Goal: Task Accomplishment & Management: Manage account settings

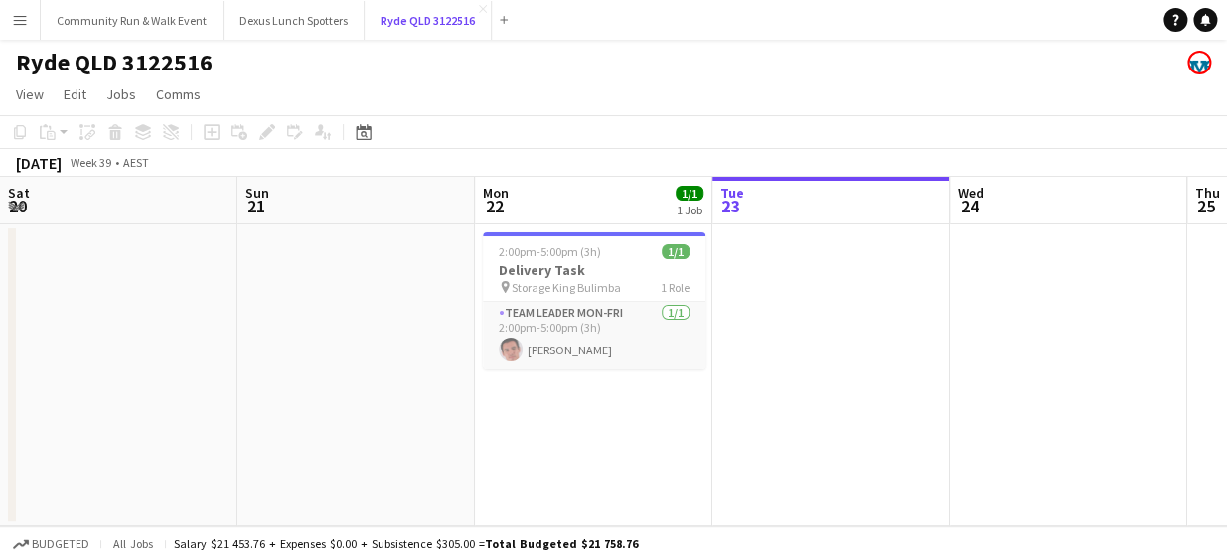
scroll to position [0, 475]
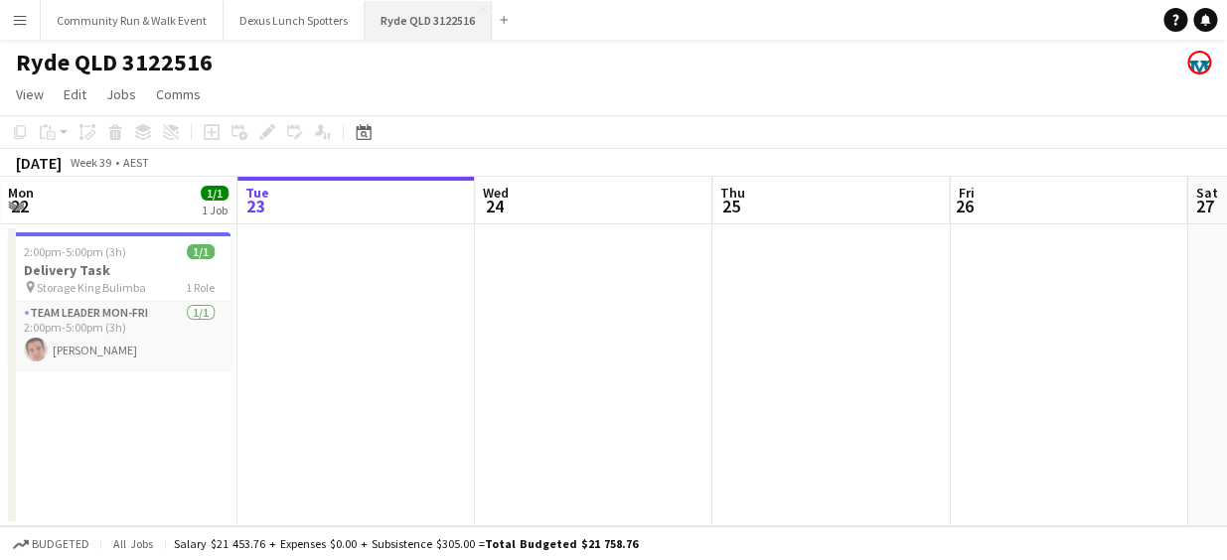
click at [475, 12] on button "Ryde QLD 3122516 Close" at bounding box center [427, 20] width 127 height 39
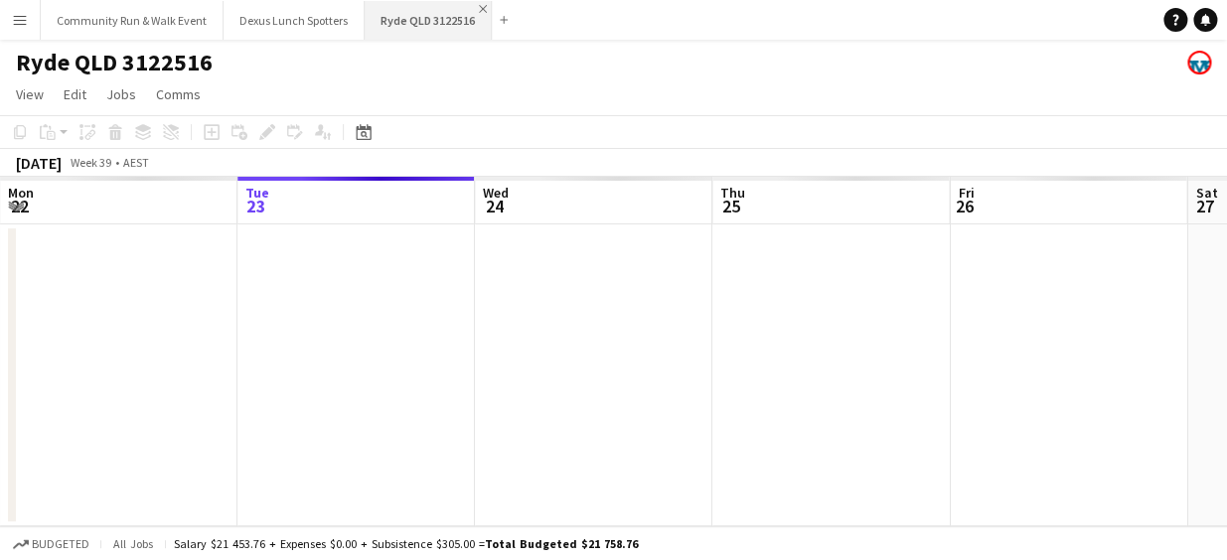
click at [480, 9] on app-icon "Close" at bounding box center [483, 9] width 8 height 8
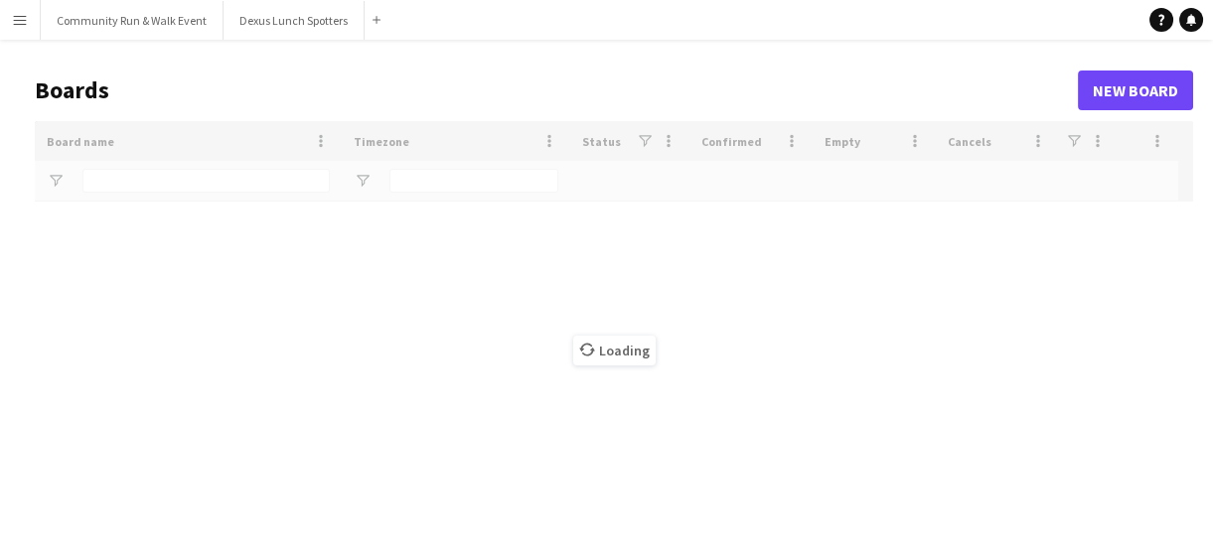
type input "********"
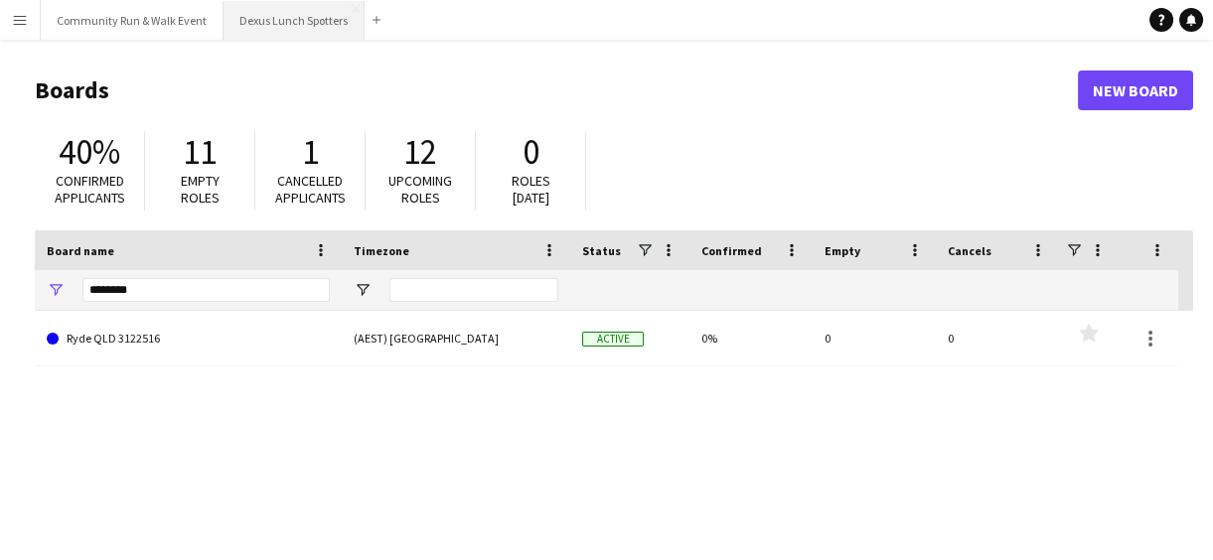
click at [286, 26] on button "Dexus Lunch Spotters Close" at bounding box center [293, 20] width 141 height 39
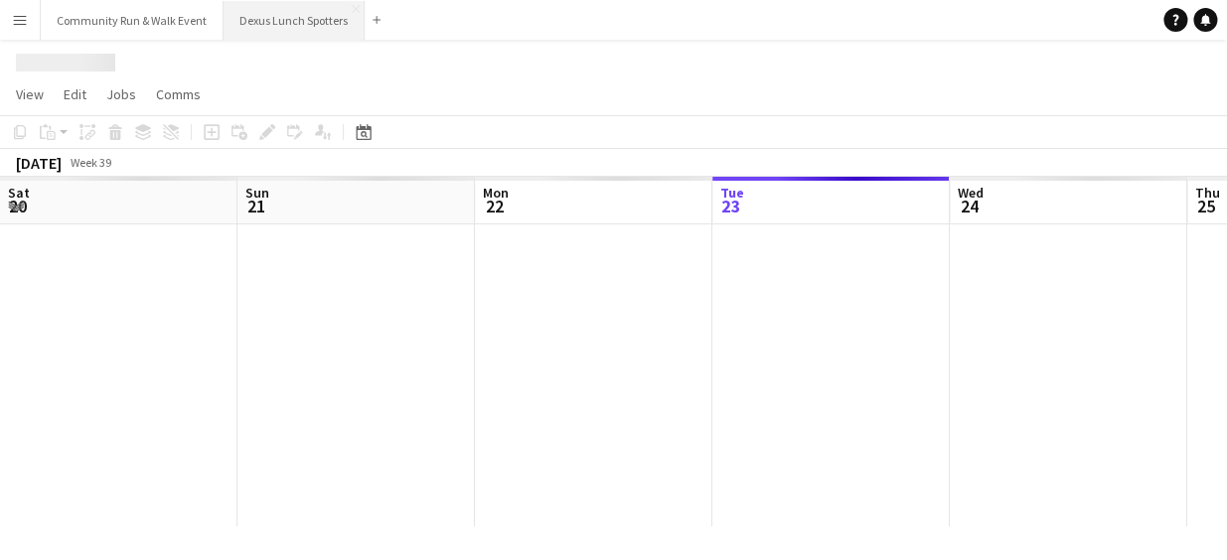
scroll to position [0, 475]
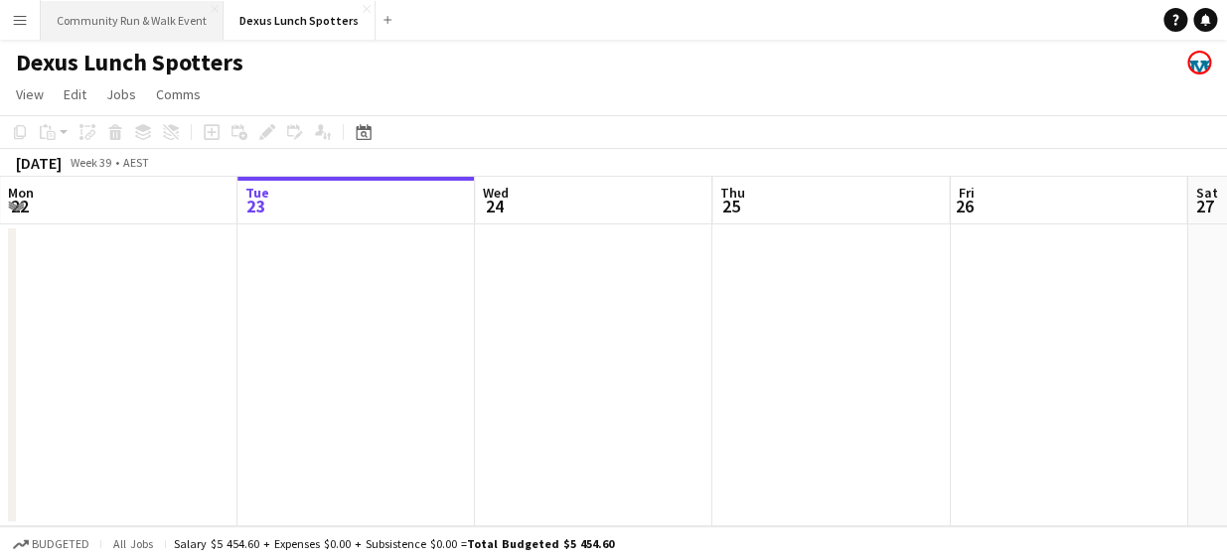
click at [148, 12] on button "Community Run & Walk Event Close" at bounding box center [132, 20] width 183 height 39
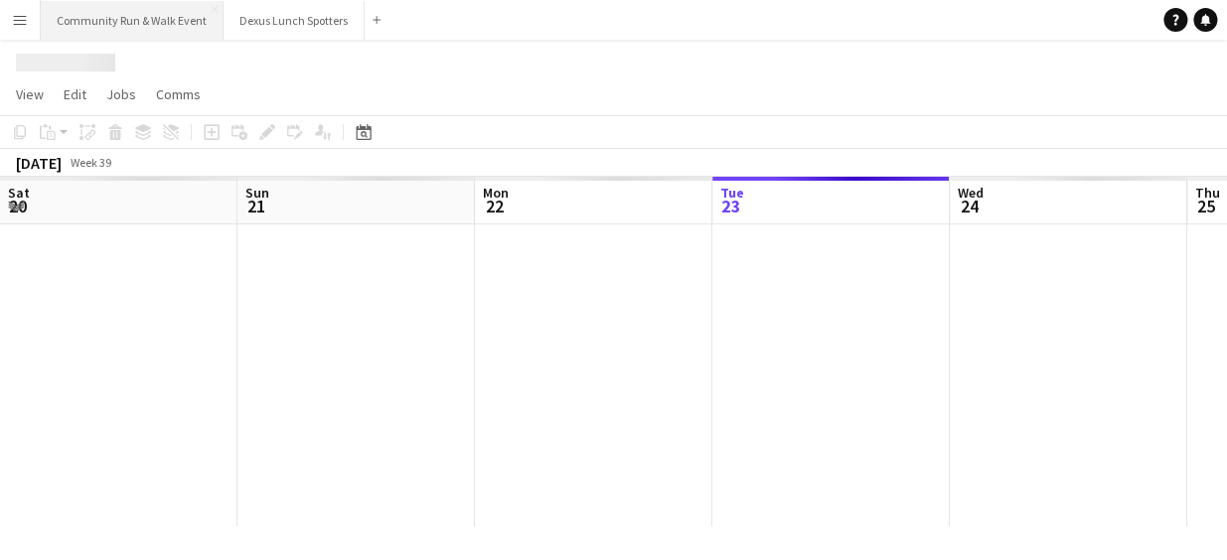
scroll to position [0, 475]
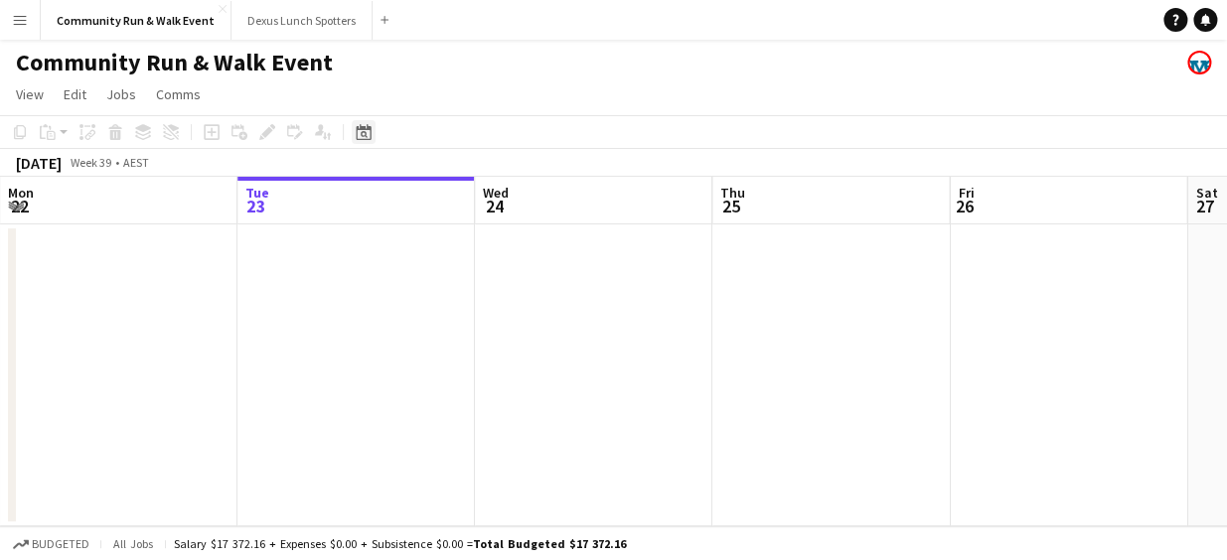
click at [370, 121] on div "Date picker" at bounding box center [364, 132] width 24 height 24
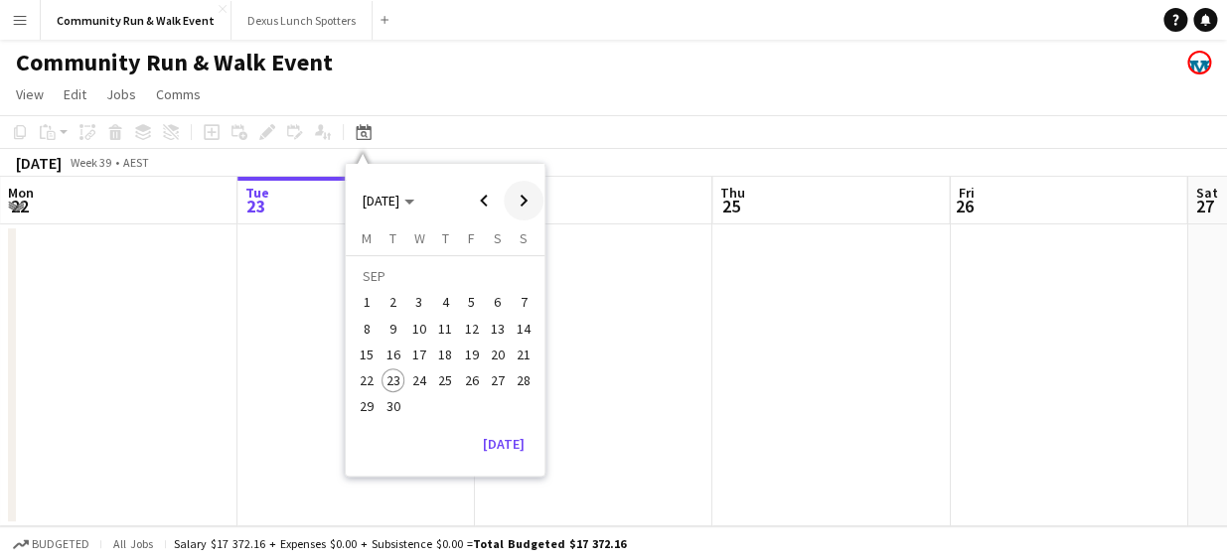
click at [537, 199] on span "Next month" at bounding box center [524, 201] width 40 height 40
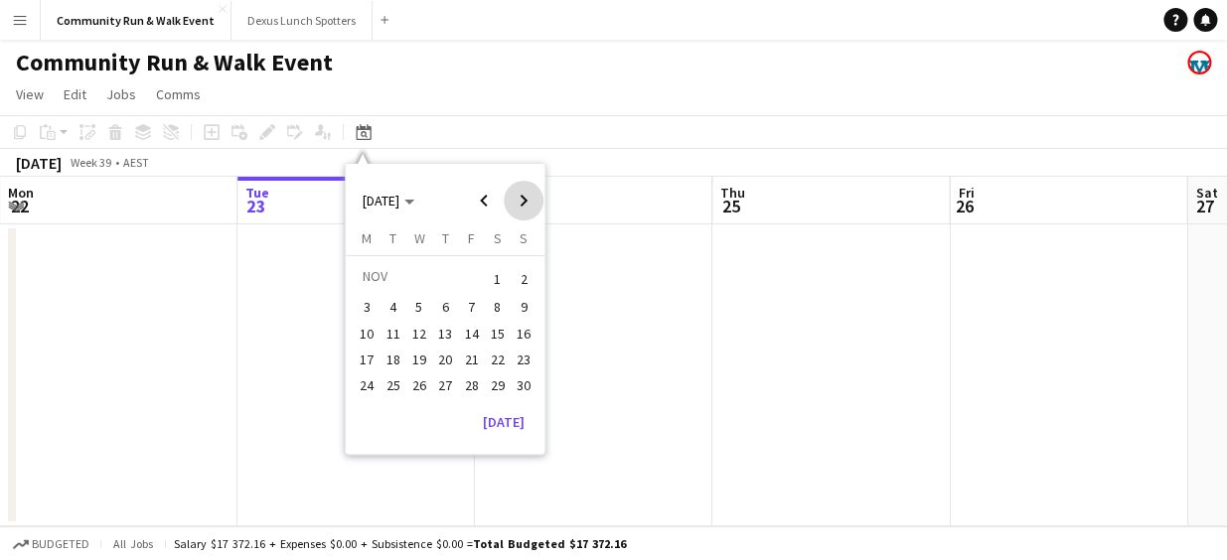
click at [537, 199] on span "Next month" at bounding box center [524, 201] width 40 height 40
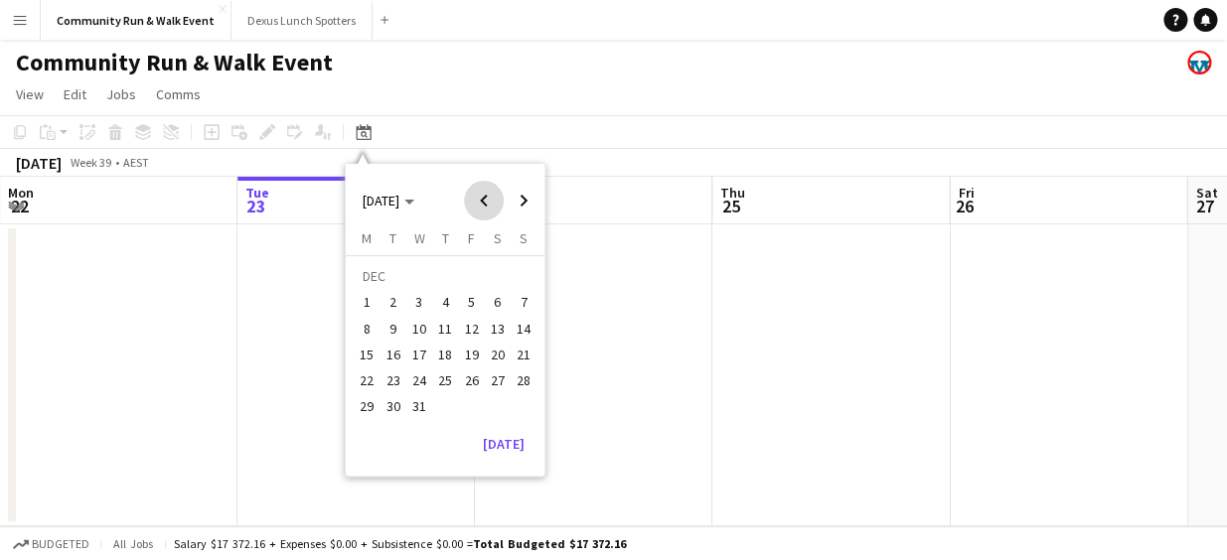
click at [480, 197] on span "Previous month" at bounding box center [484, 201] width 40 height 40
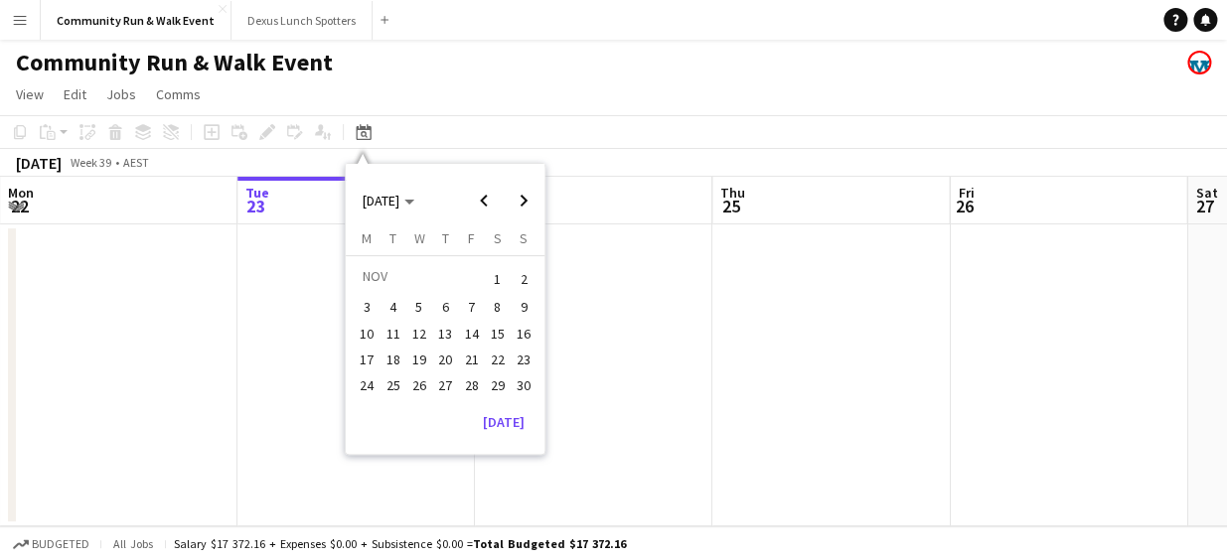
click at [516, 338] on span "16" at bounding box center [523, 334] width 24 height 24
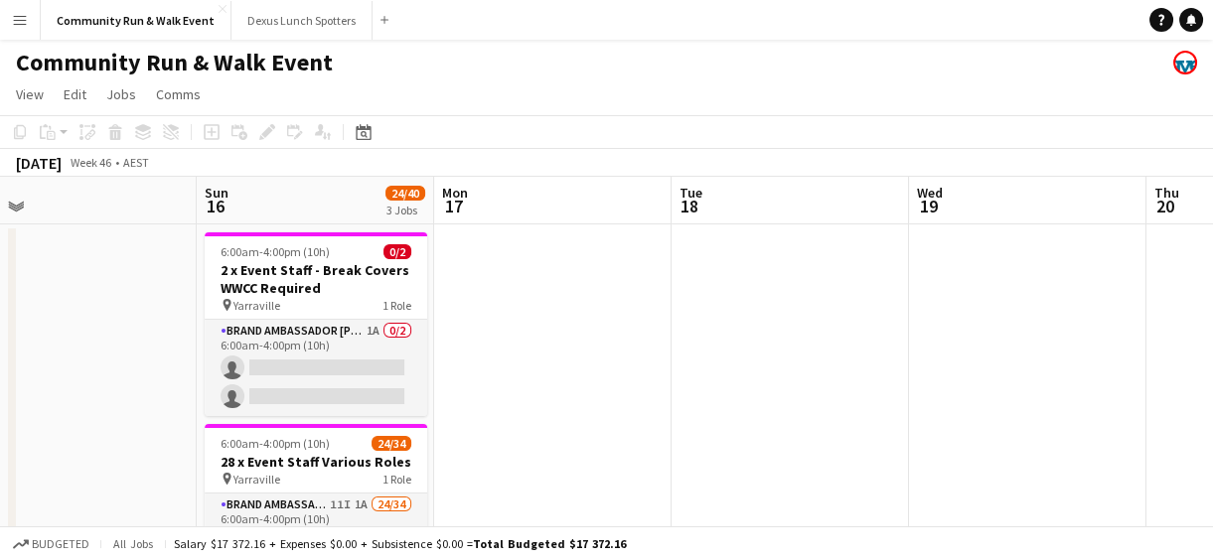
scroll to position [0, 754]
drag, startPoint x: 725, startPoint y: 353, endPoint x: 654, endPoint y: 352, distance: 70.5
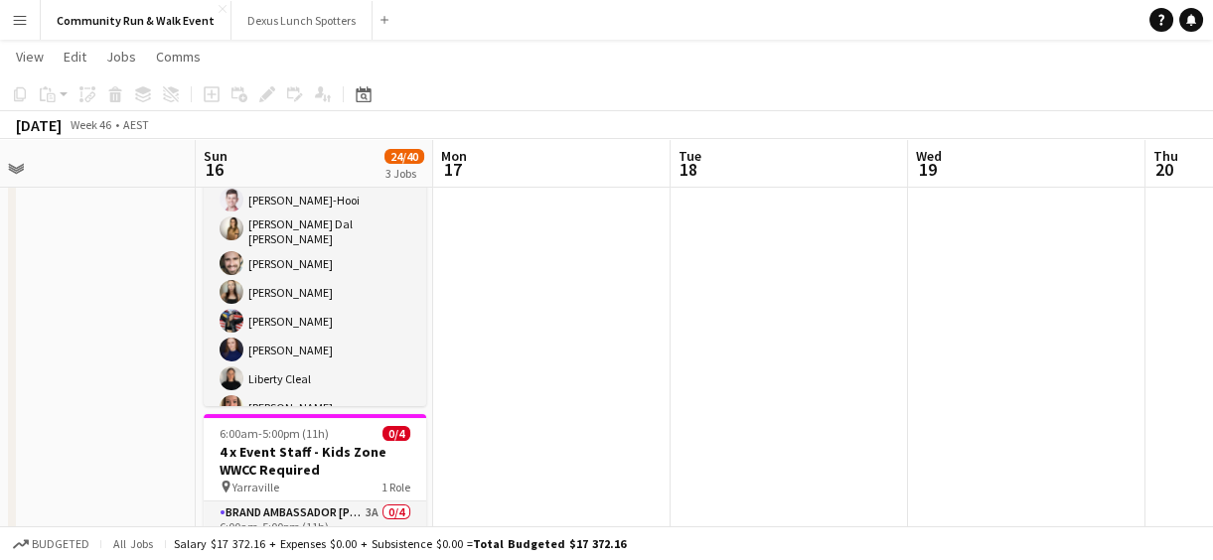
scroll to position [0, 0]
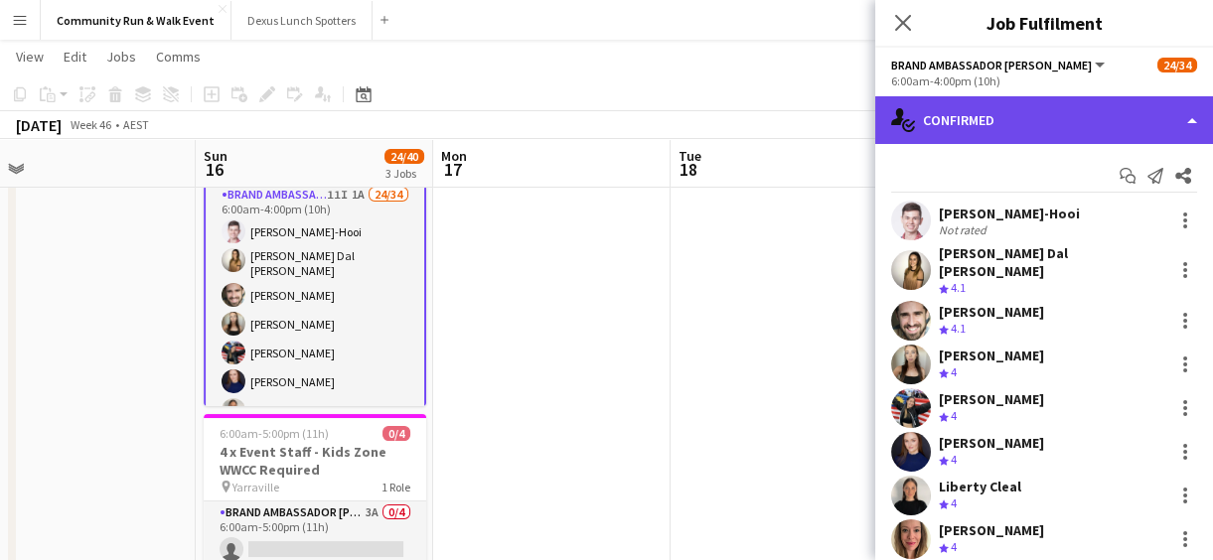
click at [921, 122] on div "single-neutral-actions-check-2 Confirmed" at bounding box center [1044, 120] width 338 height 48
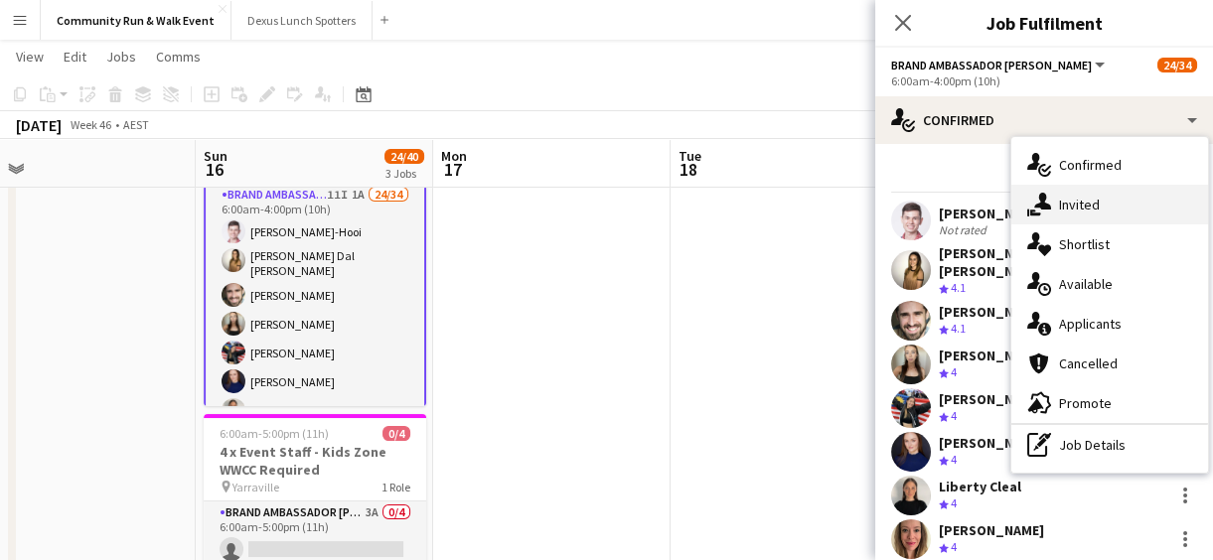
click at [1073, 188] on div "single-neutral-actions-share-1 Invited" at bounding box center [1109, 205] width 197 height 40
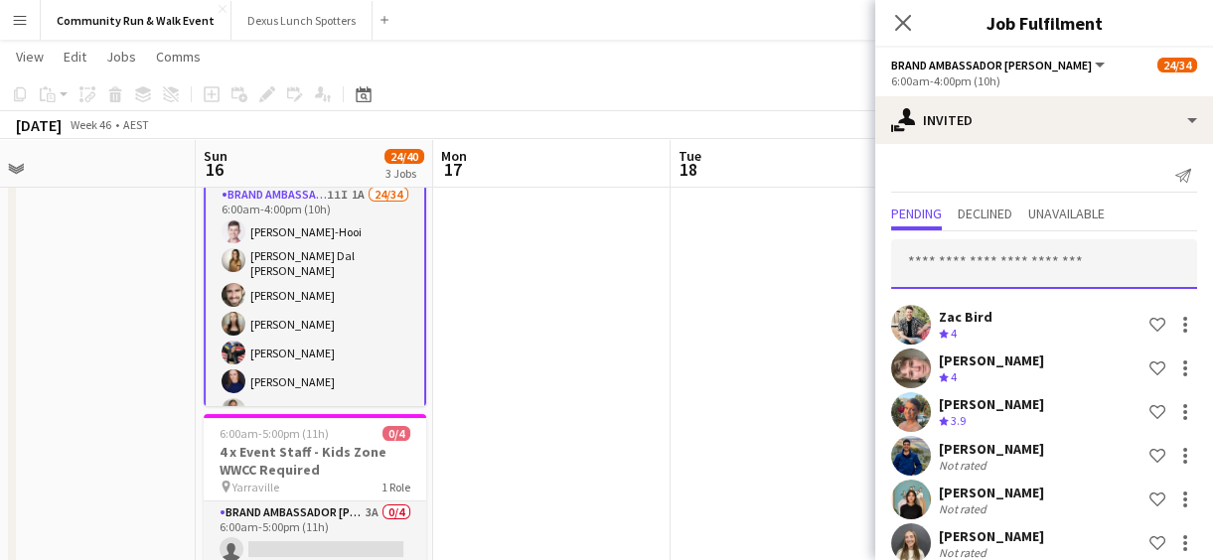
click at [961, 256] on input "text" at bounding box center [1044, 264] width 306 height 50
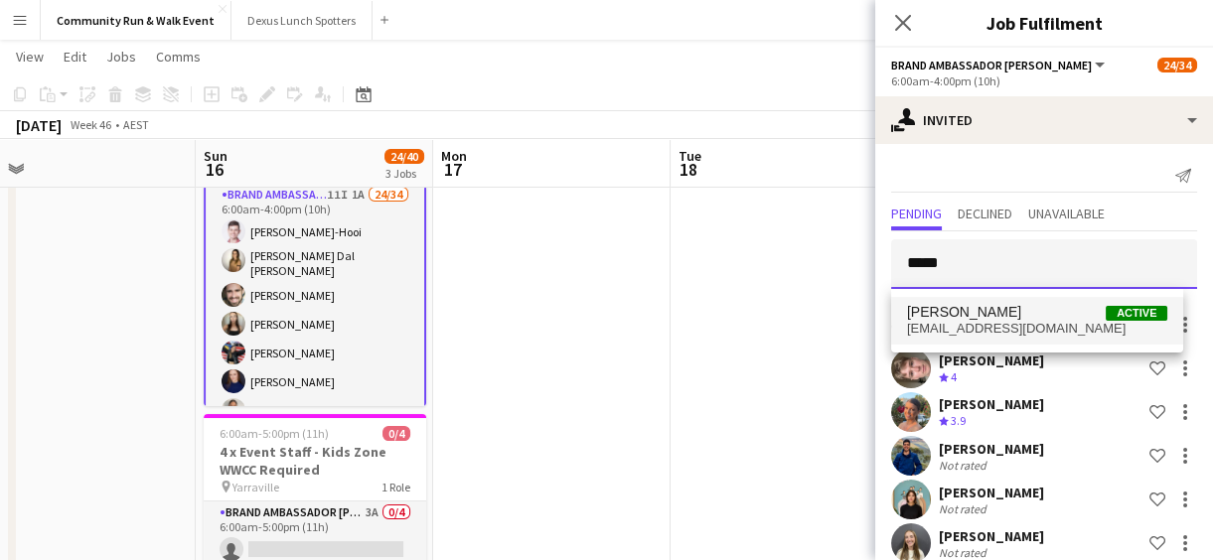
type input "*****"
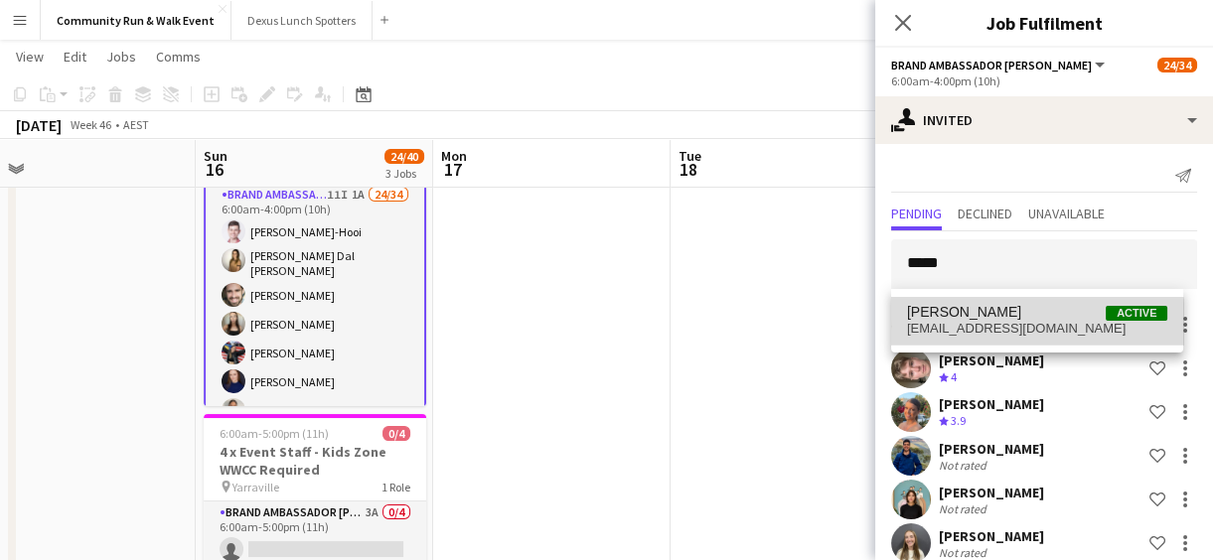
click at [953, 331] on span "[EMAIL_ADDRESS][DOMAIN_NAME]" at bounding box center [1037, 329] width 260 height 16
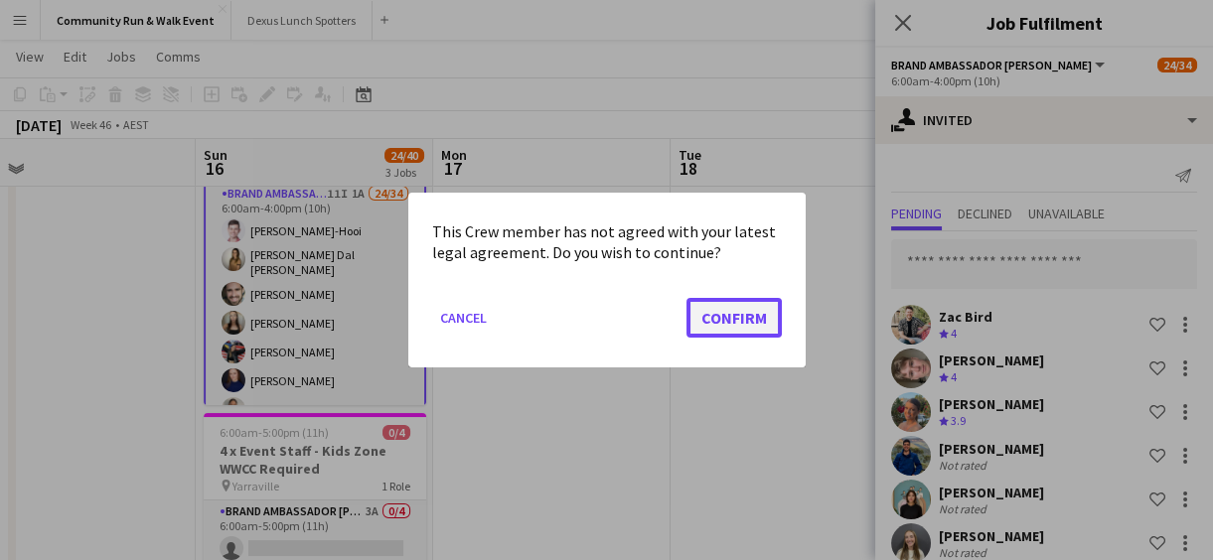
click at [739, 311] on button "Confirm" at bounding box center [733, 318] width 95 height 40
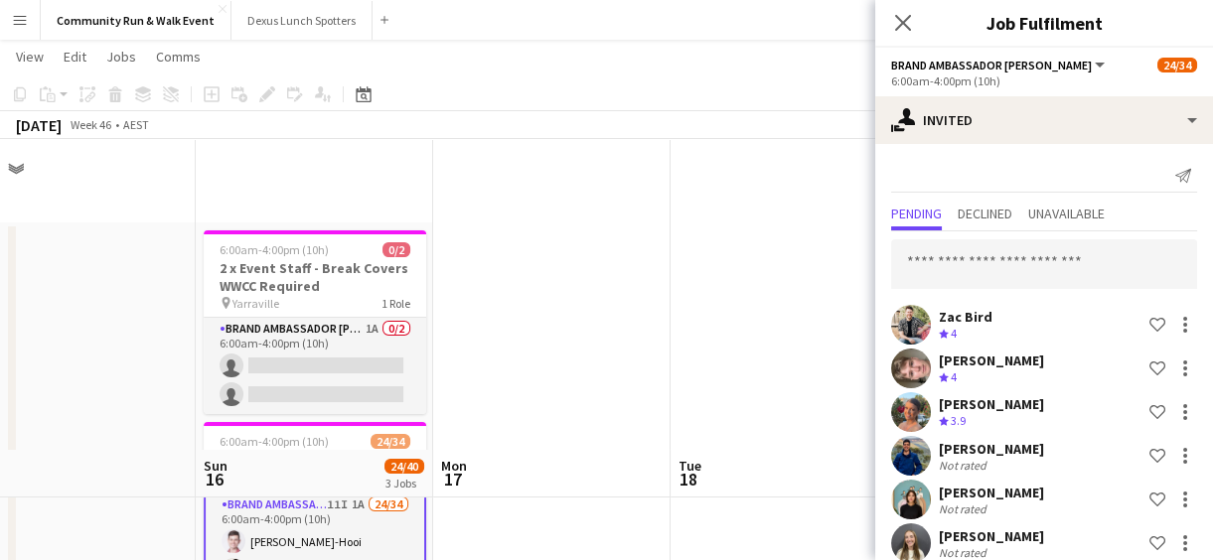
scroll to position [575, 0]
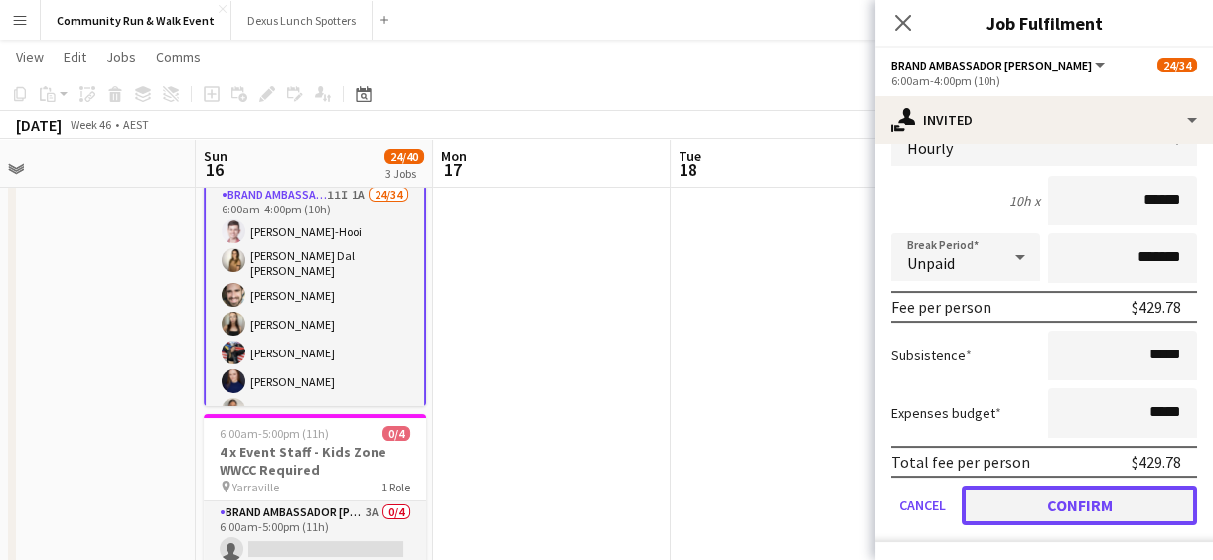
click at [1129, 506] on button "Confirm" at bounding box center [1078, 506] width 235 height 40
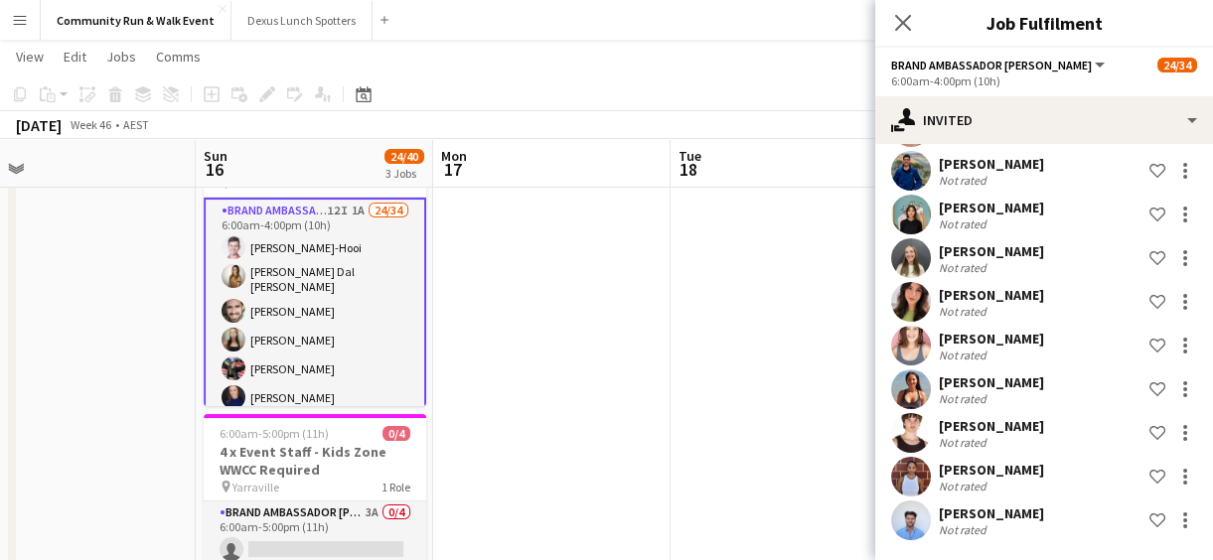
scroll to position [285, 0]
click at [681, 346] on app-date-cell at bounding box center [788, 306] width 237 height 786
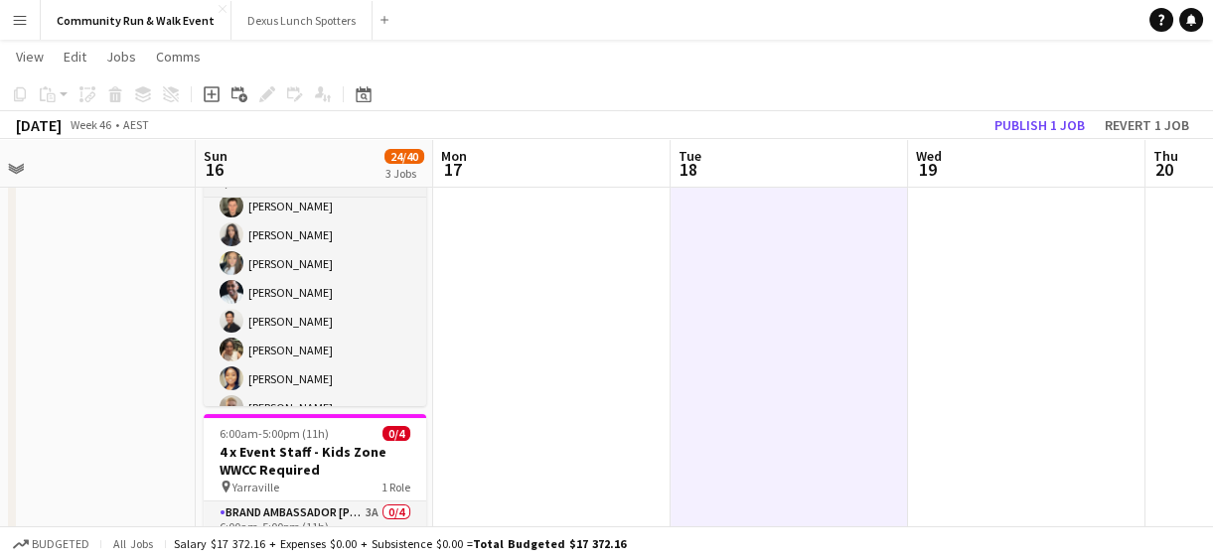
scroll to position [527, 0]
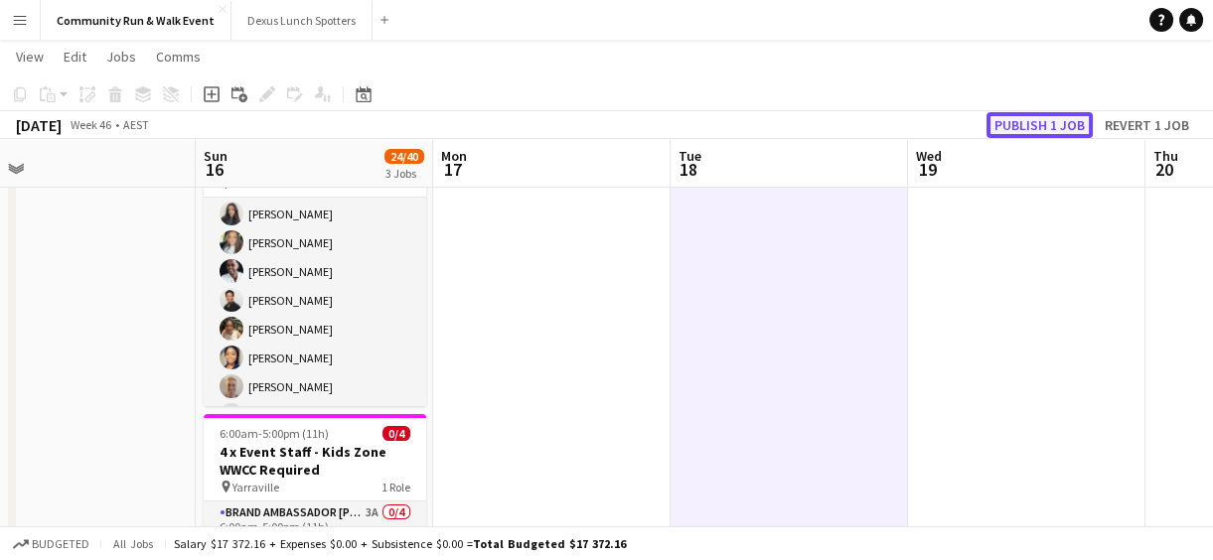
click at [1023, 118] on button "Publish 1 job" at bounding box center [1039, 125] width 106 height 26
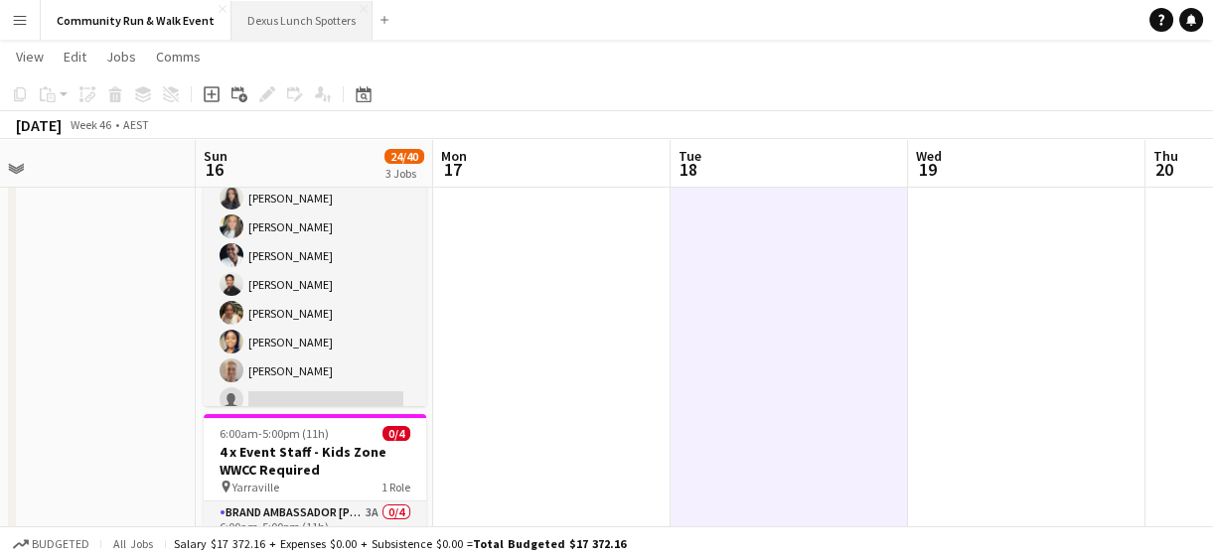
click at [286, 28] on button "Dexus Lunch Spotters Close" at bounding box center [301, 20] width 141 height 39
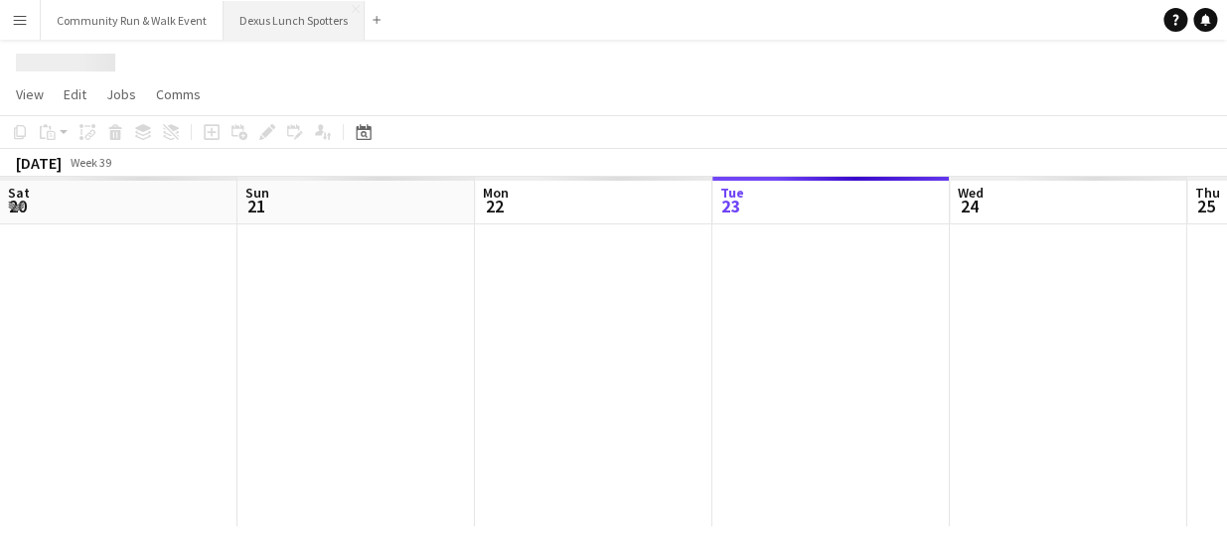
scroll to position [0, 475]
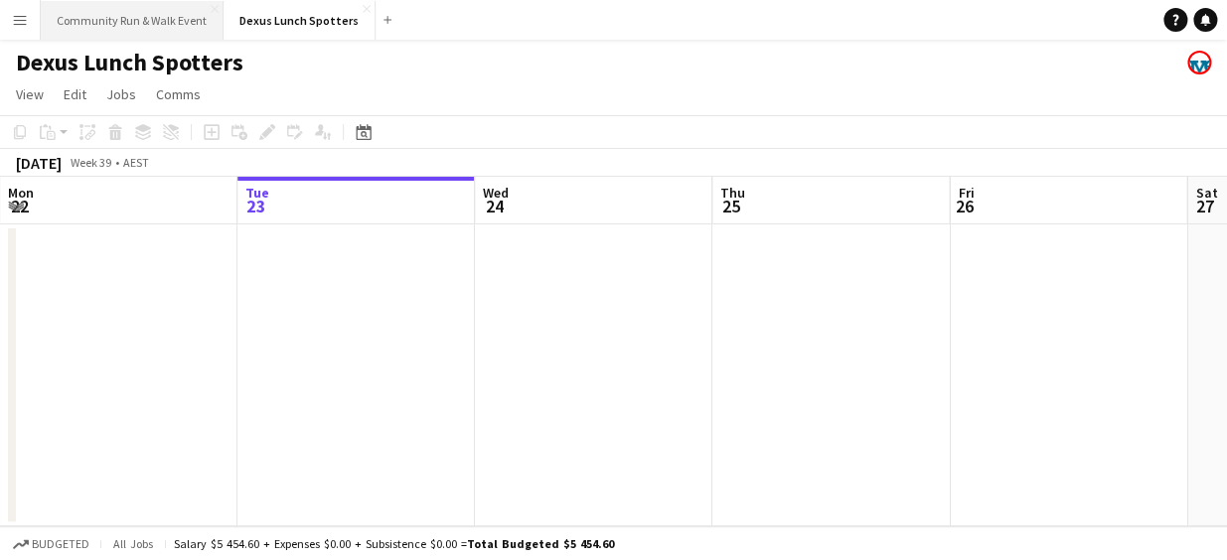
click at [146, 28] on button "Community Run & Walk Event Close" at bounding box center [132, 20] width 183 height 39
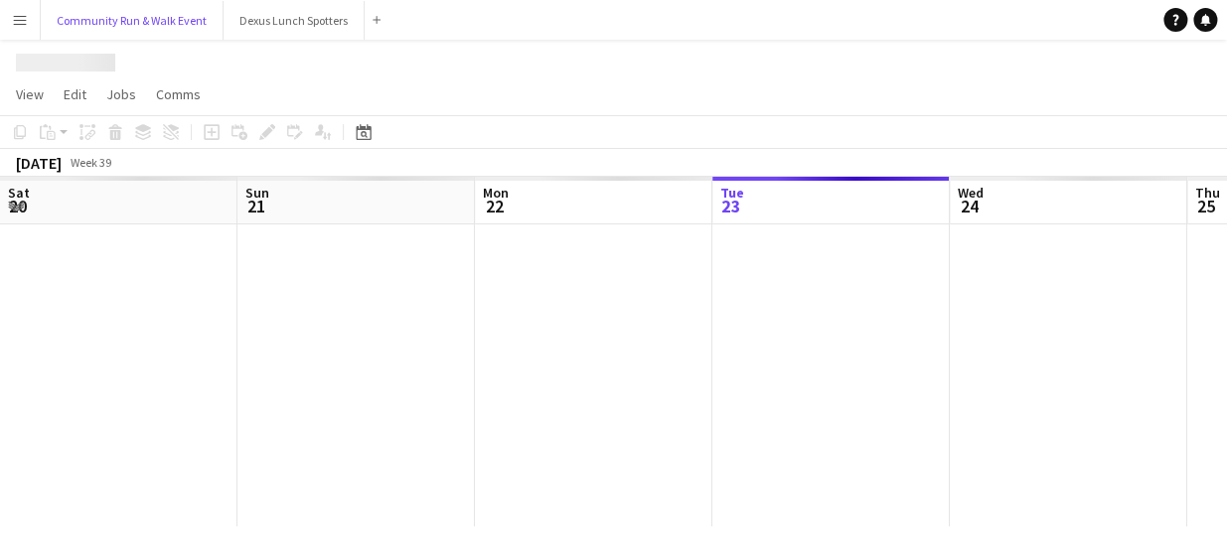
scroll to position [0, 475]
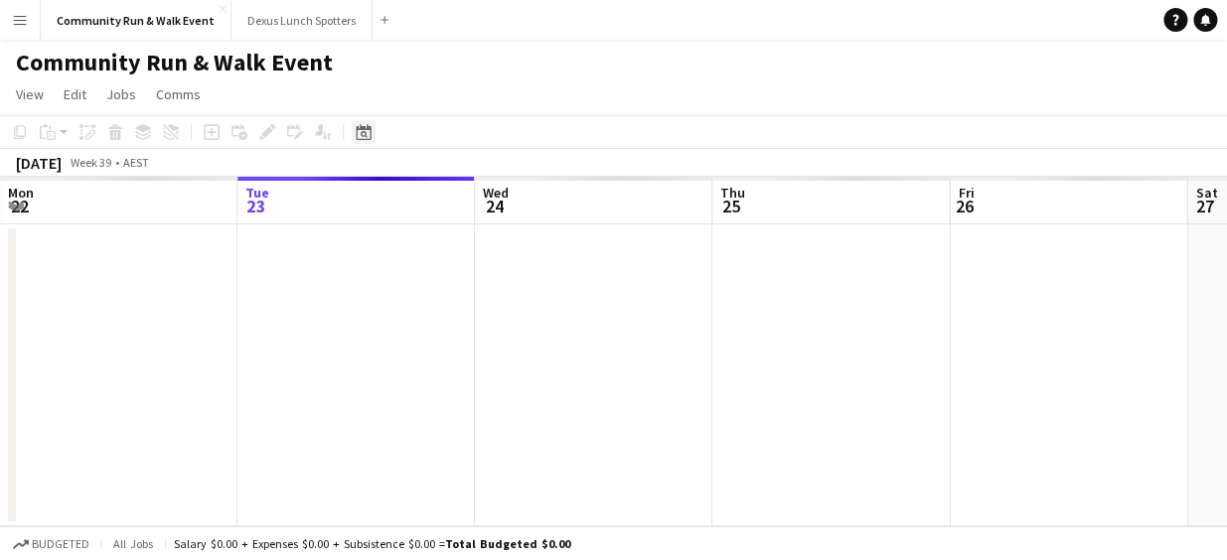
click at [369, 134] on icon "Date picker" at bounding box center [364, 132] width 16 height 16
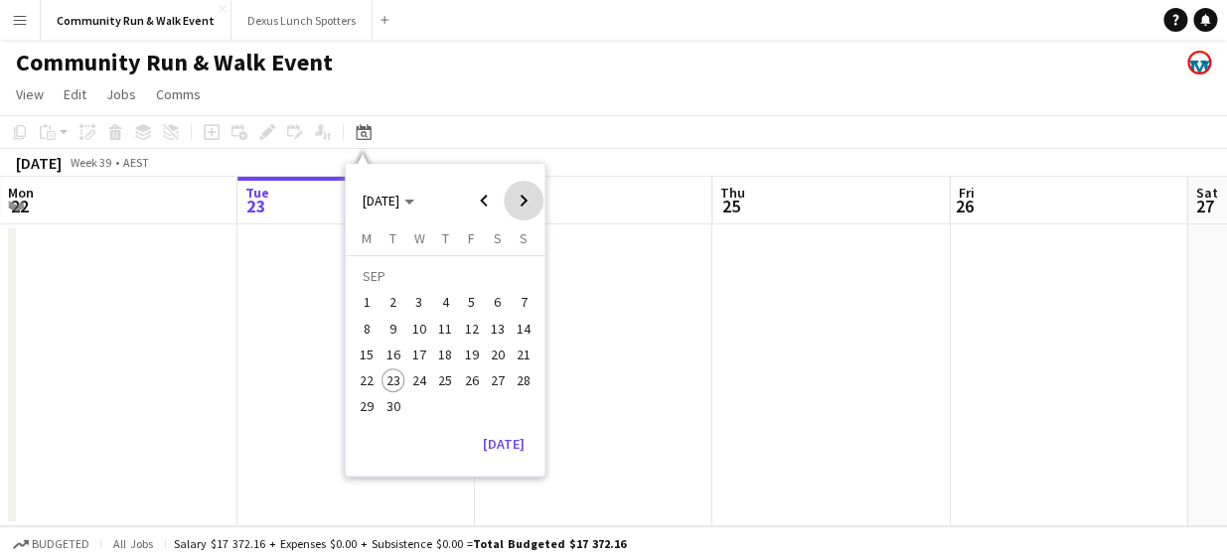
click at [524, 206] on span "Next month" at bounding box center [524, 201] width 40 height 40
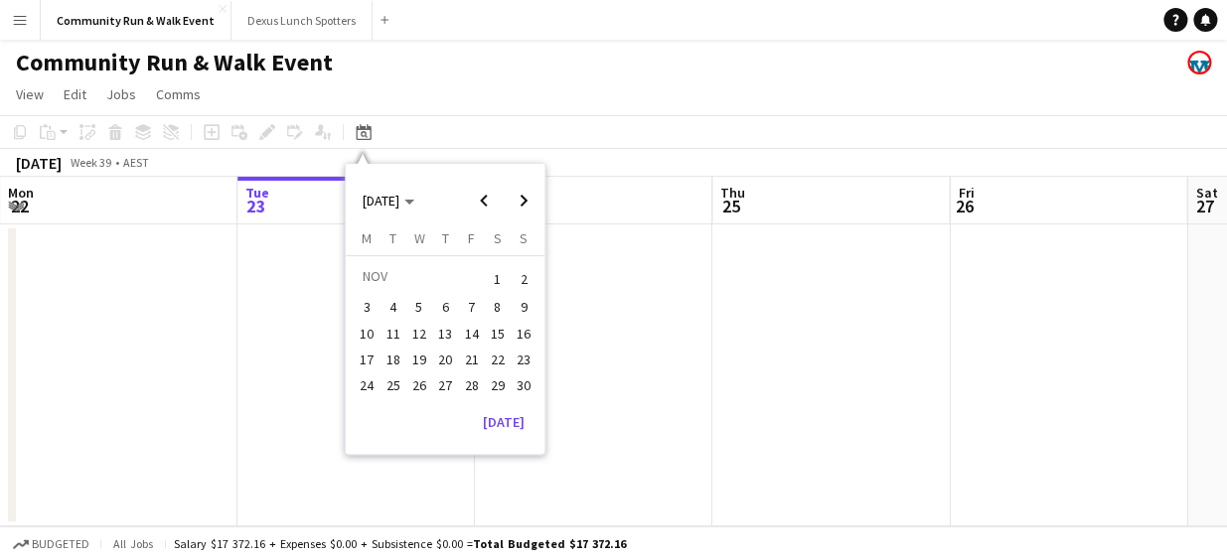
click at [522, 339] on span "16" at bounding box center [523, 334] width 24 height 24
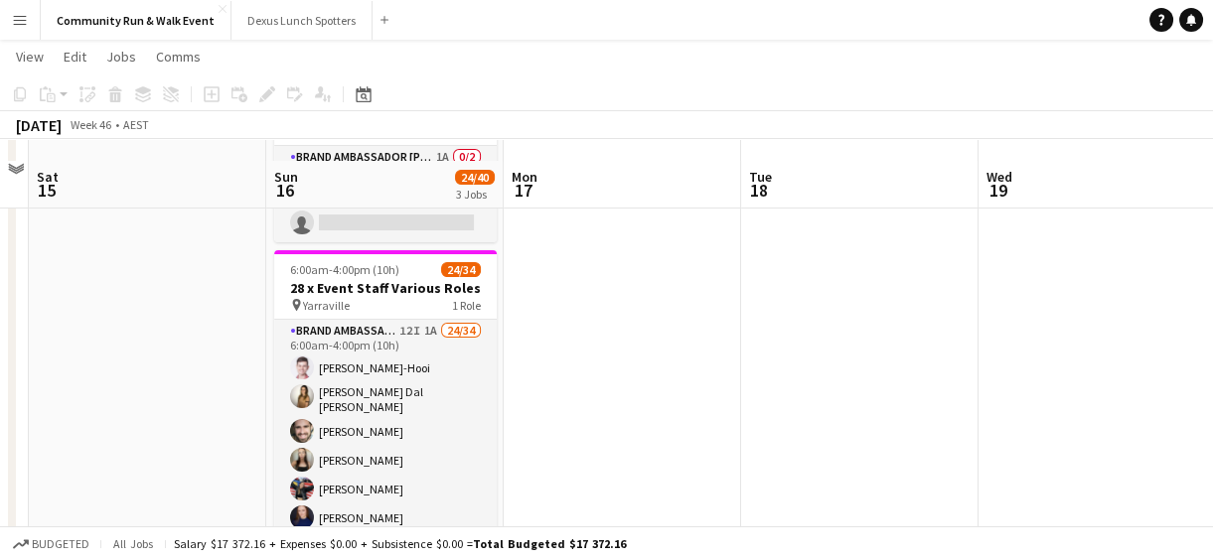
scroll to position [194, 0]
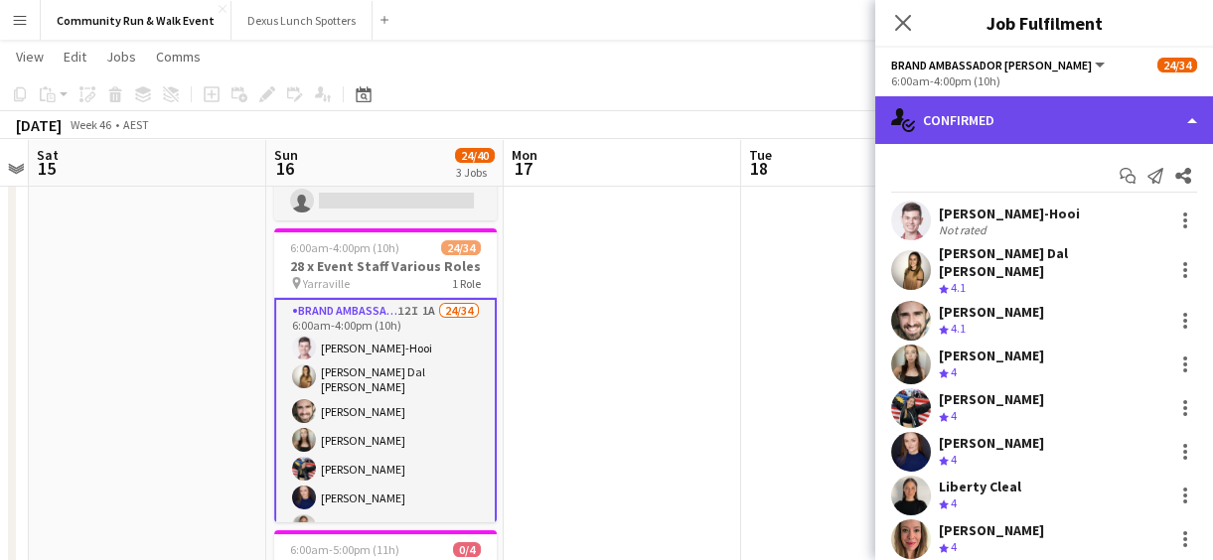
click at [989, 119] on div "single-neutral-actions-check-2 Confirmed" at bounding box center [1044, 120] width 338 height 48
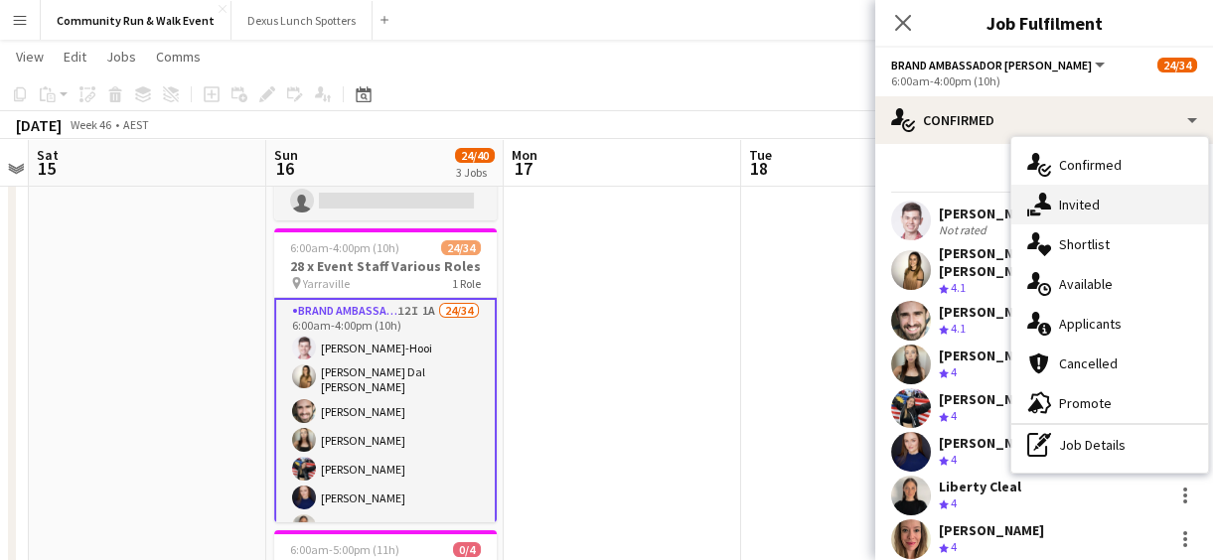
click at [1093, 198] on span "Invited" at bounding box center [1079, 205] width 41 height 18
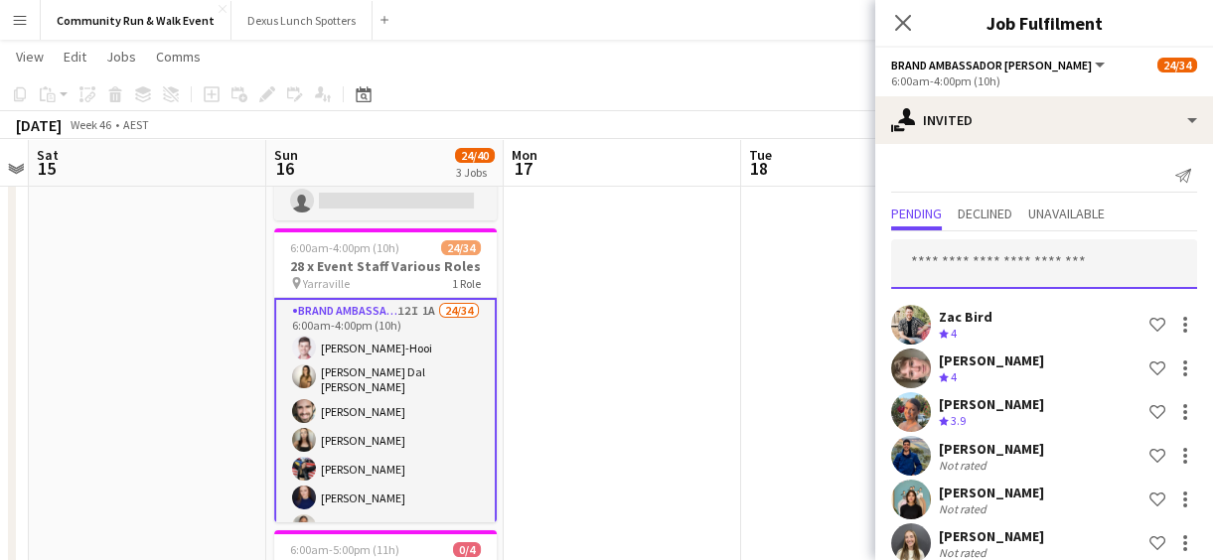
click at [1000, 266] on input "text" at bounding box center [1044, 264] width 306 height 50
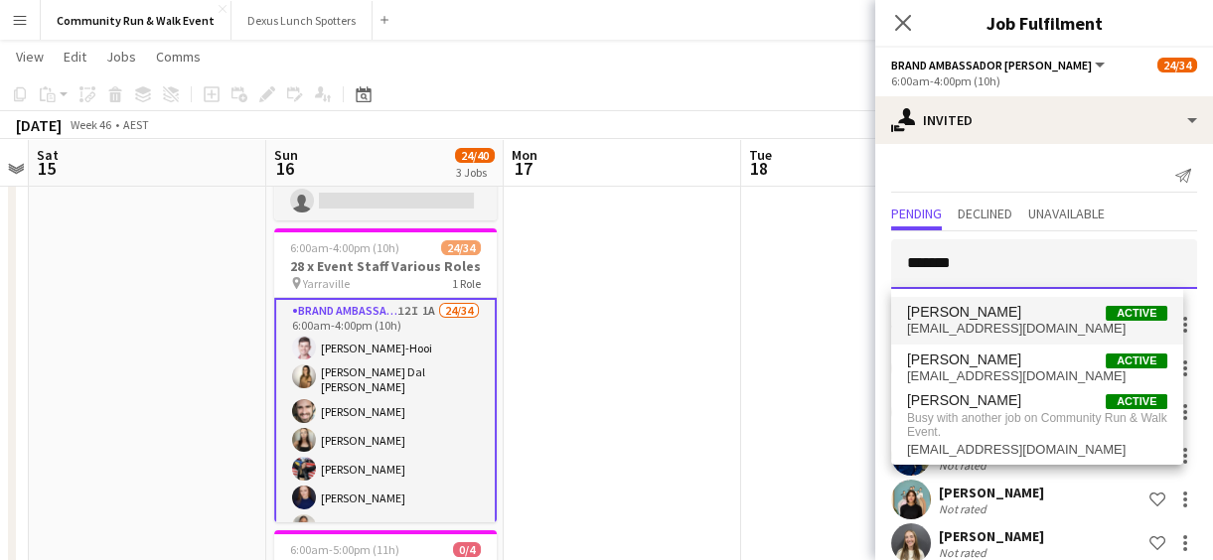
type input "*******"
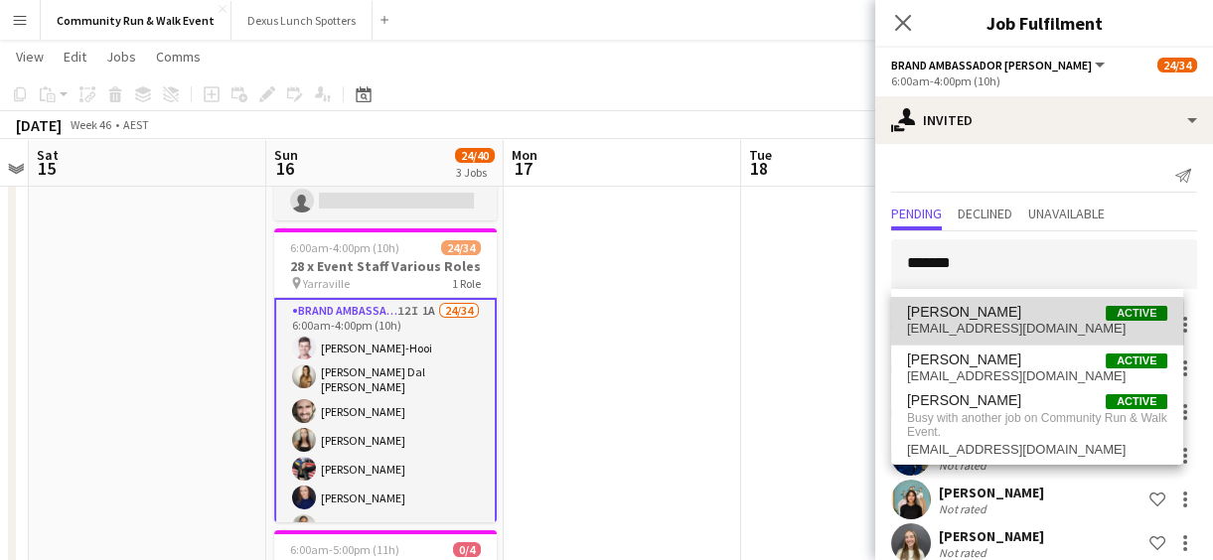
click at [999, 324] on span "[EMAIL_ADDRESS][DOMAIN_NAME]" at bounding box center [1037, 329] width 260 height 16
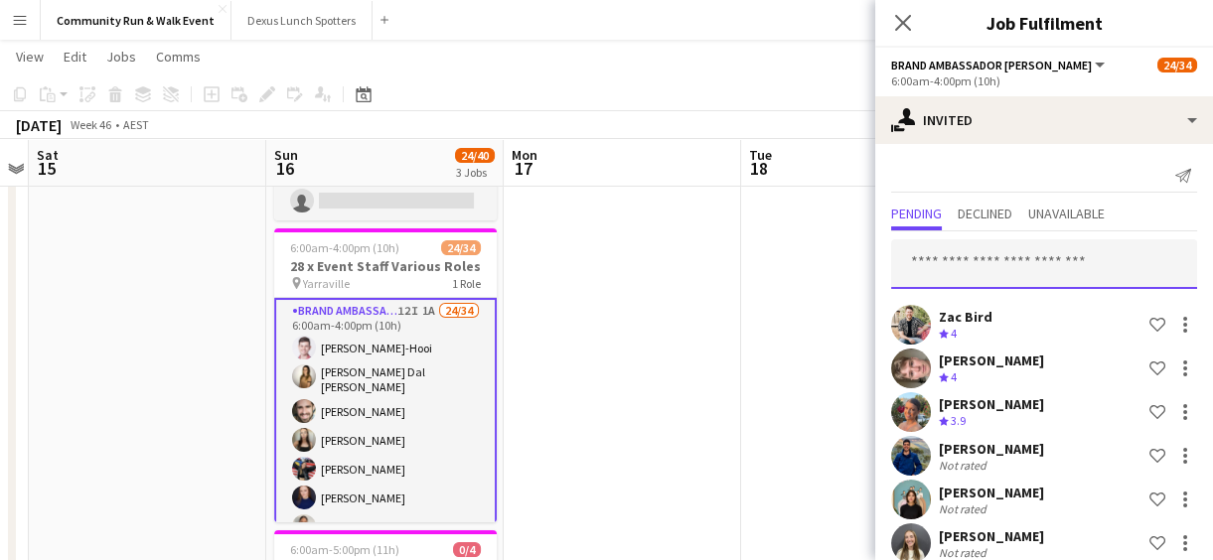
scroll to position [0, 0]
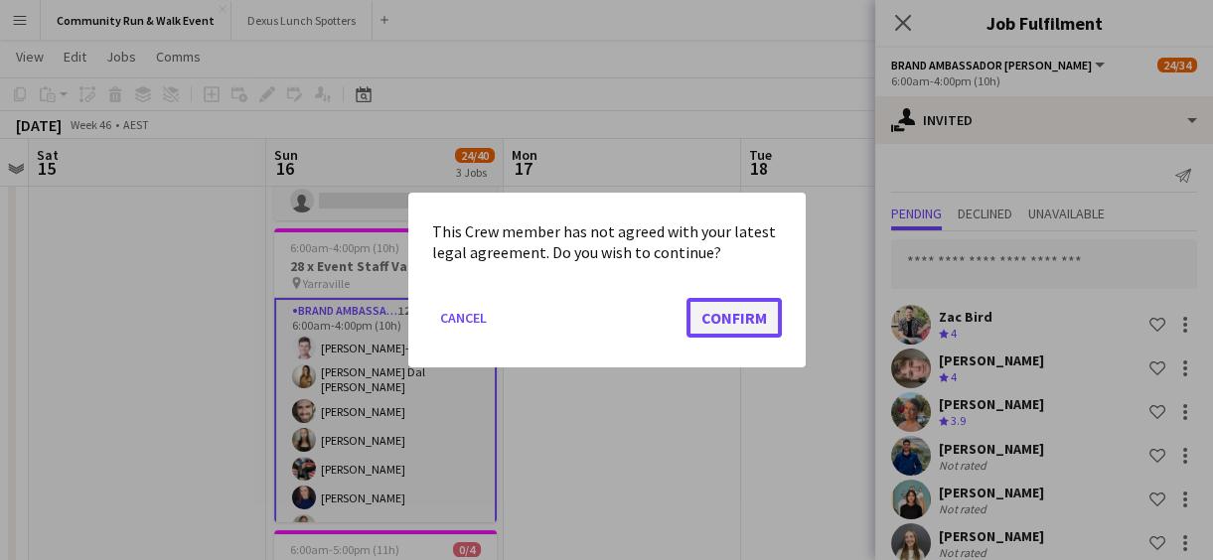
click at [737, 333] on button "Confirm" at bounding box center [733, 318] width 95 height 40
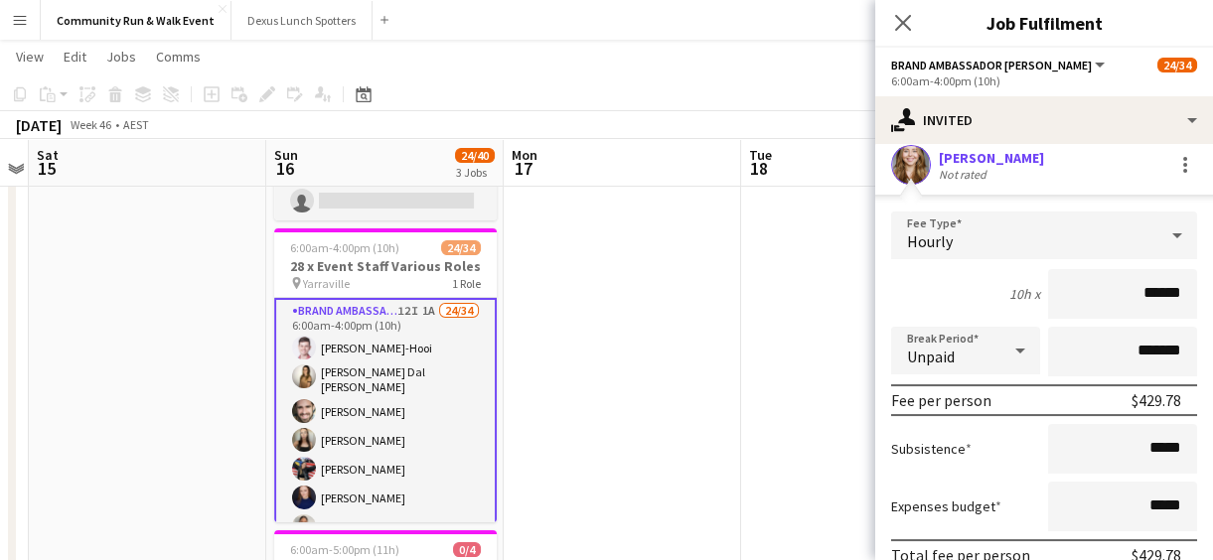
scroll to position [777, 0]
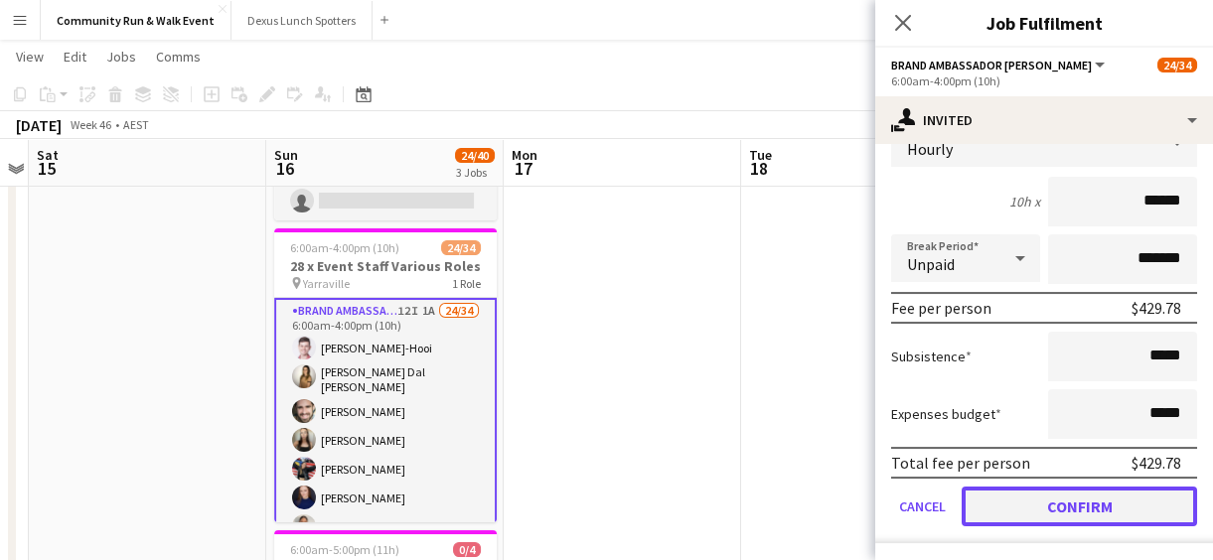
click at [1128, 499] on button "Confirm" at bounding box center [1078, 507] width 235 height 40
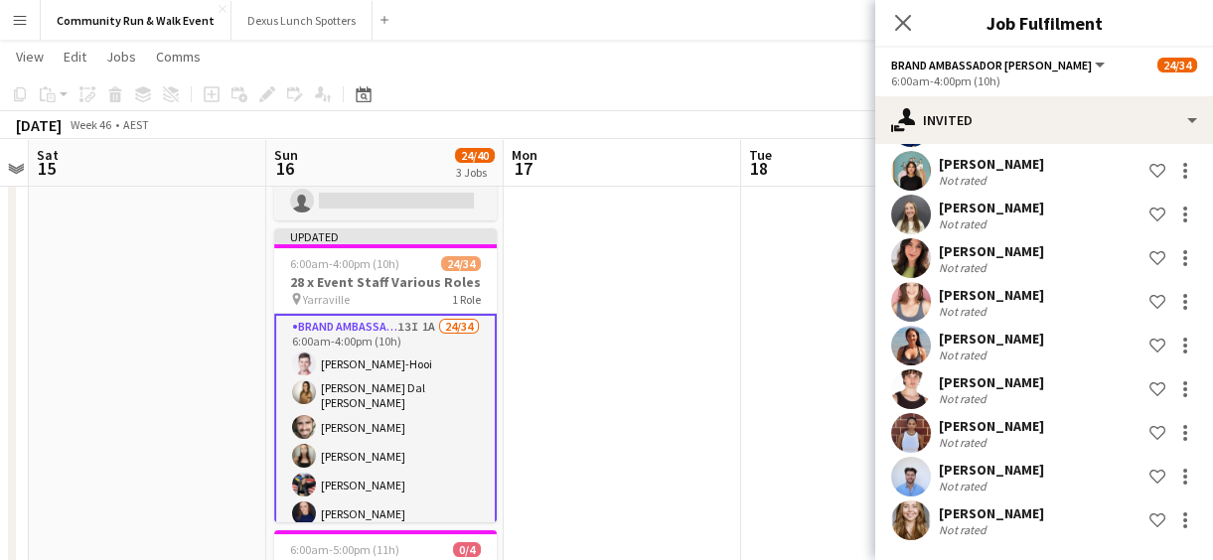
scroll to position [328, 0]
click at [777, 289] on app-date-cell at bounding box center [859, 422] width 237 height 786
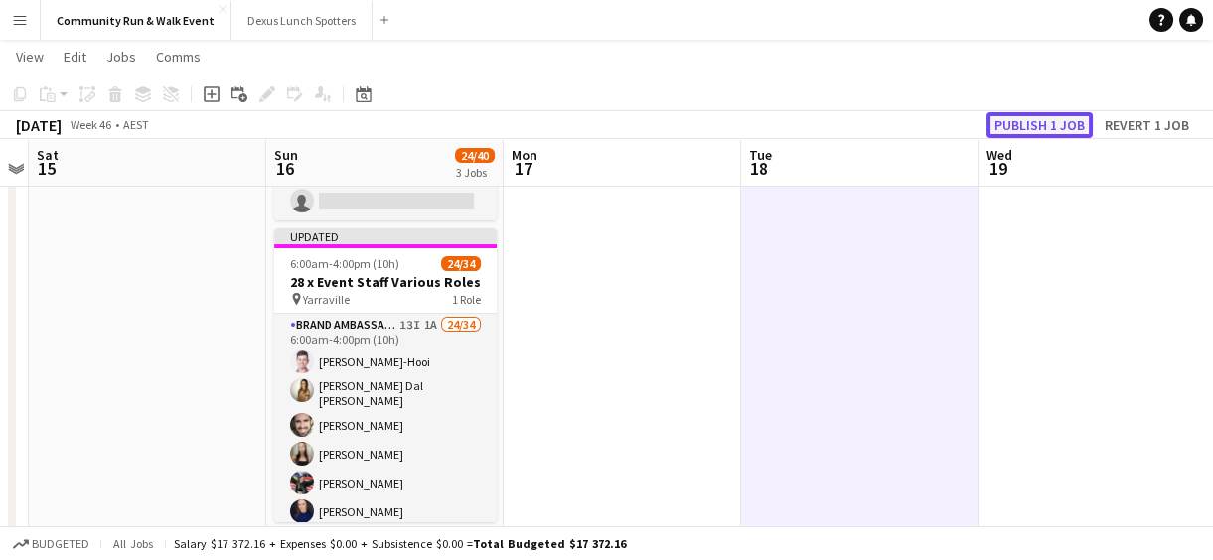
click at [1023, 132] on button "Publish 1 job" at bounding box center [1039, 125] width 106 height 26
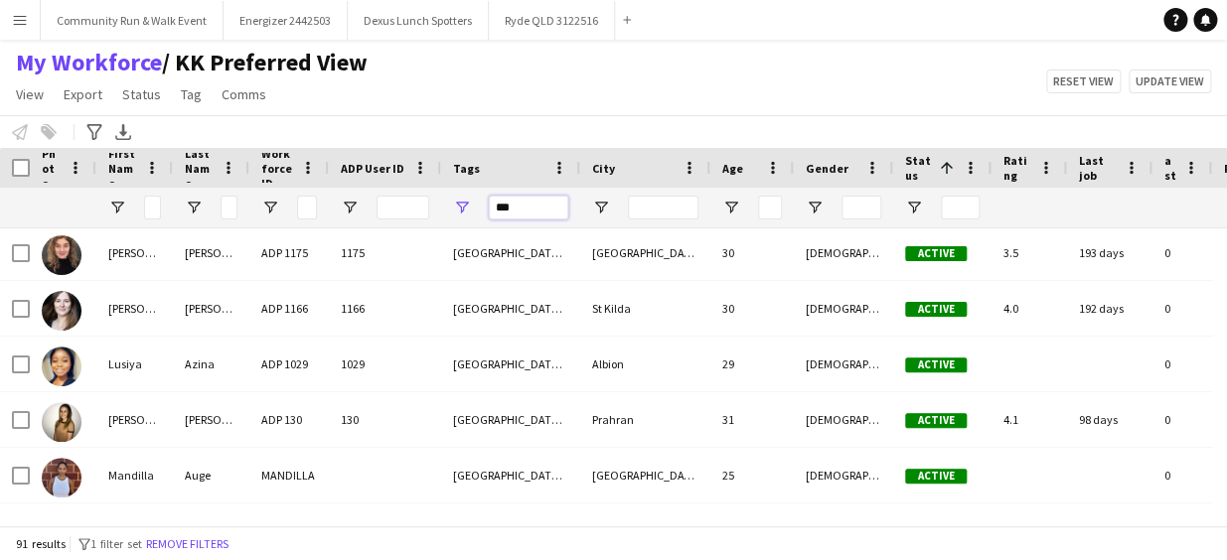
drag, startPoint x: 525, startPoint y: 209, endPoint x: 456, endPoint y: 187, distance: 72.9
click at [456, 188] on div "***" at bounding box center [510, 208] width 139 height 40
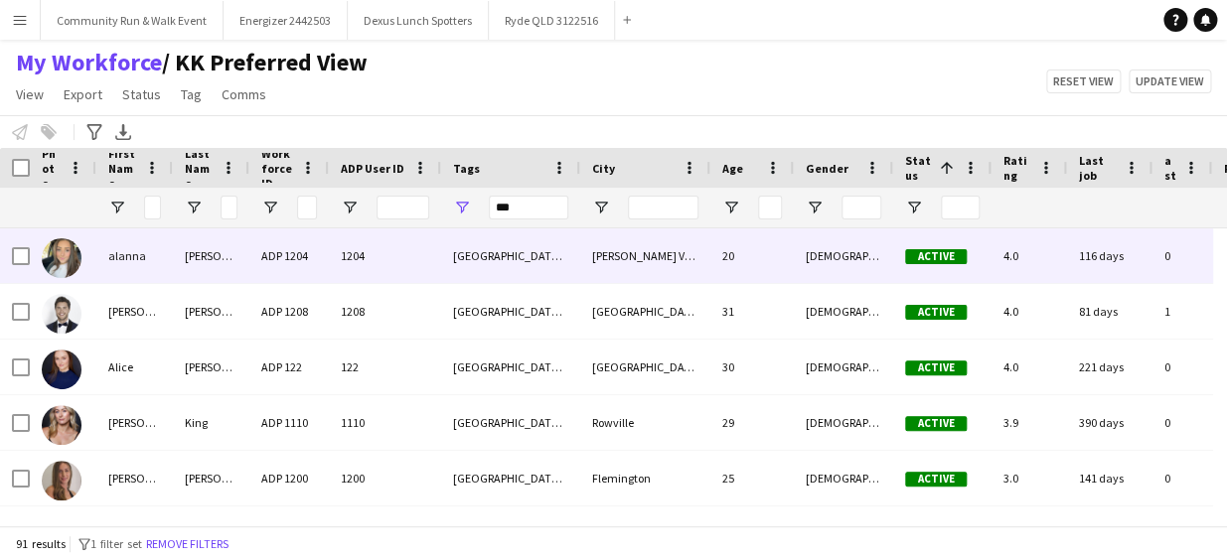
click at [426, 266] on div "1204" at bounding box center [385, 255] width 112 height 55
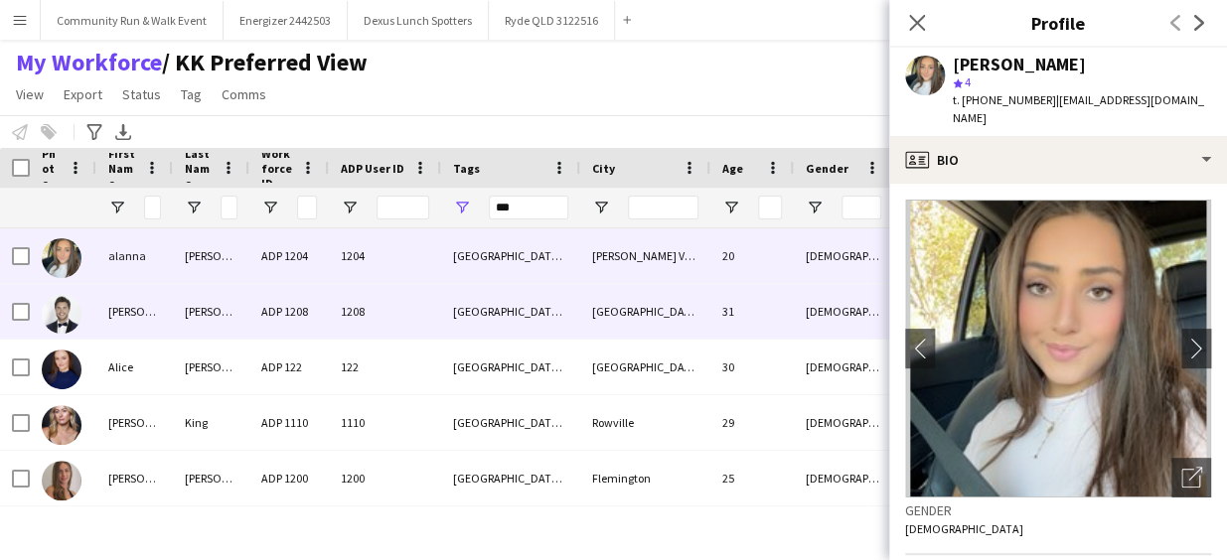
click at [346, 309] on span "1208" at bounding box center [353, 311] width 24 height 15
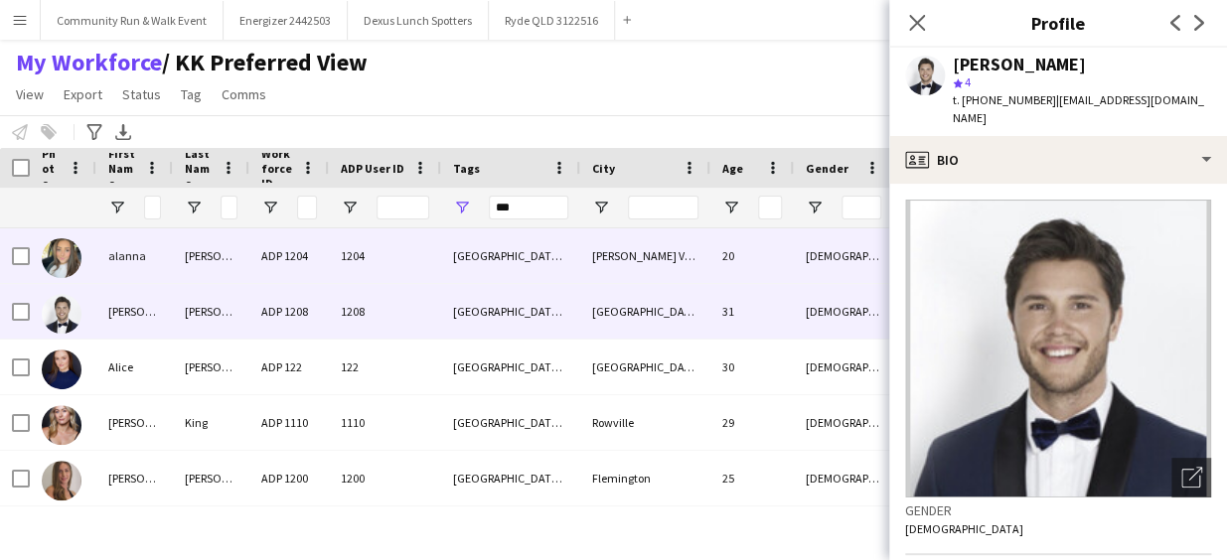
click at [334, 241] on div "1204" at bounding box center [385, 255] width 112 height 55
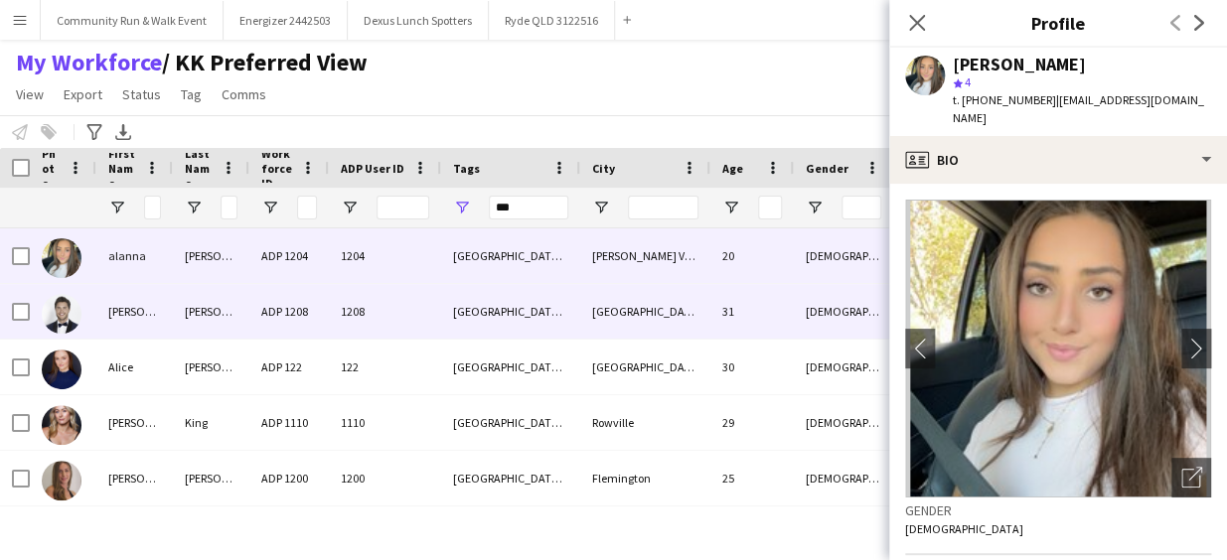
click at [346, 308] on span "1208" at bounding box center [353, 311] width 24 height 15
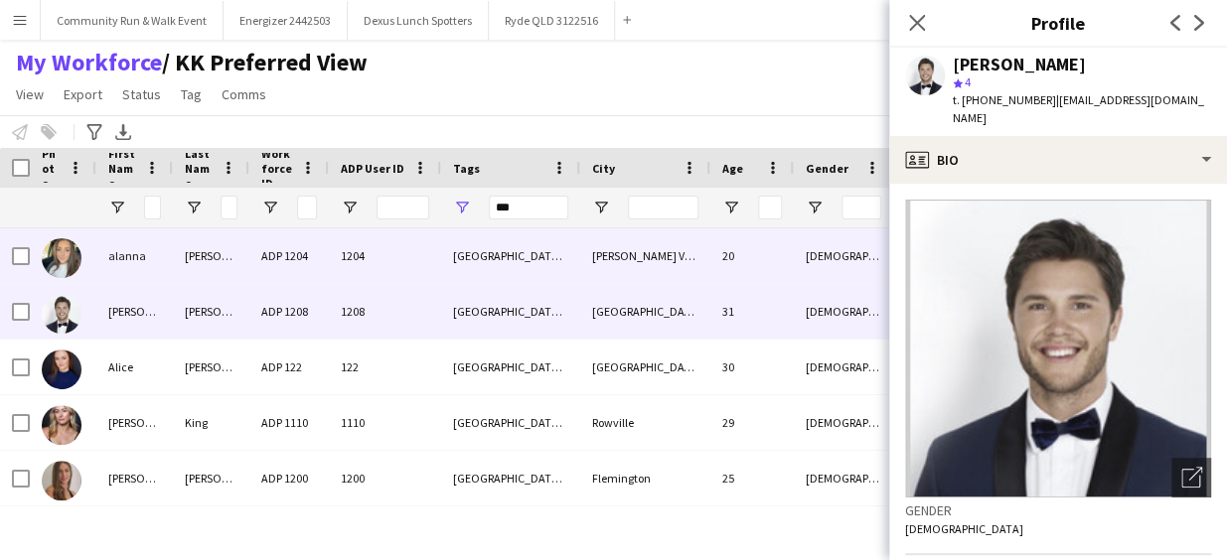
click at [362, 280] on div "1204" at bounding box center [385, 255] width 112 height 55
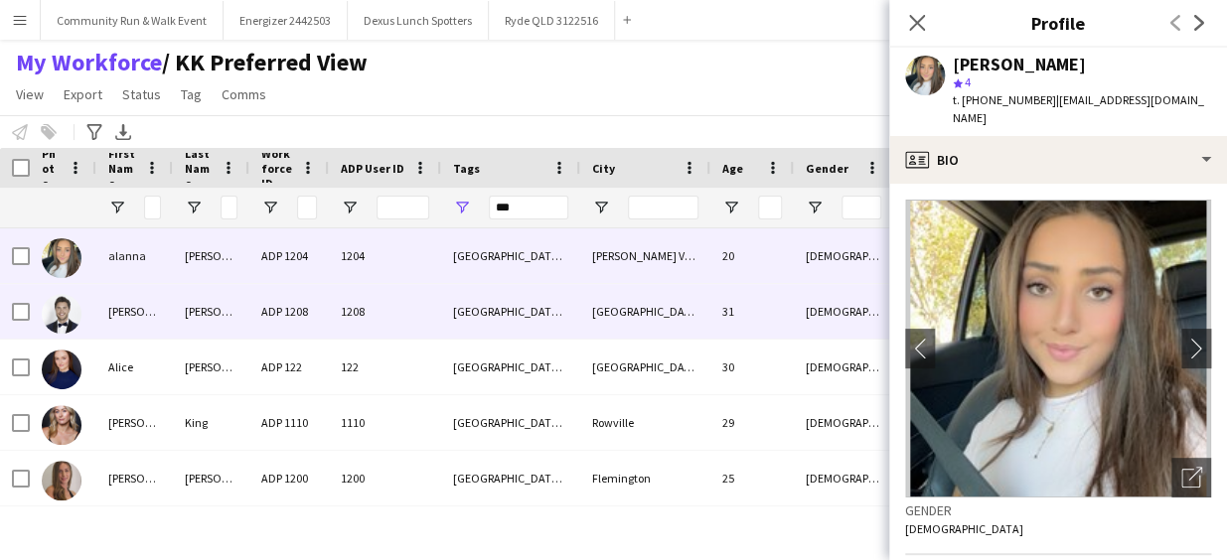
click at [350, 314] on span "1208" at bounding box center [353, 311] width 24 height 15
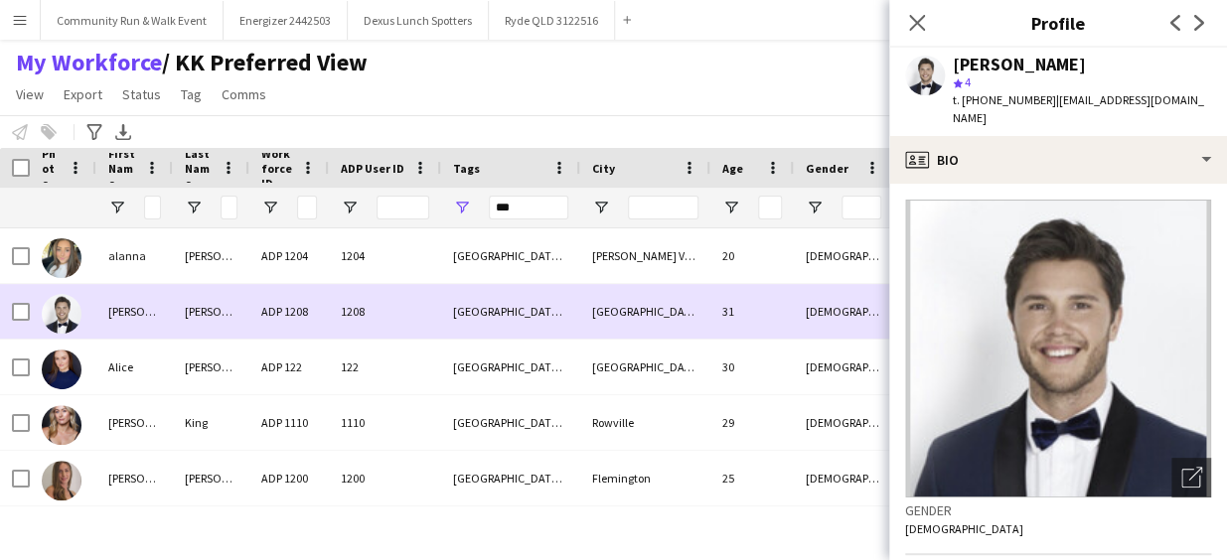
click at [350, 314] on span "1208" at bounding box center [353, 311] width 24 height 15
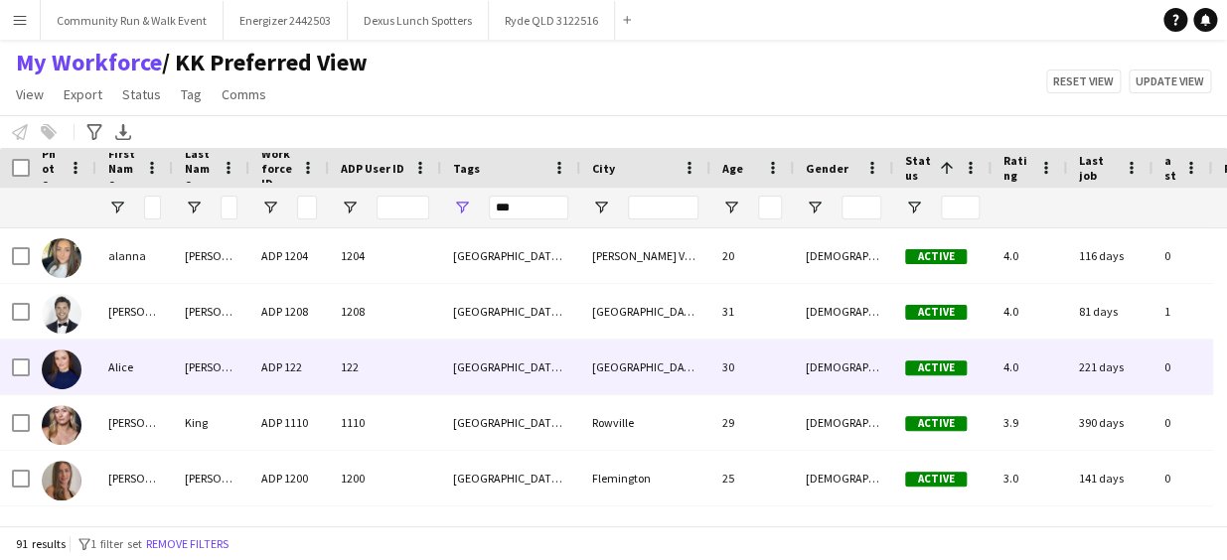
click at [351, 372] on span "122" at bounding box center [350, 367] width 18 height 15
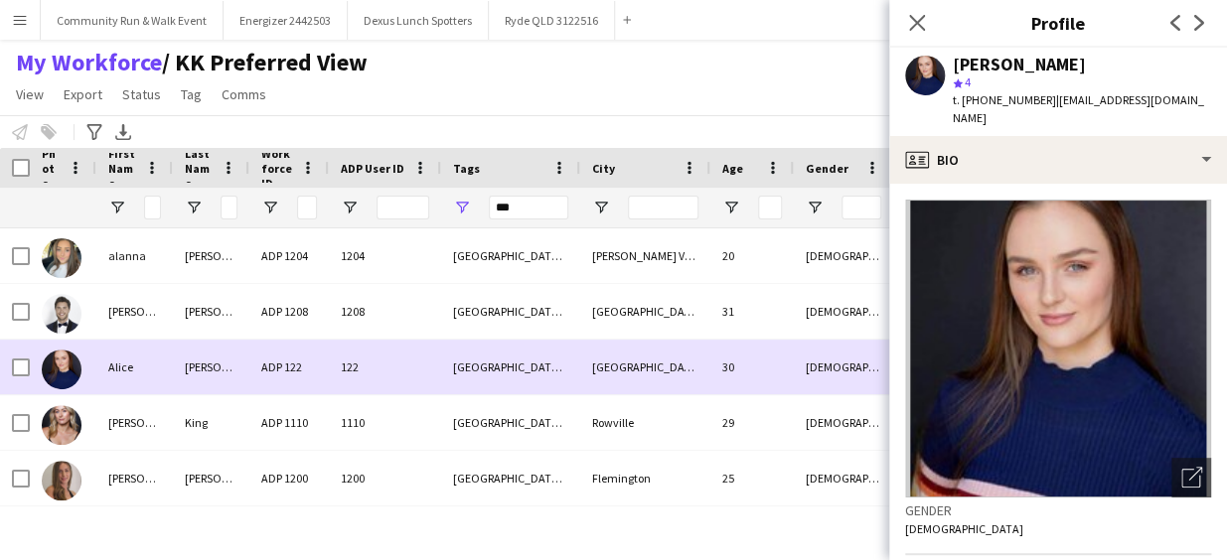
click at [278, 357] on div "ADP 122" at bounding box center [288, 367] width 79 height 55
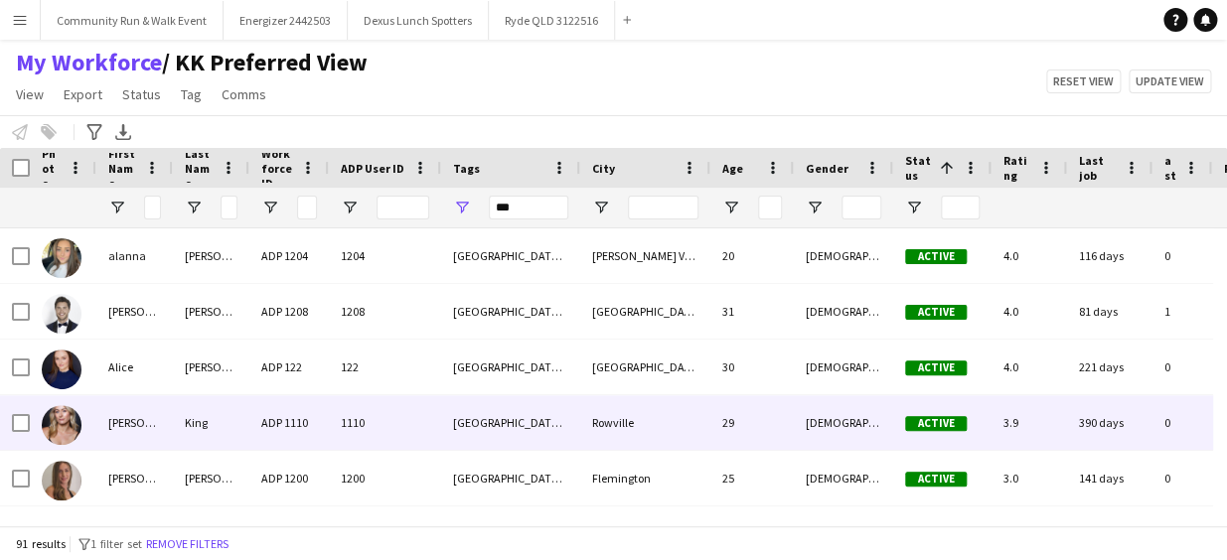
click at [288, 417] on div "ADP 1110" at bounding box center [288, 422] width 79 height 55
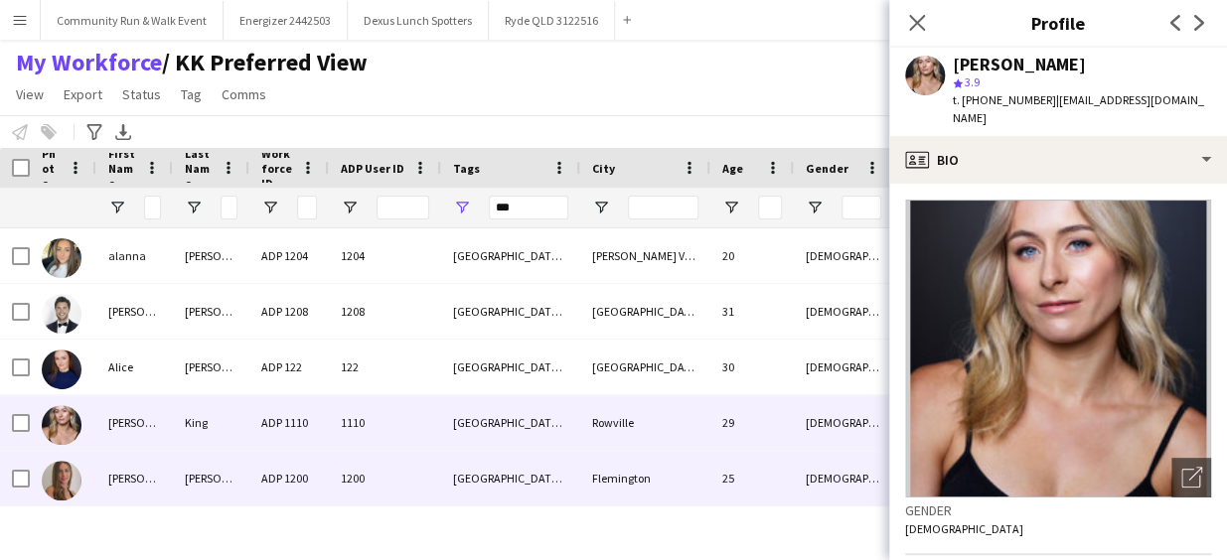
click at [299, 476] on div "ADP 1200" at bounding box center [288, 478] width 79 height 55
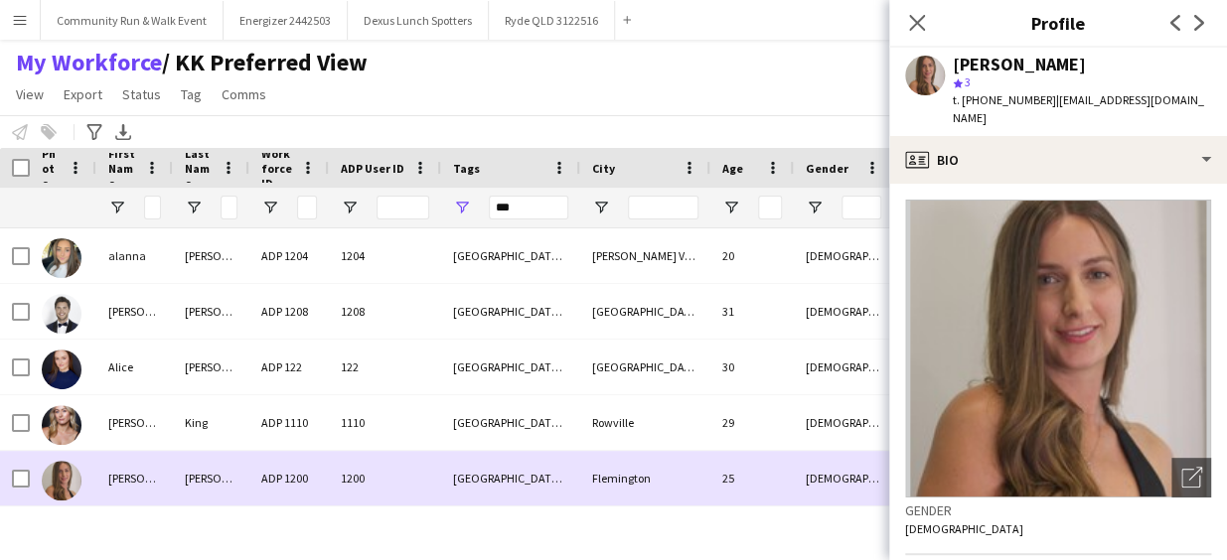
click at [299, 476] on div "ADP 1200" at bounding box center [288, 478] width 79 height 55
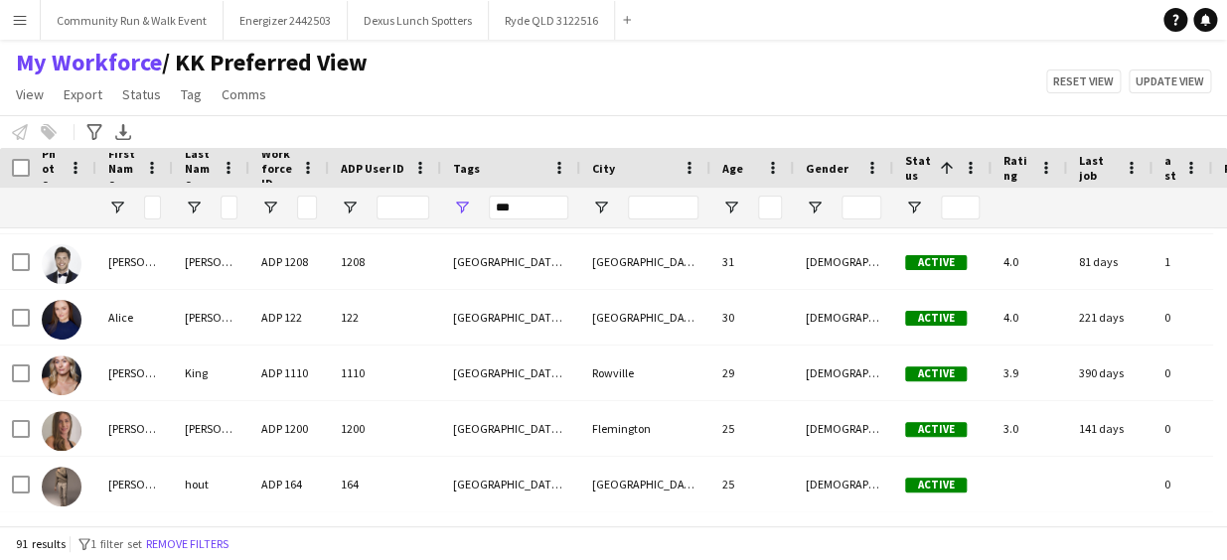
scroll to position [106, 0]
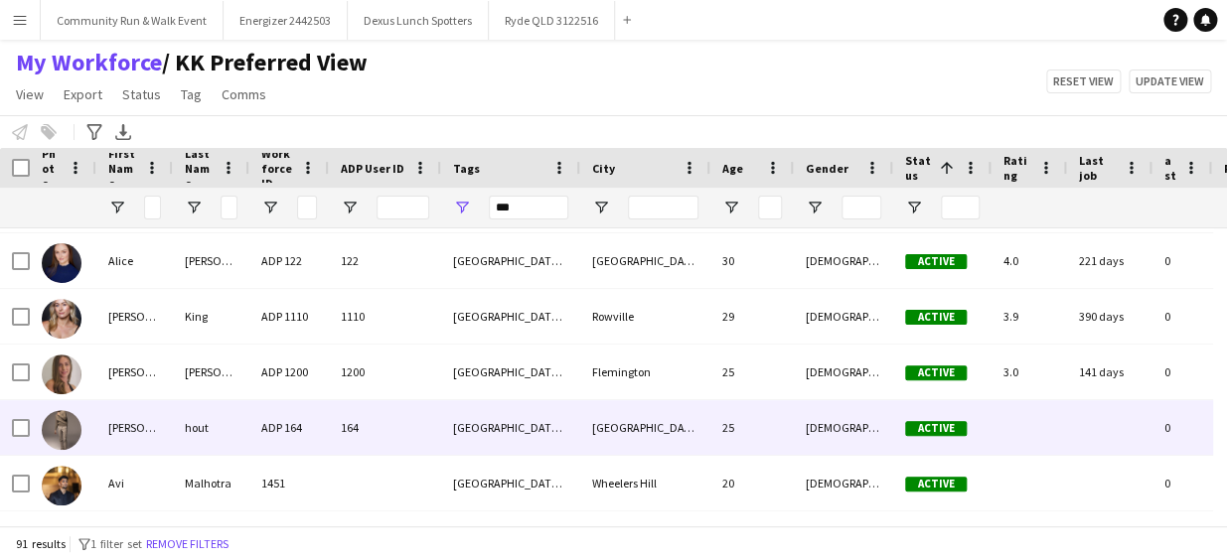
click at [336, 425] on div "164" at bounding box center [385, 427] width 112 height 55
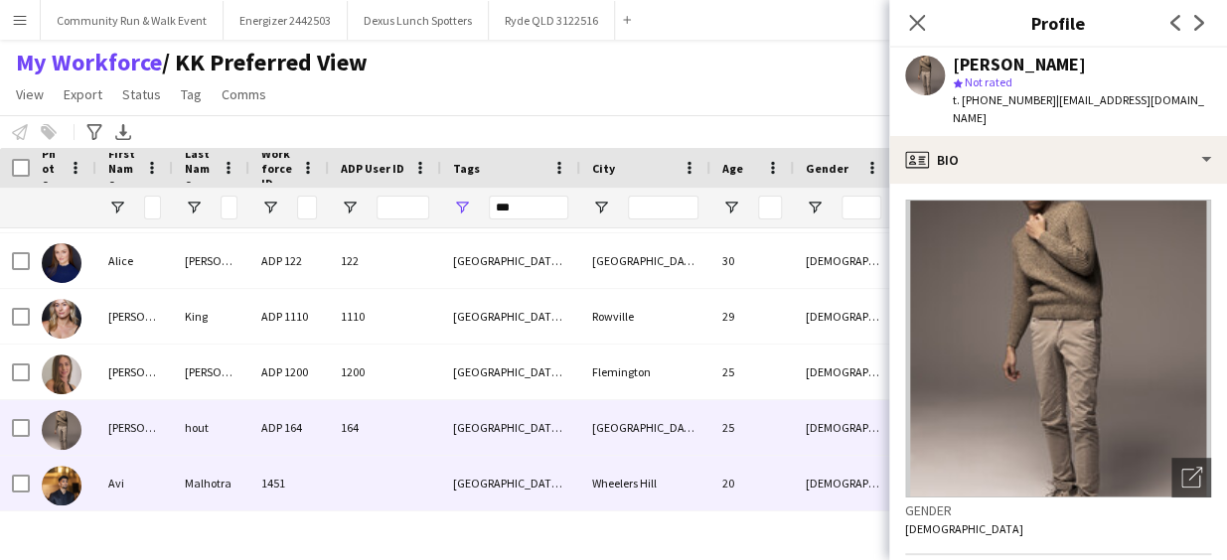
click at [300, 483] on div "1451" at bounding box center [288, 483] width 79 height 55
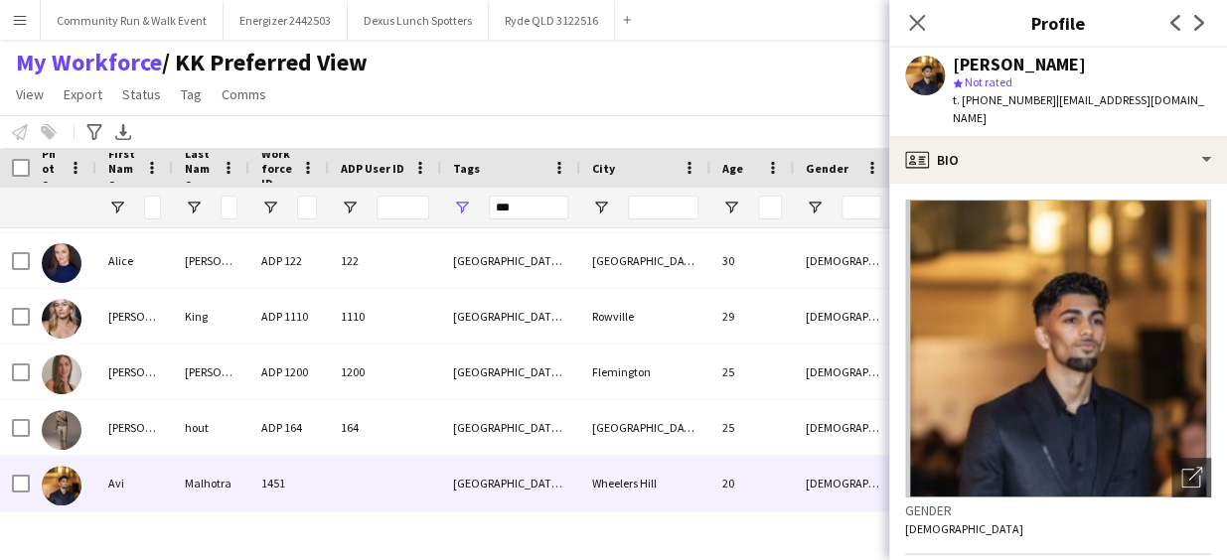
scroll to position [161, 0]
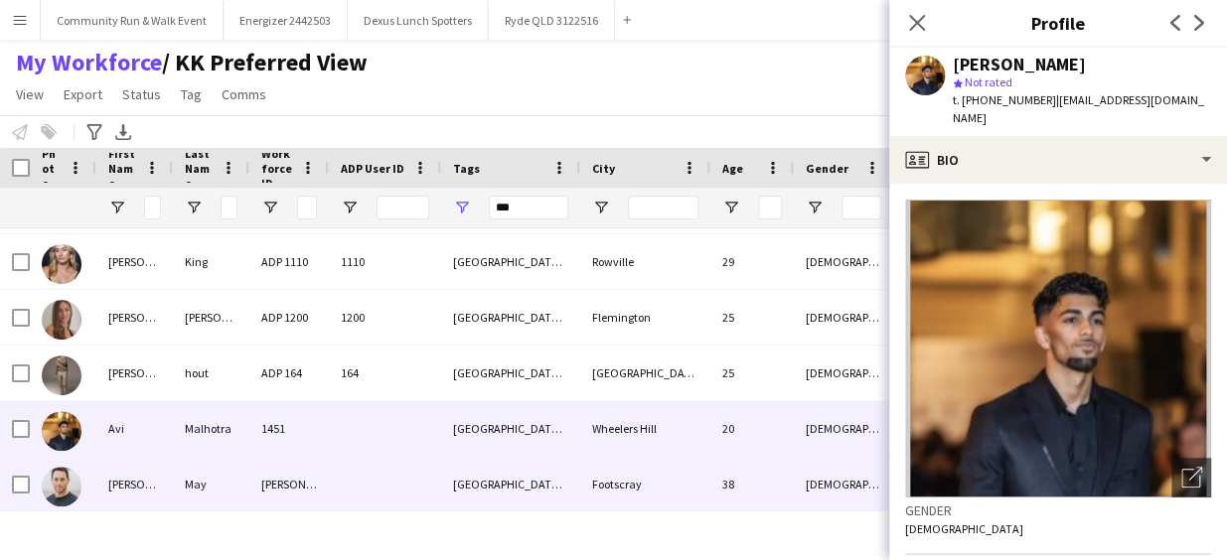
click at [334, 486] on div at bounding box center [385, 484] width 112 height 55
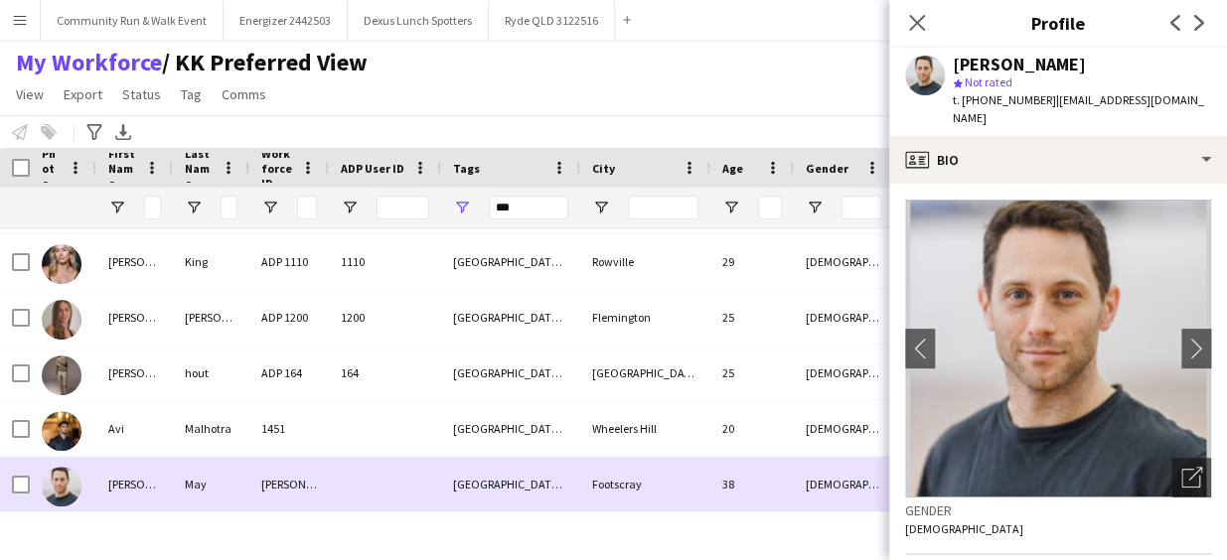
scroll to position [217, 0]
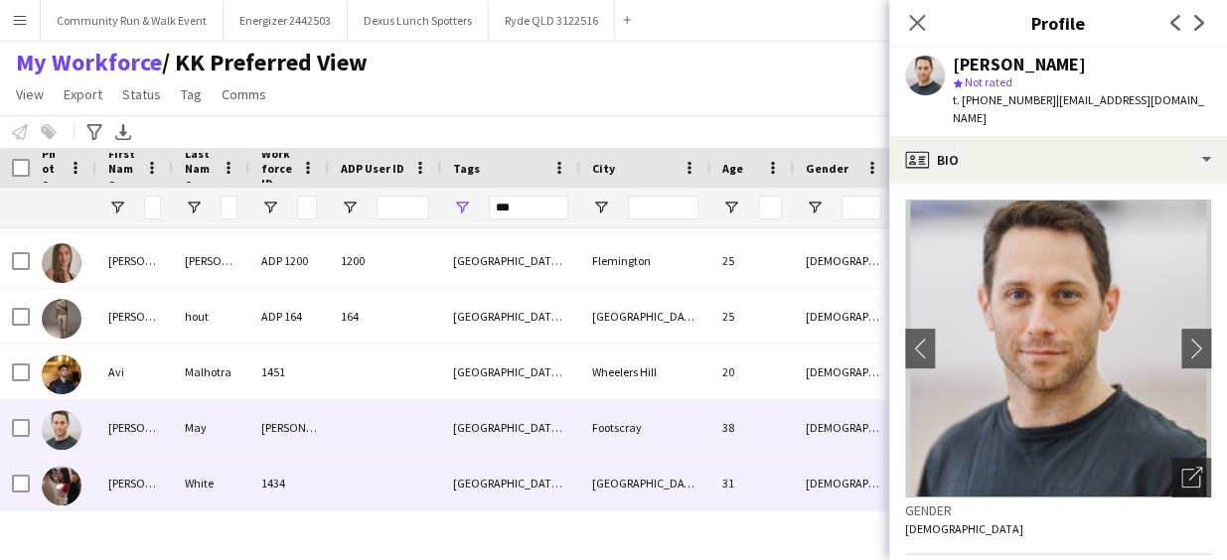
click at [334, 486] on div at bounding box center [385, 483] width 112 height 55
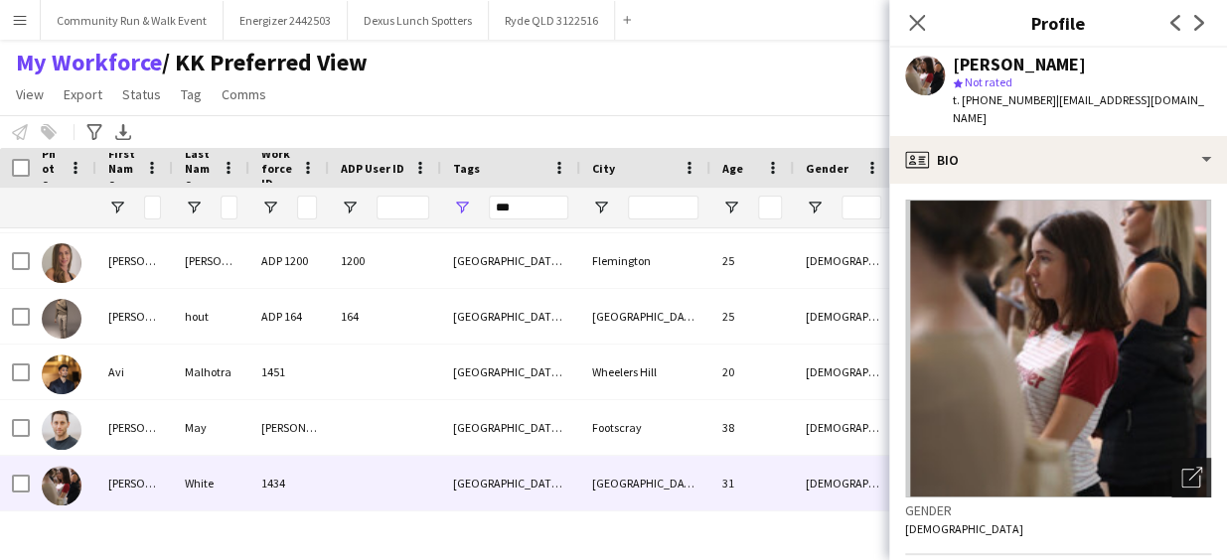
click at [1181, 467] on icon "Open photos pop-in" at bounding box center [1191, 477] width 21 height 21
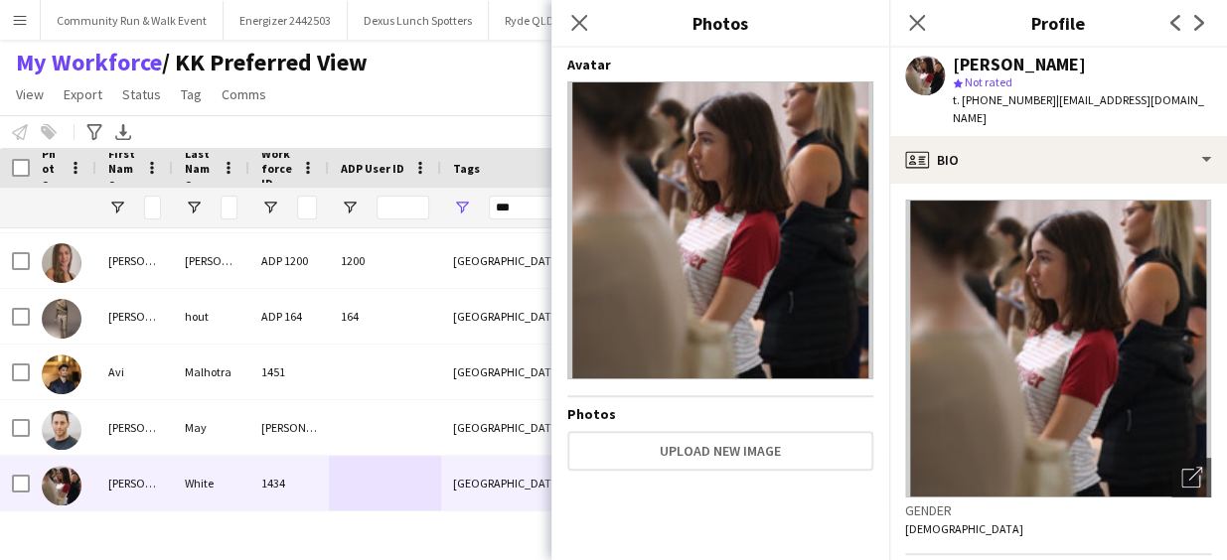
click at [703, 77] on div "Avatar Photos Upload new image" at bounding box center [720, 300] width 306 height 489
click at [587, 20] on icon "Close pop-in" at bounding box center [578, 22] width 19 height 19
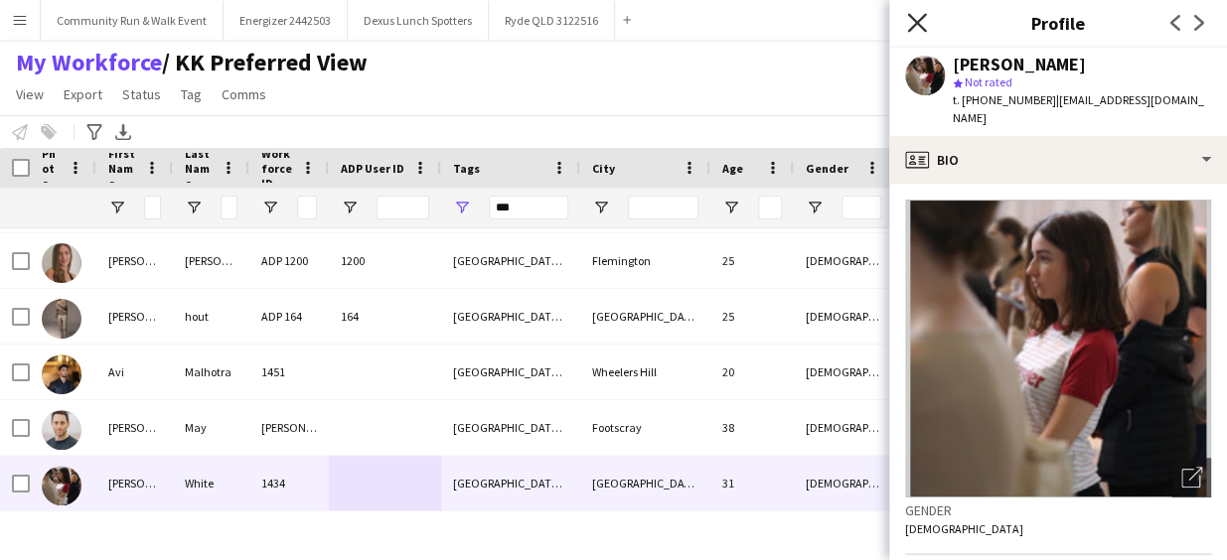
click at [913, 27] on icon at bounding box center [916, 22] width 19 height 19
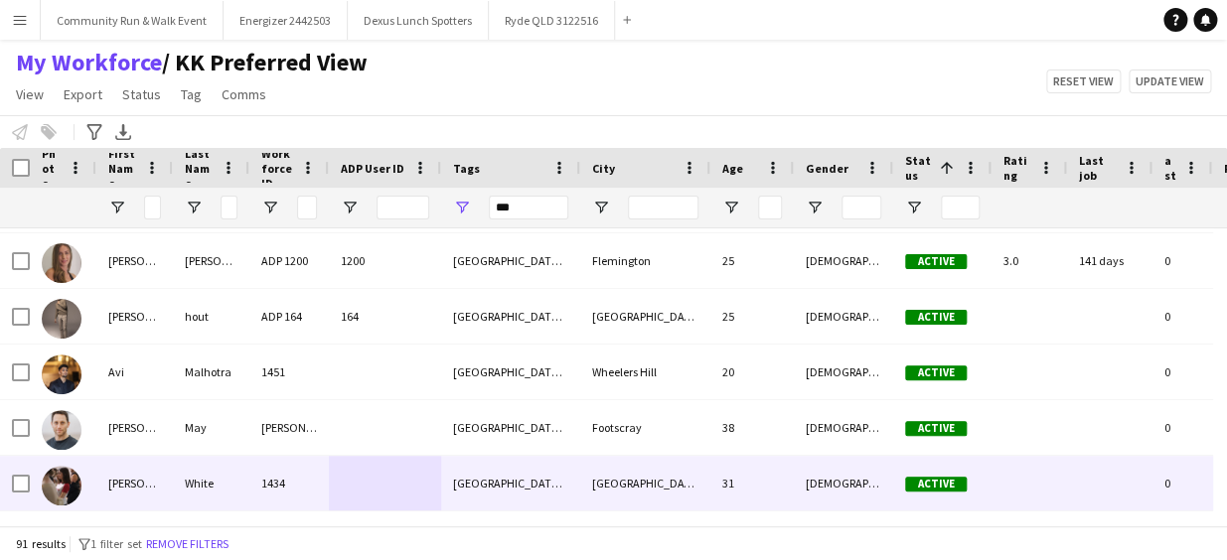
click at [270, 487] on div "1434" at bounding box center [288, 483] width 79 height 55
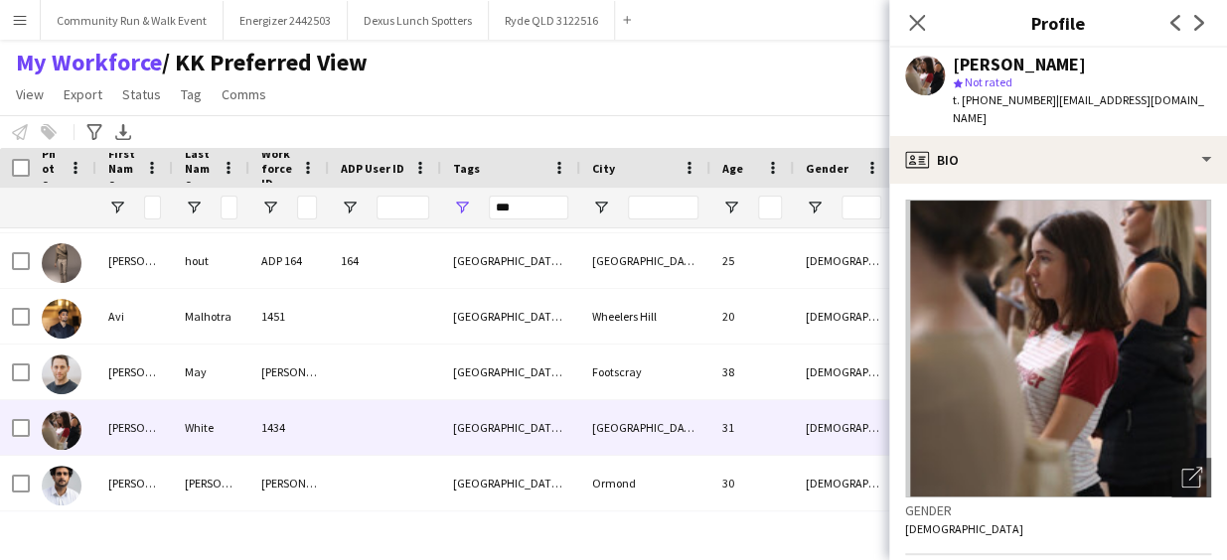
scroll to position [328, 0]
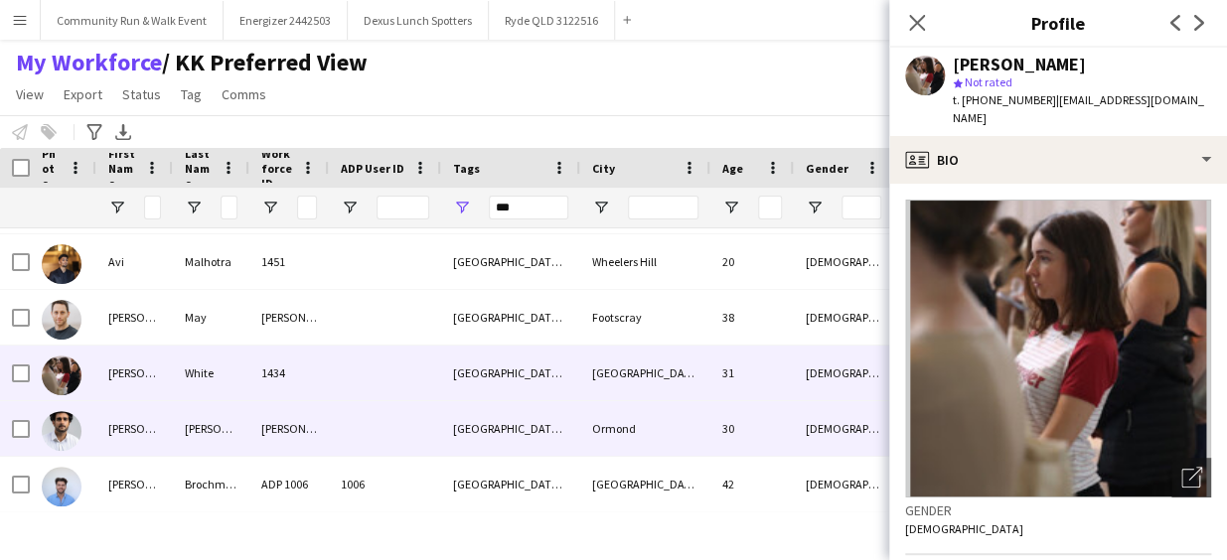
click at [47, 431] on img at bounding box center [62, 431] width 40 height 40
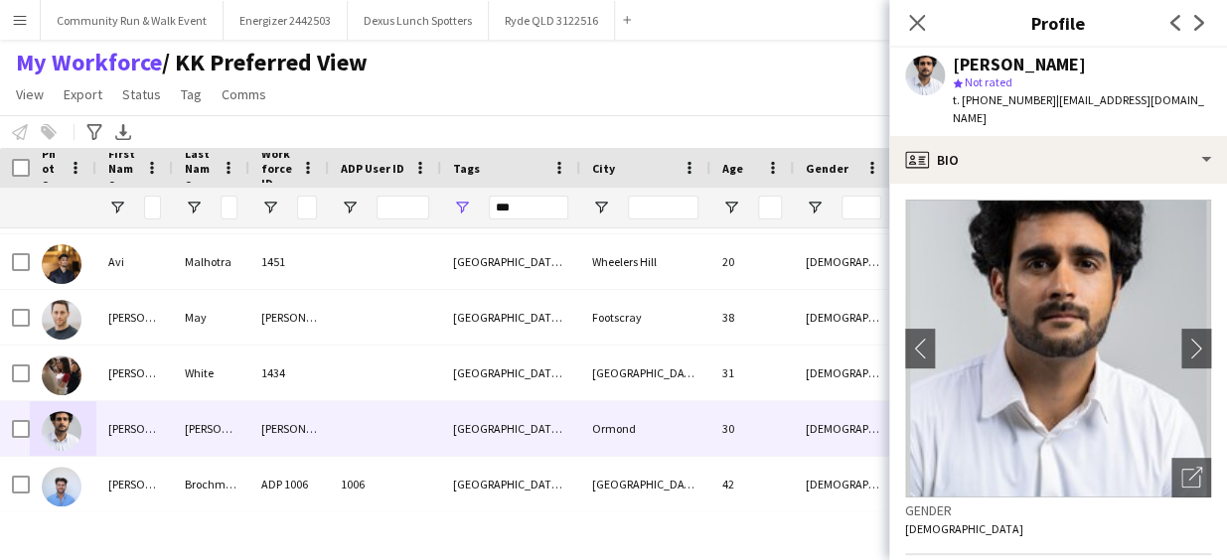
drag, startPoint x: 1212, startPoint y: 205, endPoint x: 1206, endPoint y: 271, distance: 66.8
click at [1206, 271] on app-crew-profile-bio "chevron-left chevron-right Open photos pop-in Gender [DEMOGRAPHIC_DATA] Birthda…" at bounding box center [1058, 372] width 338 height 376
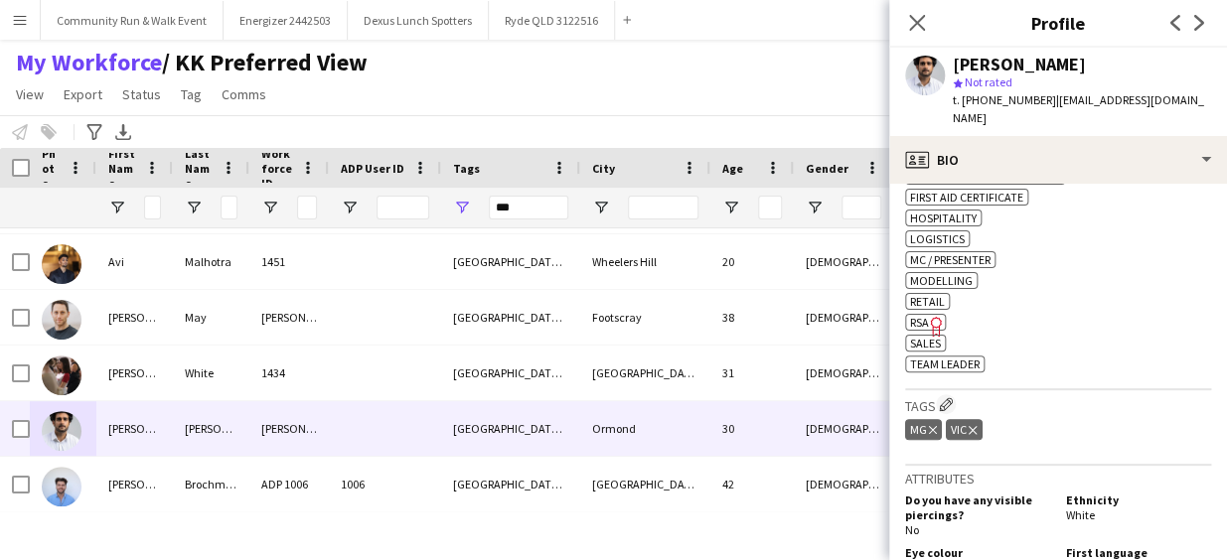
scroll to position [0, 0]
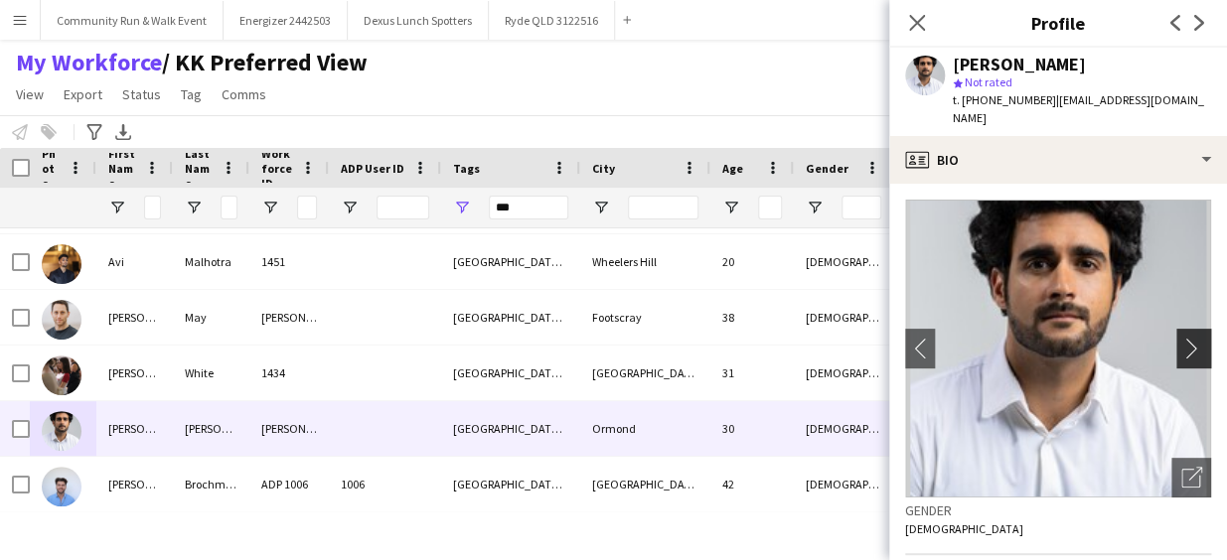
click at [1181, 338] on app-icon "chevron-right" at bounding box center [1196, 348] width 31 height 21
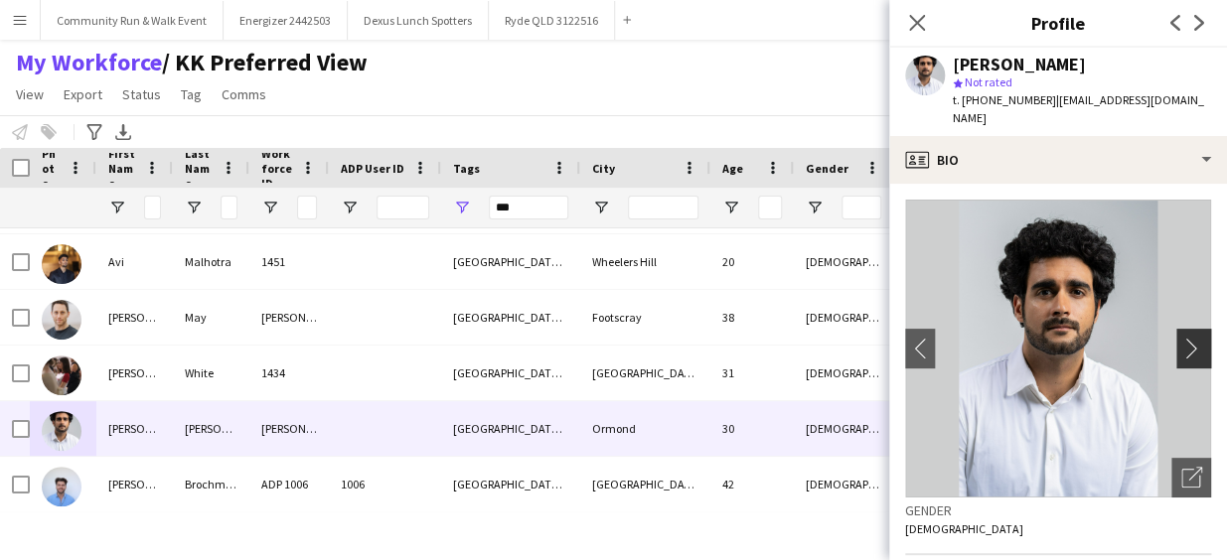
click at [1181, 338] on app-icon "chevron-right" at bounding box center [1196, 348] width 31 height 21
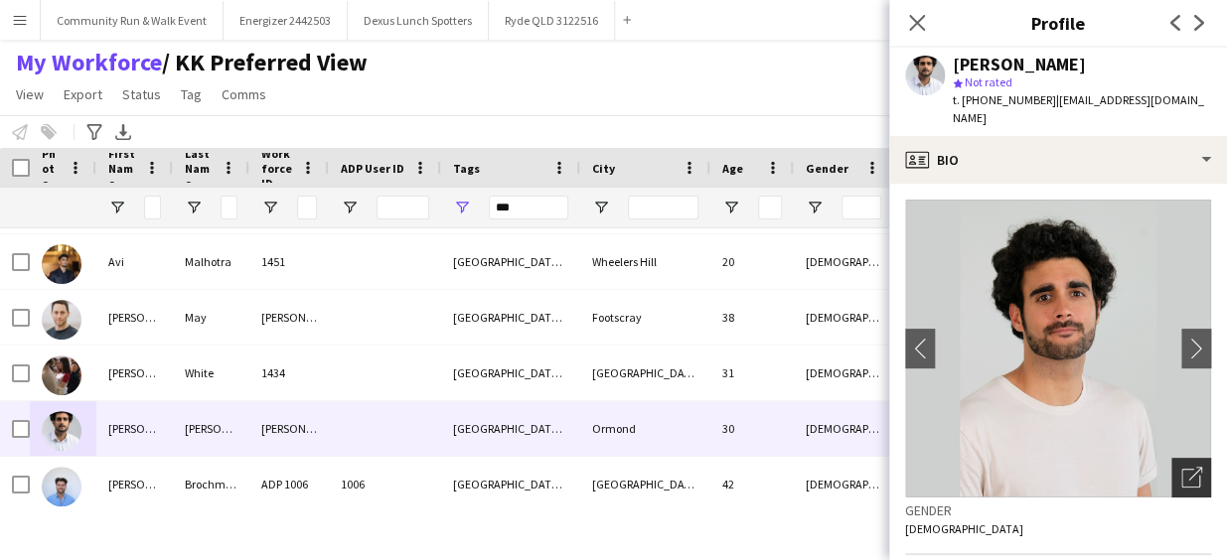
click at [1181, 467] on icon "Open photos pop-in" at bounding box center [1191, 477] width 21 height 21
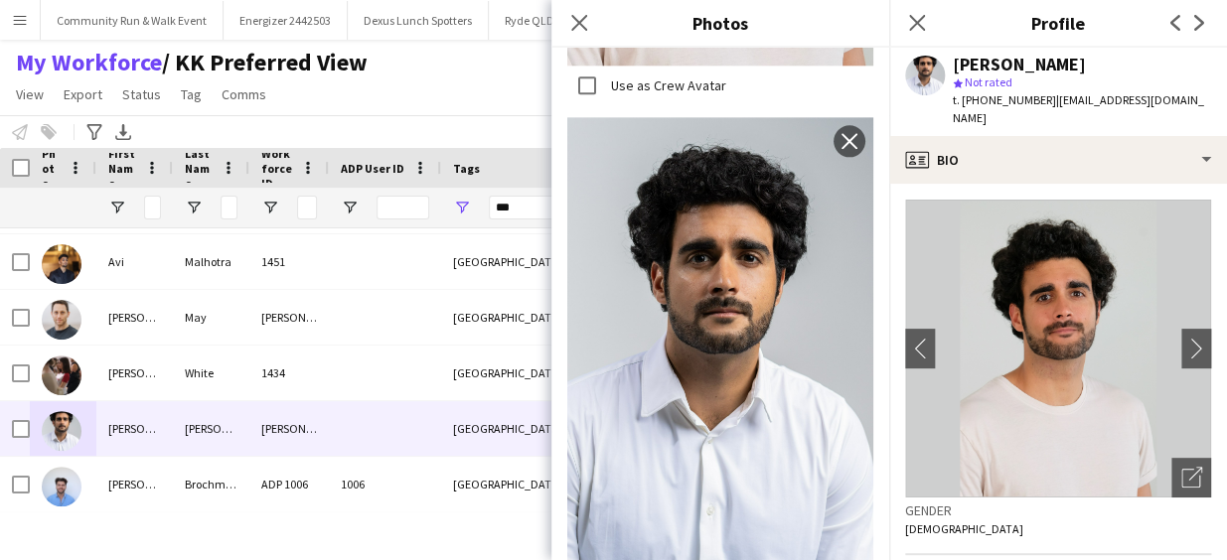
scroll to position [882, 0]
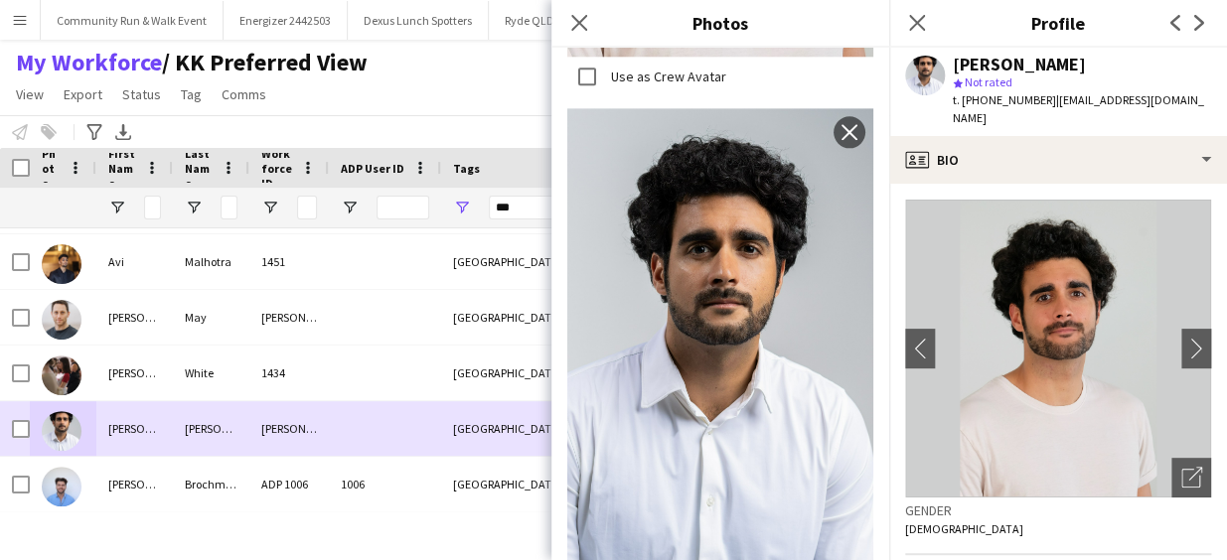
click at [147, 425] on div "[PERSON_NAME]" at bounding box center [134, 428] width 76 height 55
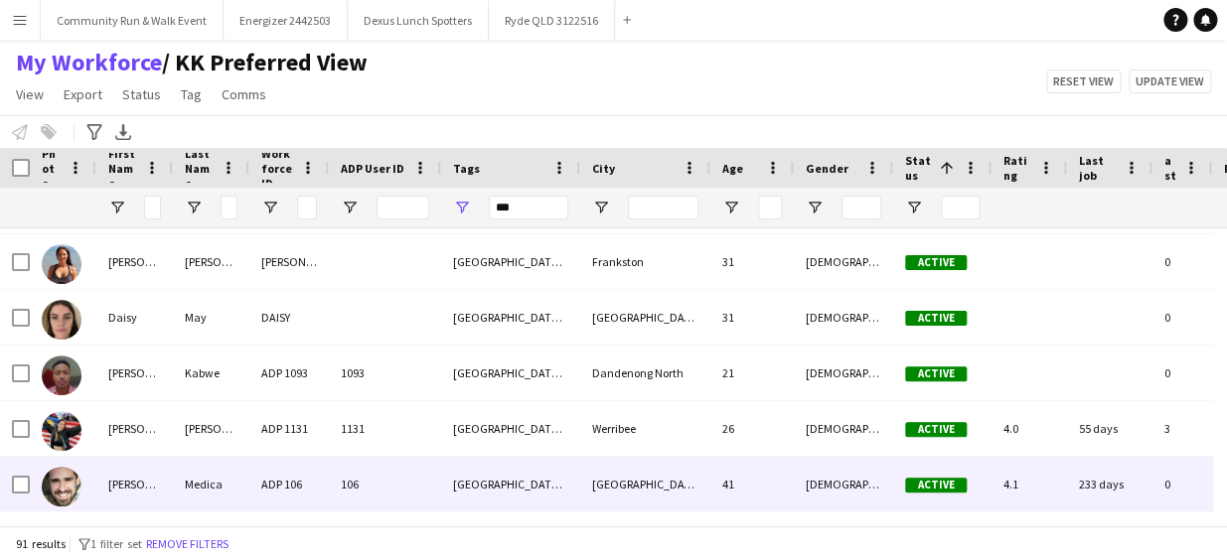
scroll to position [0, 0]
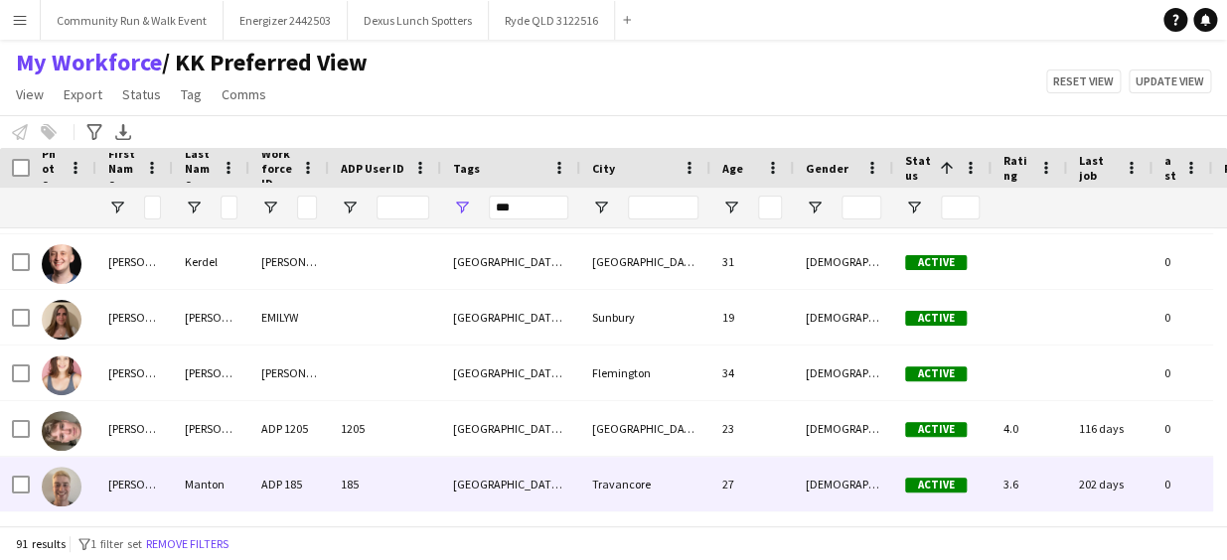
click at [185, 480] on div "Manton" at bounding box center [211, 484] width 76 height 55
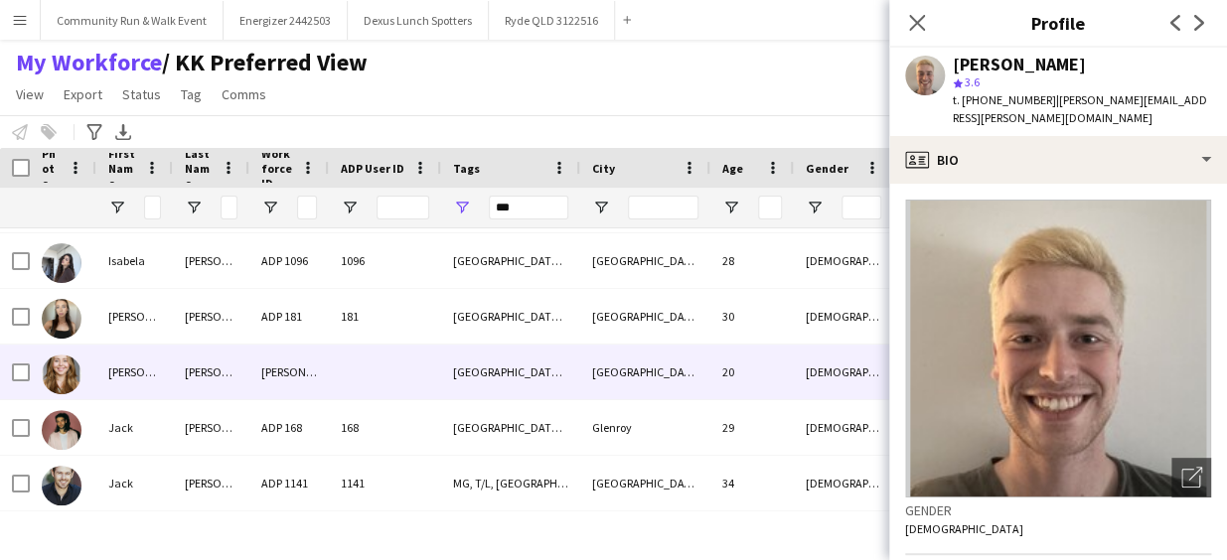
click at [208, 387] on div "[PERSON_NAME]" at bounding box center [211, 372] width 76 height 55
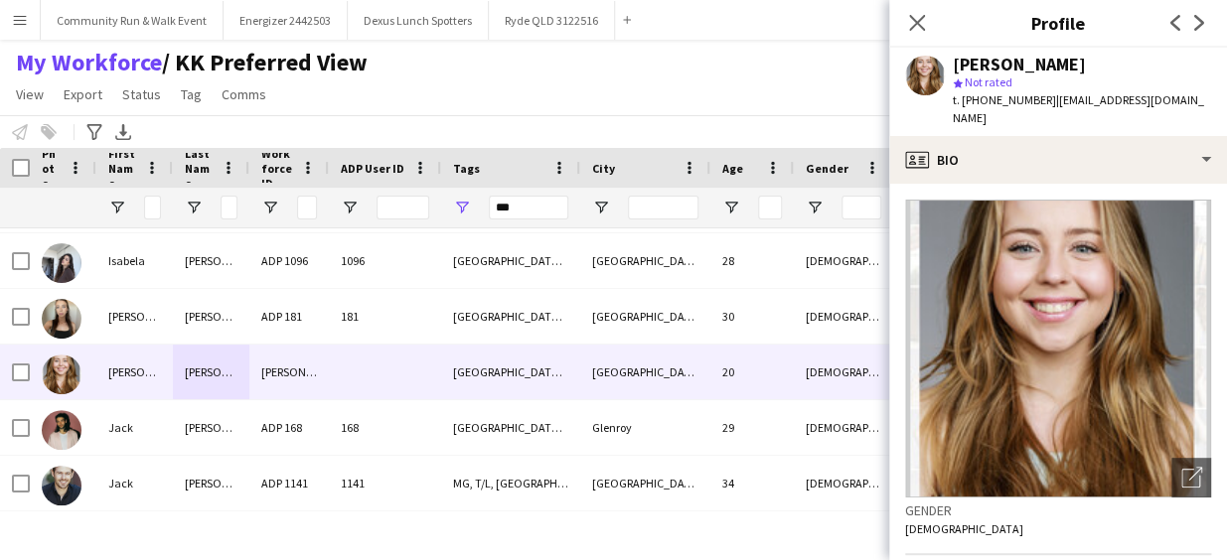
drag, startPoint x: 1212, startPoint y: 210, endPoint x: 1222, endPoint y: 291, distance: 82.0
click at [1222, 291] on app-crew-profile-bio "Open photos pop-in Gender [DEMOGRAPHIC_DATA] Birthday [DEMOGRAPHIC_DATA] (20 ye…" at bounding box center [1058, 372] width 338 height 376
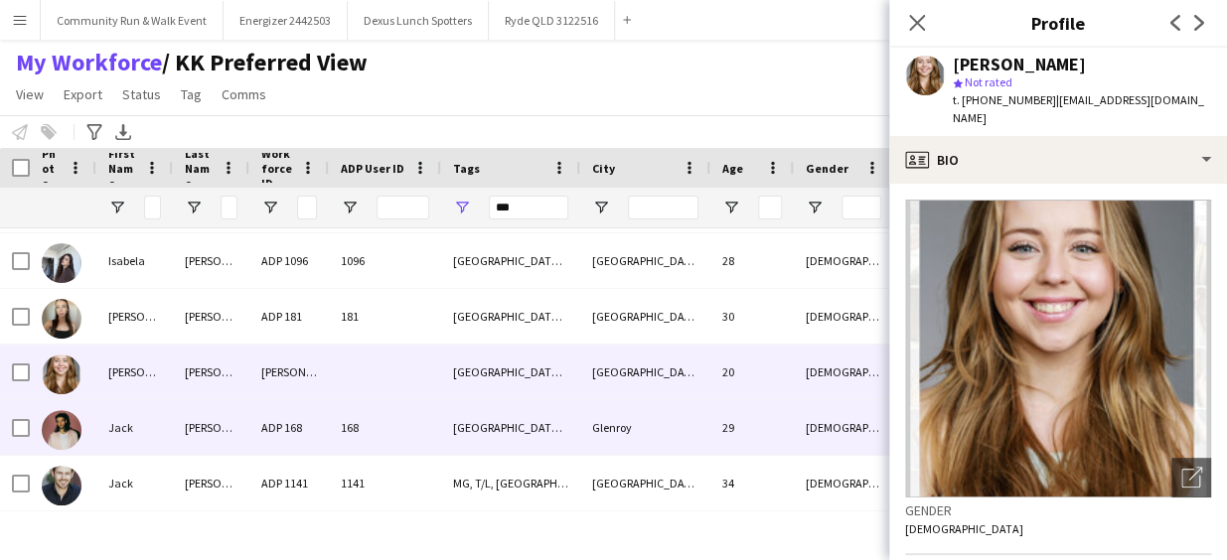
click at [322, 401] on div "ADP 168" at bounding box center [288, 427] width 79 height 55
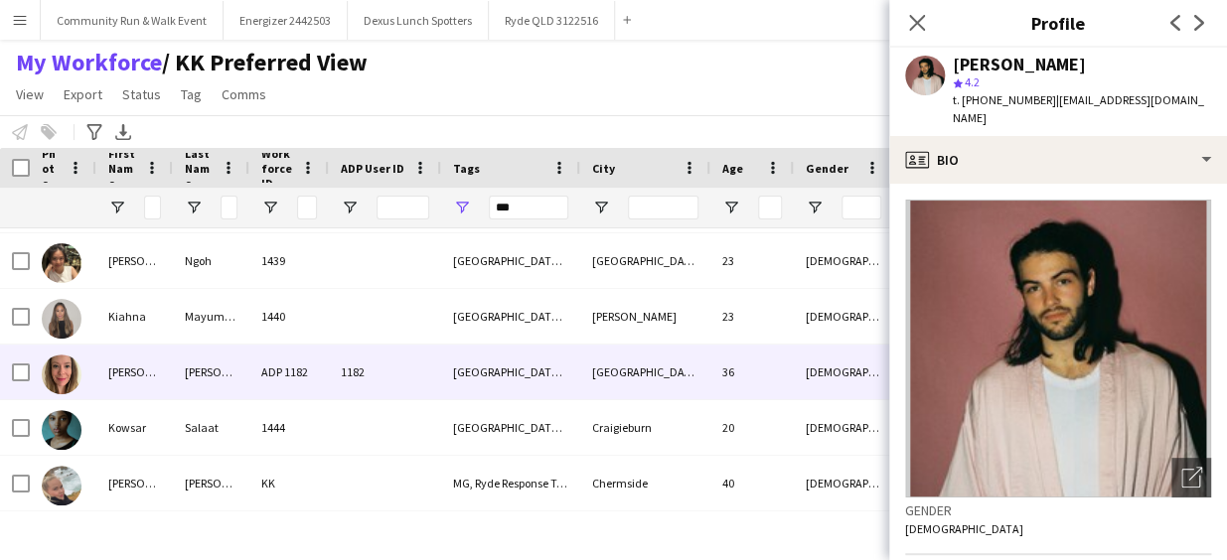
scroll to position [2164, 0]
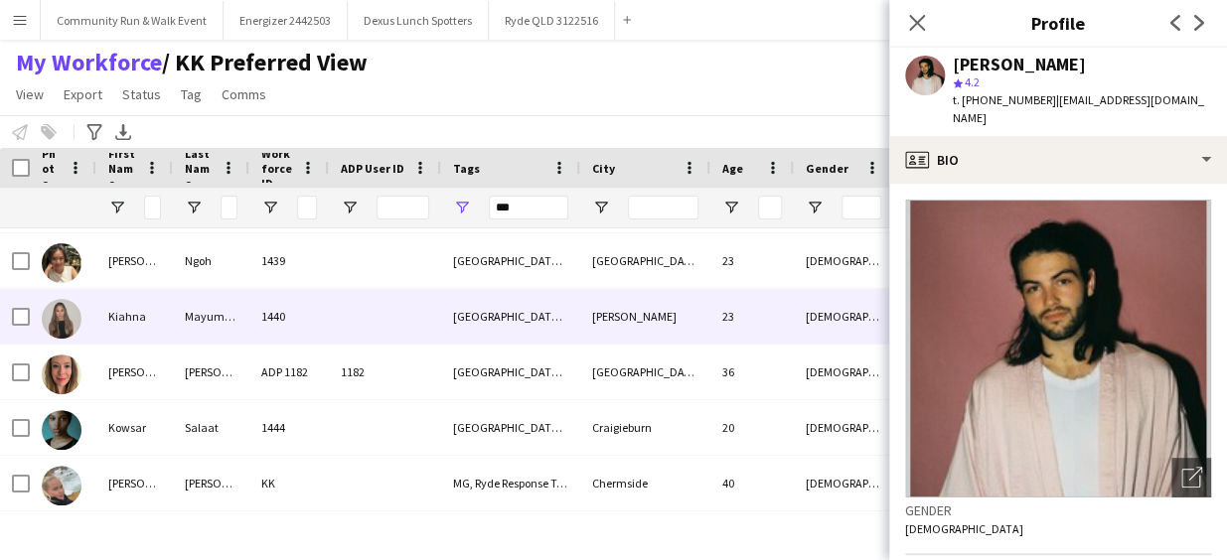
click at [277, 318] on div "1440" at bounding box center [288, 316] width 79 height 55
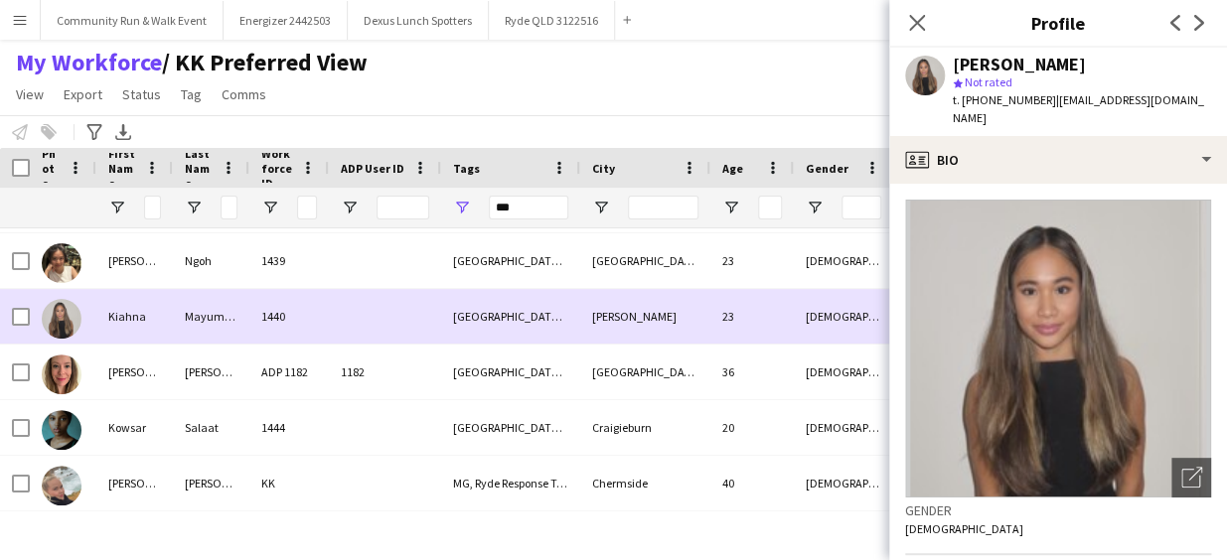
click at [298, 328] on div "1440" at bounding box center [288, 316] width 79 height 55
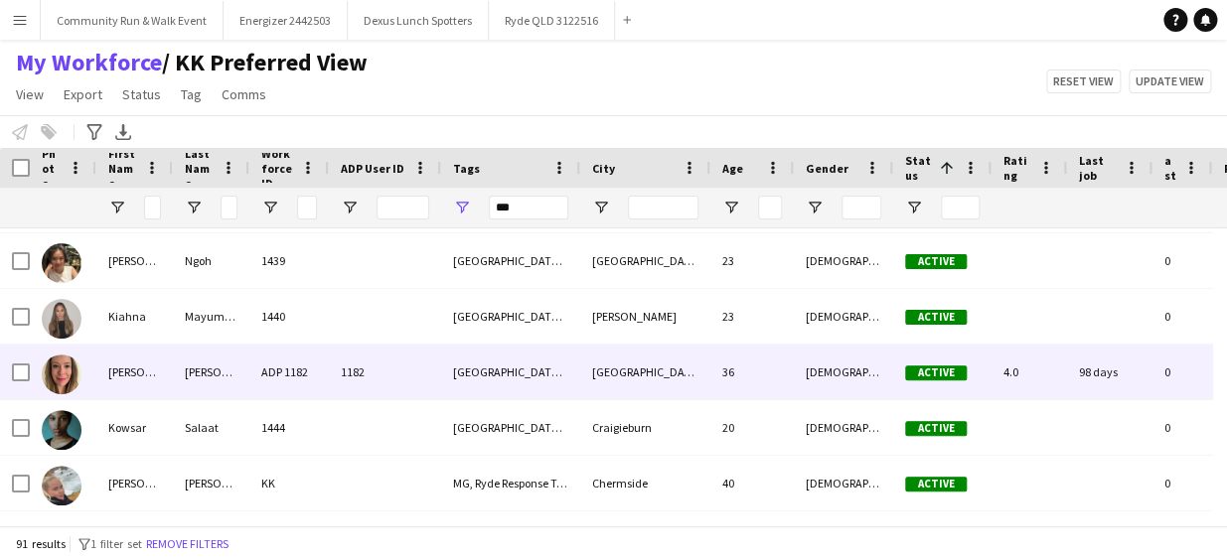
click at [305, 358] on div "ADP 1182" at bounding box center [288, 372] width 79 height 55
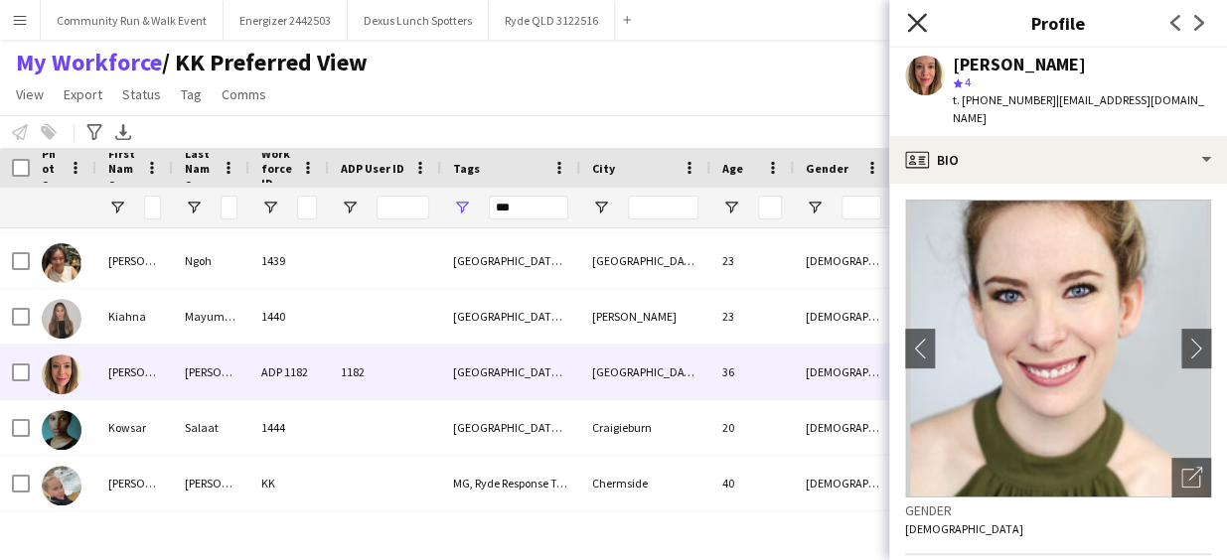
click at [913, 20] on icon at bounding box center [916, 22] width 19 height 19
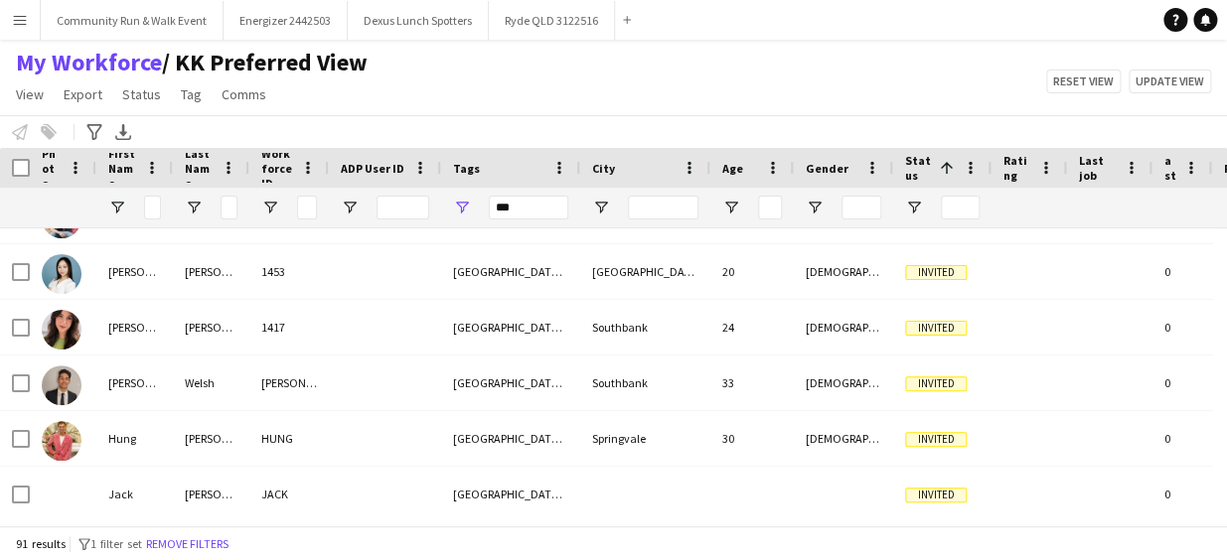
scroll to position [3873, 0]
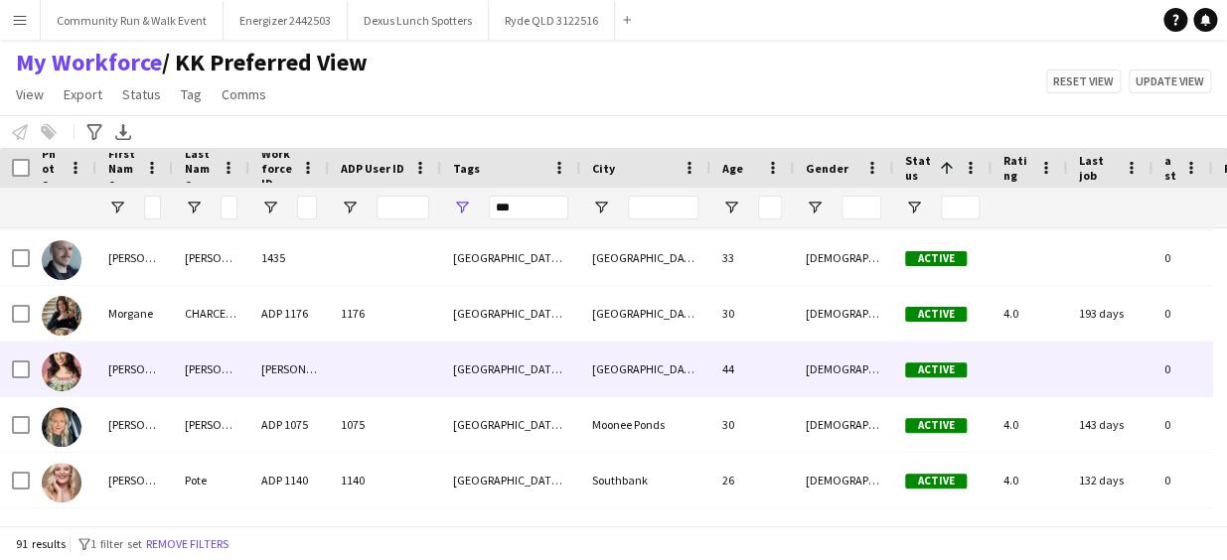
click at [57, 364] on img at bounding box center [62, 372] width 40 height 40
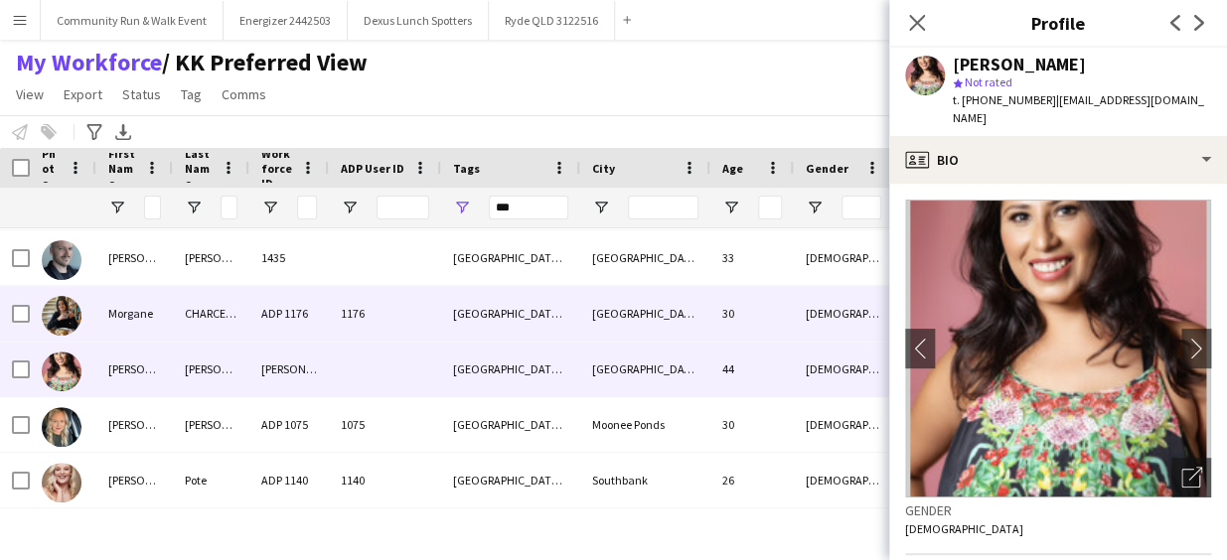
click at [186, 320] on div "CHARCELLAY" at bounding box center [211, 313] width 76 height 55
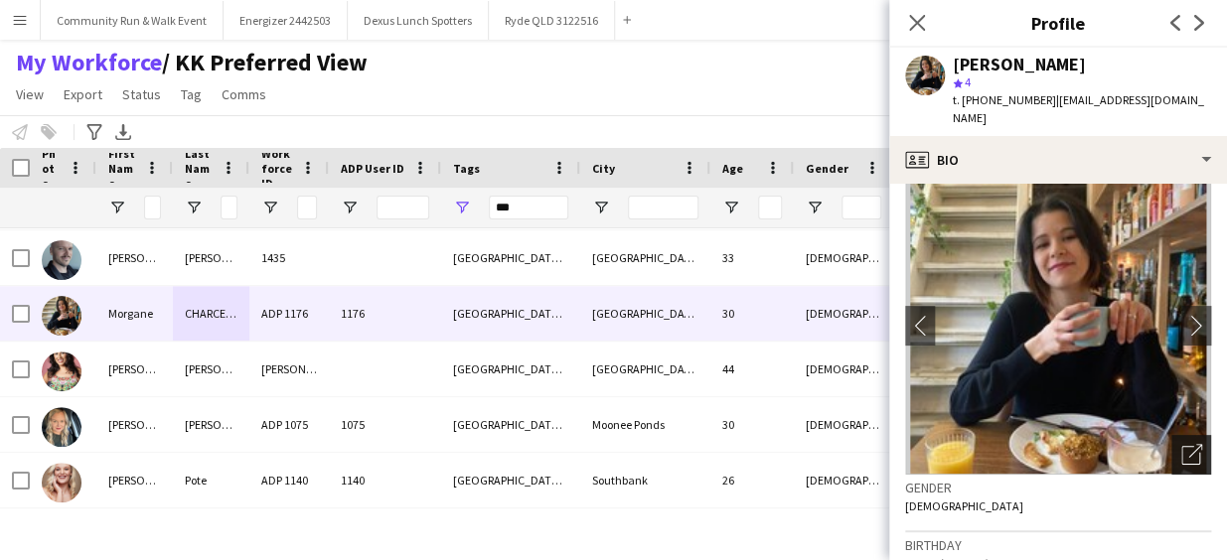
click at [1188, 439] on div "Open photos pop-in" at bounding box center [1191, 455] width 40 height 40
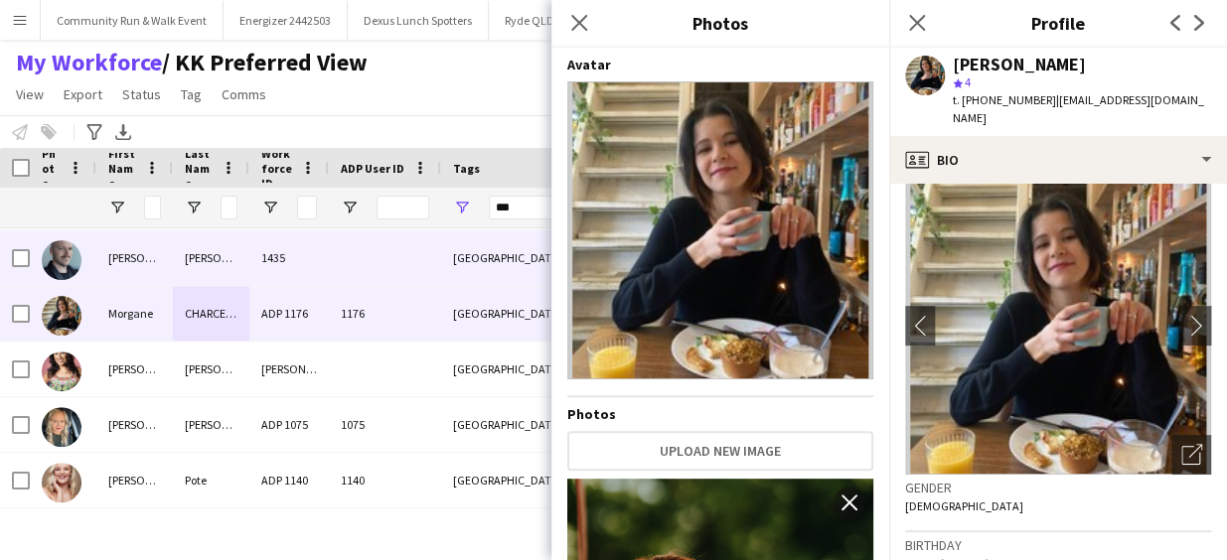
click at [351, 262] on div at bounding box center [385, 257] width 112 height 55
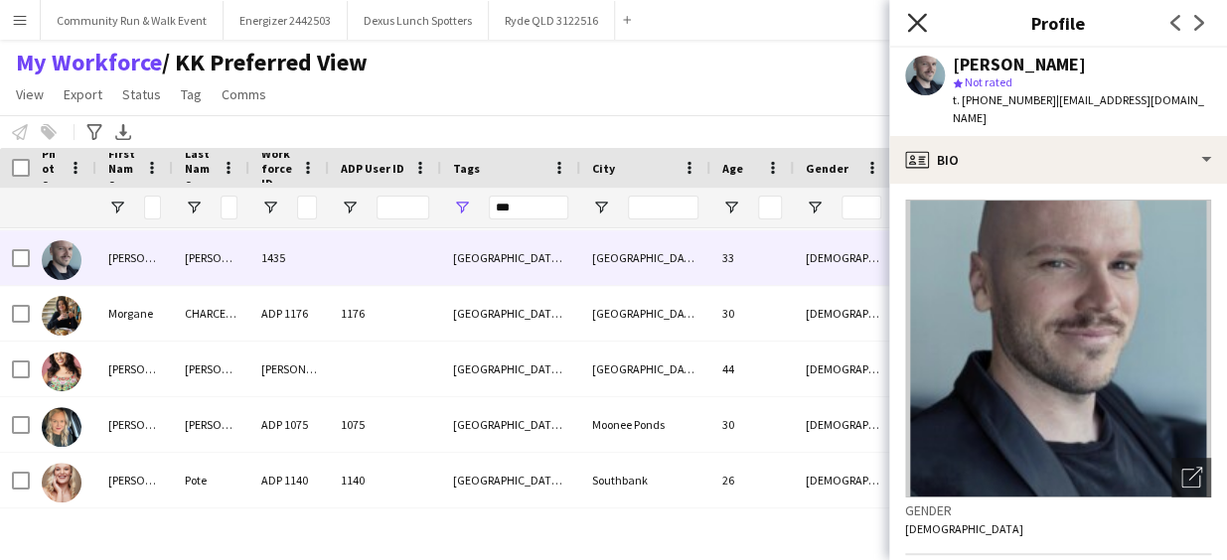
click at [913, 26] on icon at bounding box center [916, 22] width 19 height 19
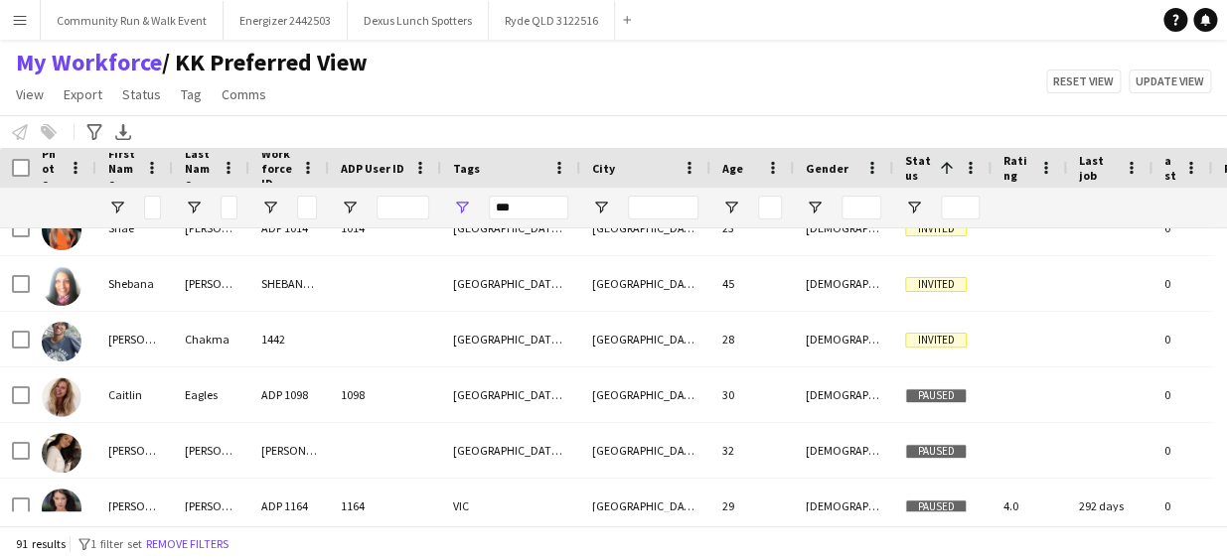
scroll to position [4543, 0]
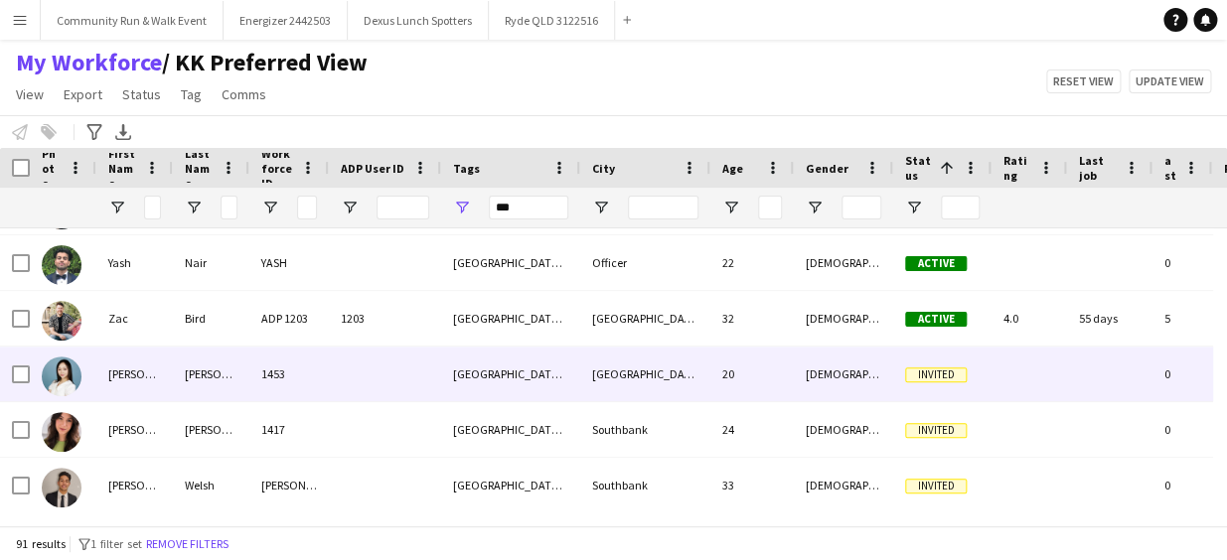
click at [68, 377] on img at bounding box center [62, 377] width 40 height 40
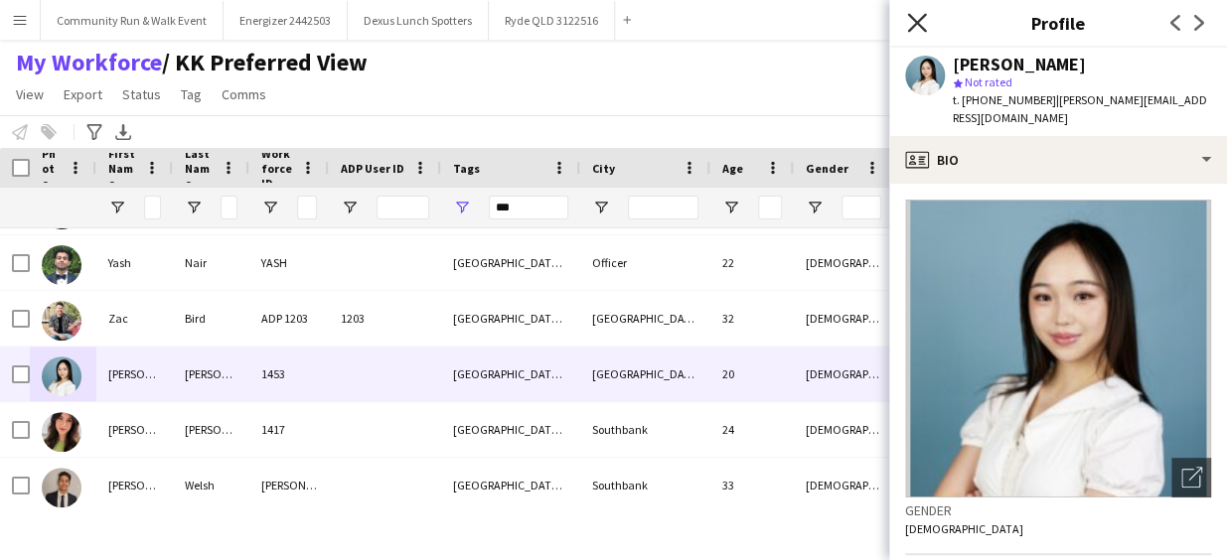
click at [913, 21] on icon "Close pop-in" at bounding box center [916, 22] width 19 height 19
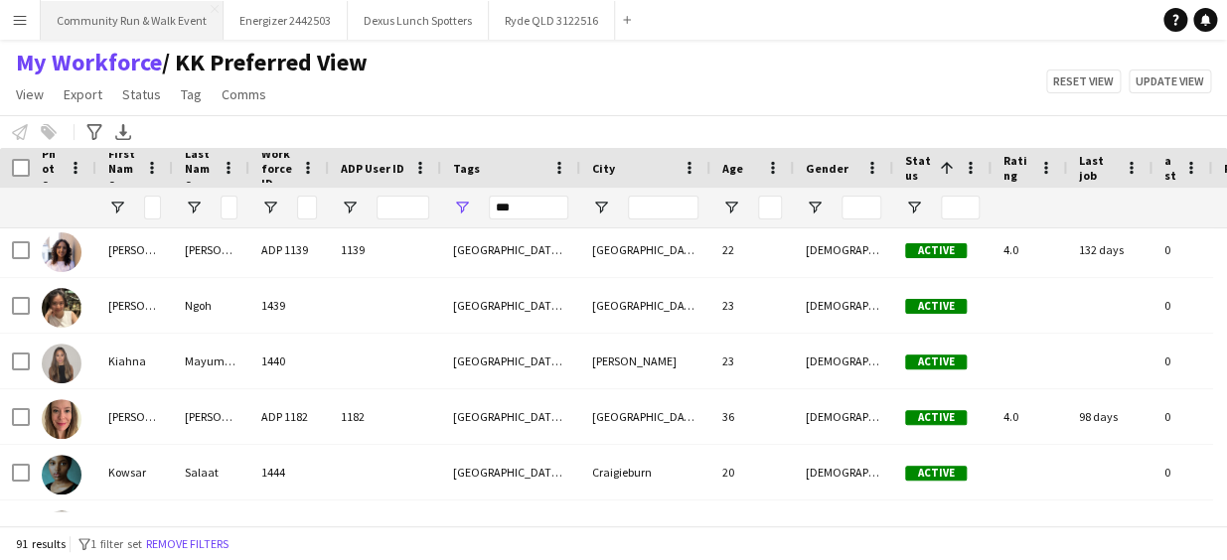
click at [146, 26] on button "Community Run & Walk Event Close" at bounding box center [132, 20] width 183 height 39
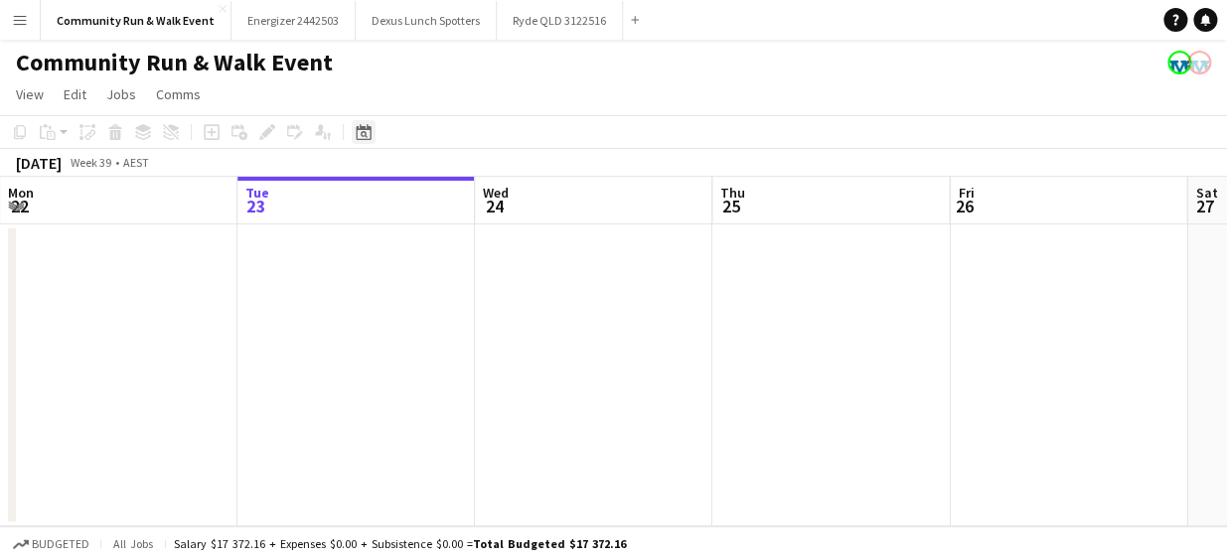
click at [361, 132] on icon at bounding box center [364, 134] width 7 height 7
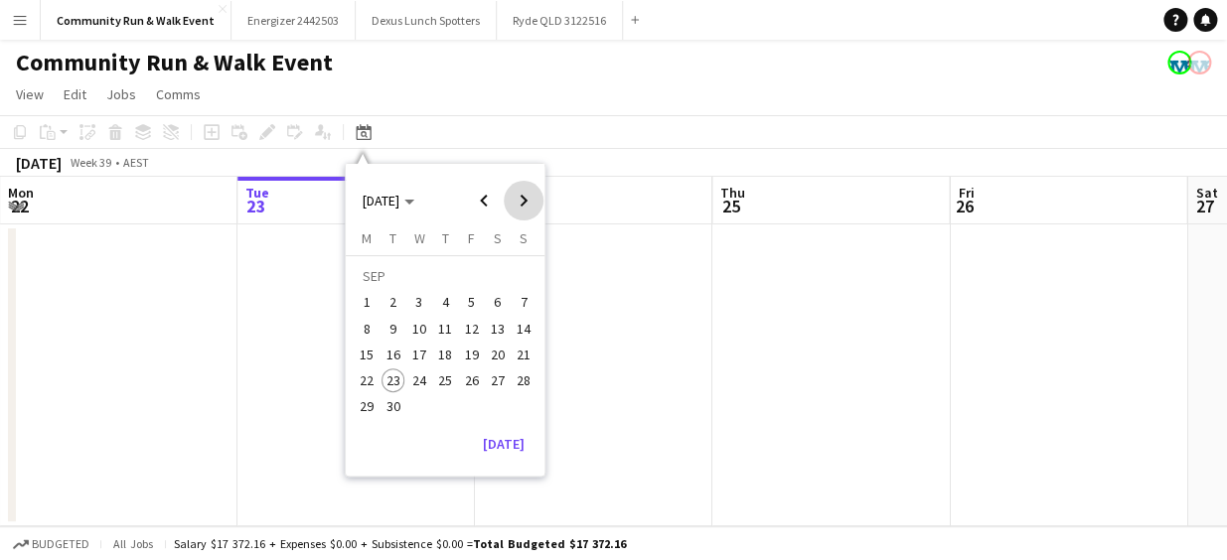
click at [521, 200] on span "Next month" at bounding box center [524, 201] width 40 height 40
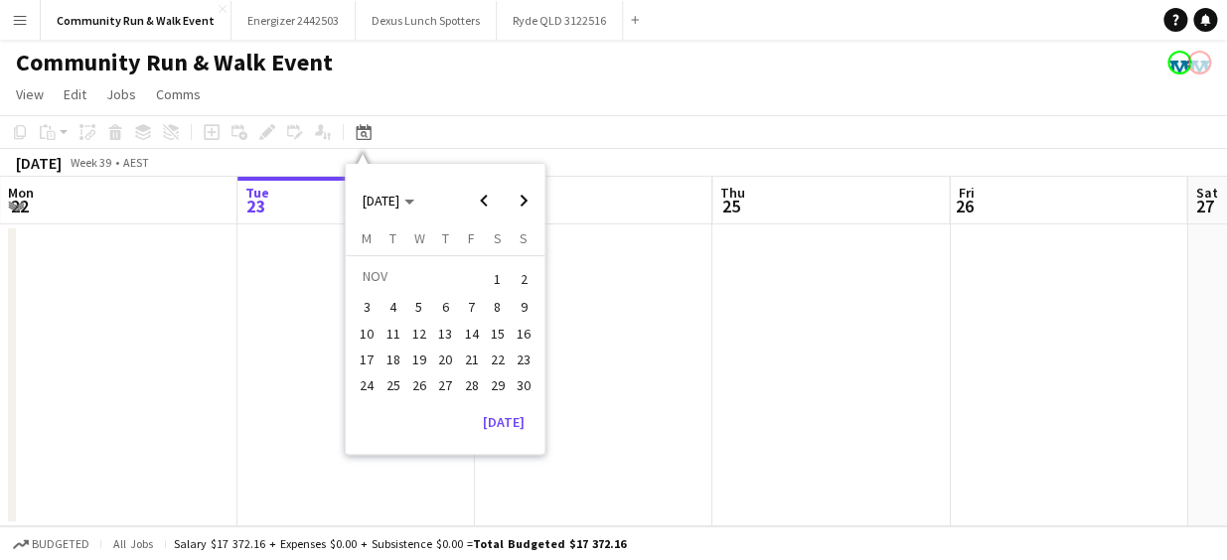
click at [525, 335] on span "16" at bounding box center [523, 334] width 24 height 24
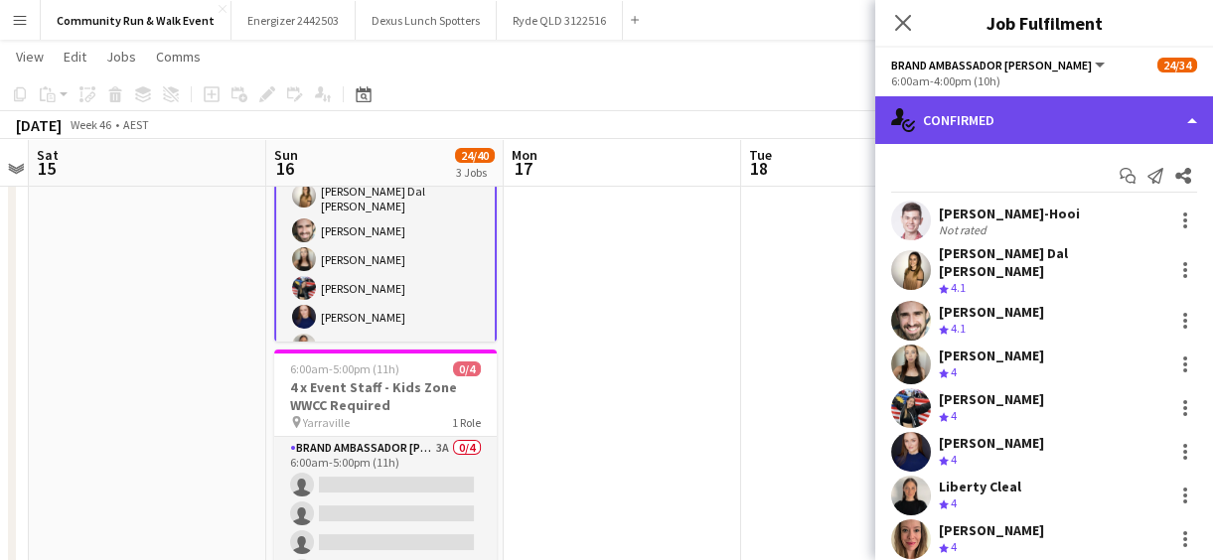
click at [1014, 118] on div "single-neutral-actions-check-2 Confirmed" at bounding box center [1044, 120] width 338 height 48
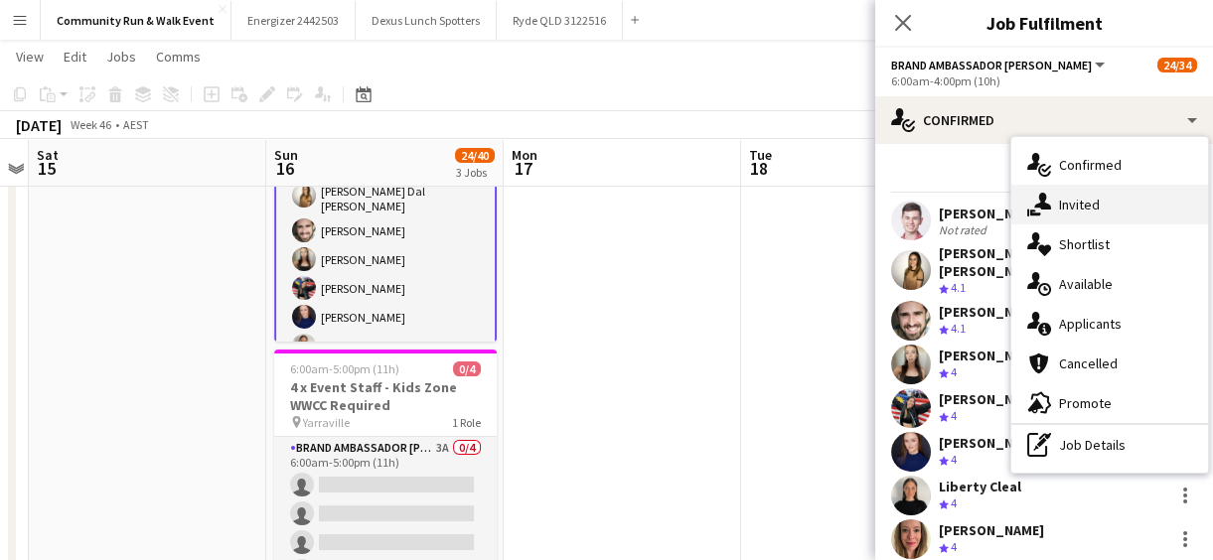
click at [1113, 205] on div "single-neutral-actions-share-1 Invited" at bounding box center [1109, 205] width 197 height 40
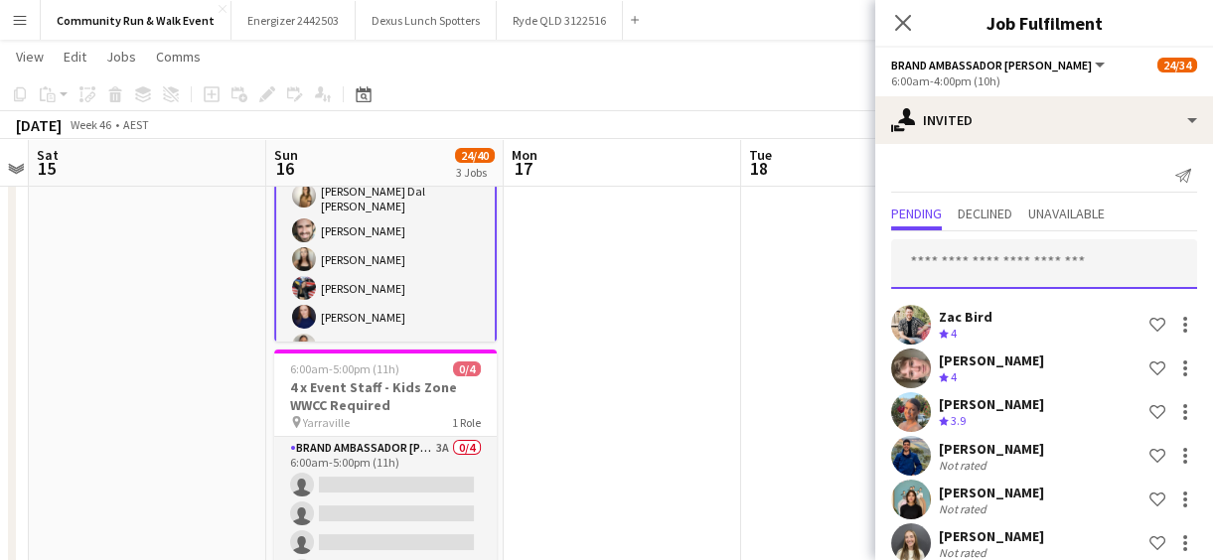
click at [941, 251] on input "text" at bounding box center [1044, 264] width 306 height 50
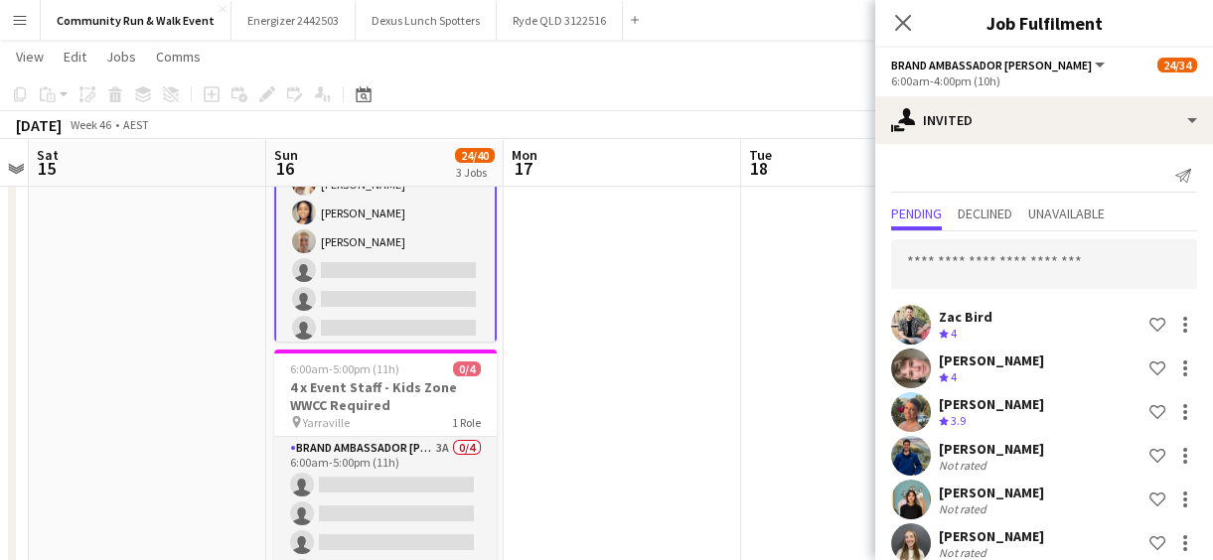
scroll to position [554, 0]
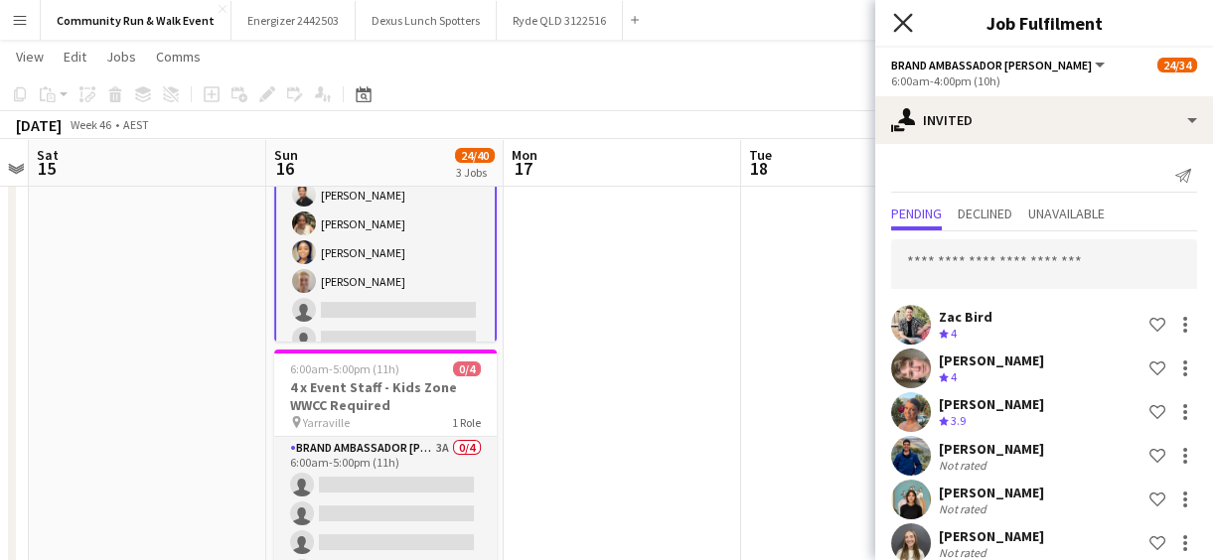
click at [906, 29] on icon "Close pop-in" at bounding box center [902, 22] width 19 height 19
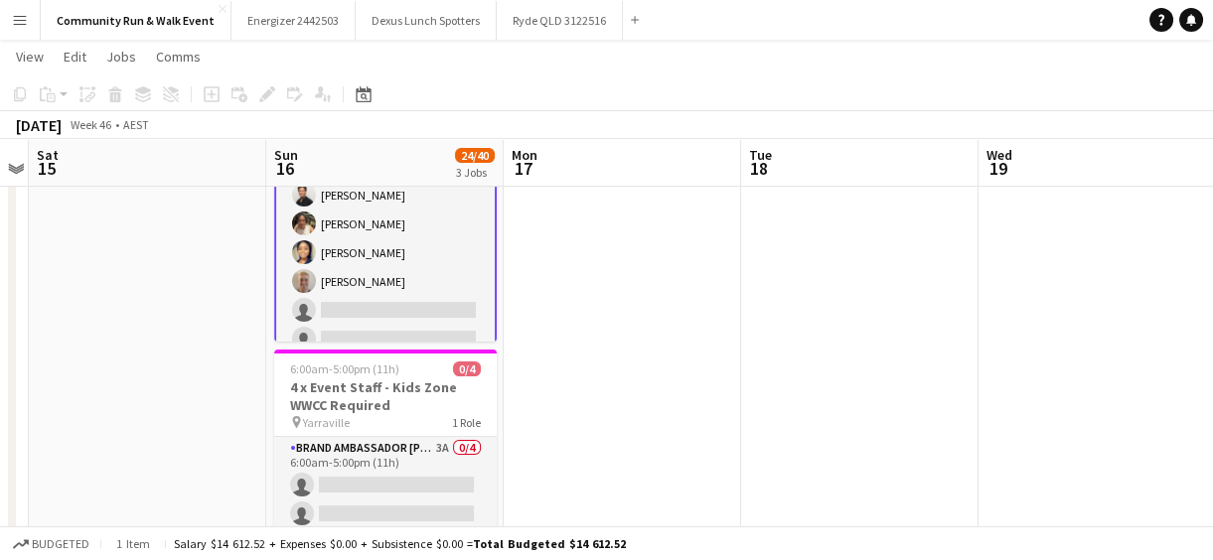
click at [860, 195] on app-date-cell at bounding box center [859, 241] width 237 height 786
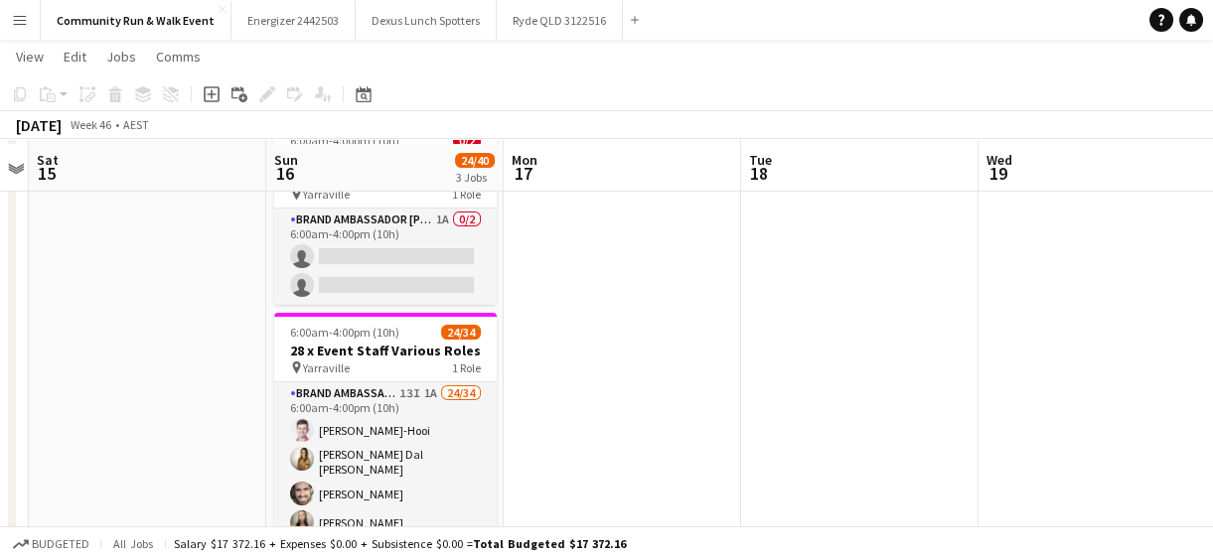
scroll to position [114, 0]
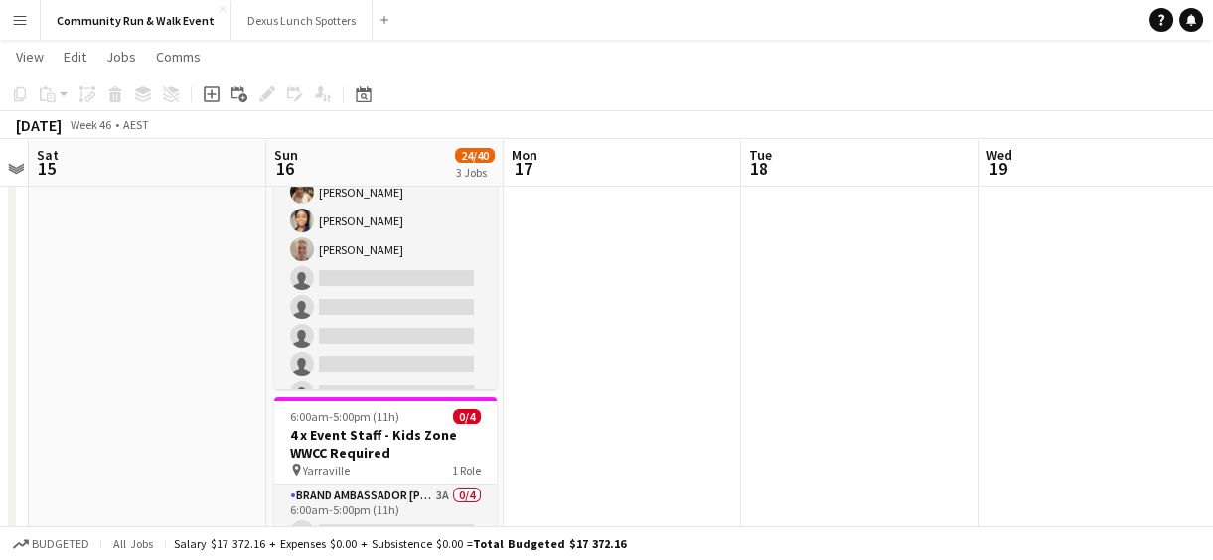
scroll to position [651, 0]
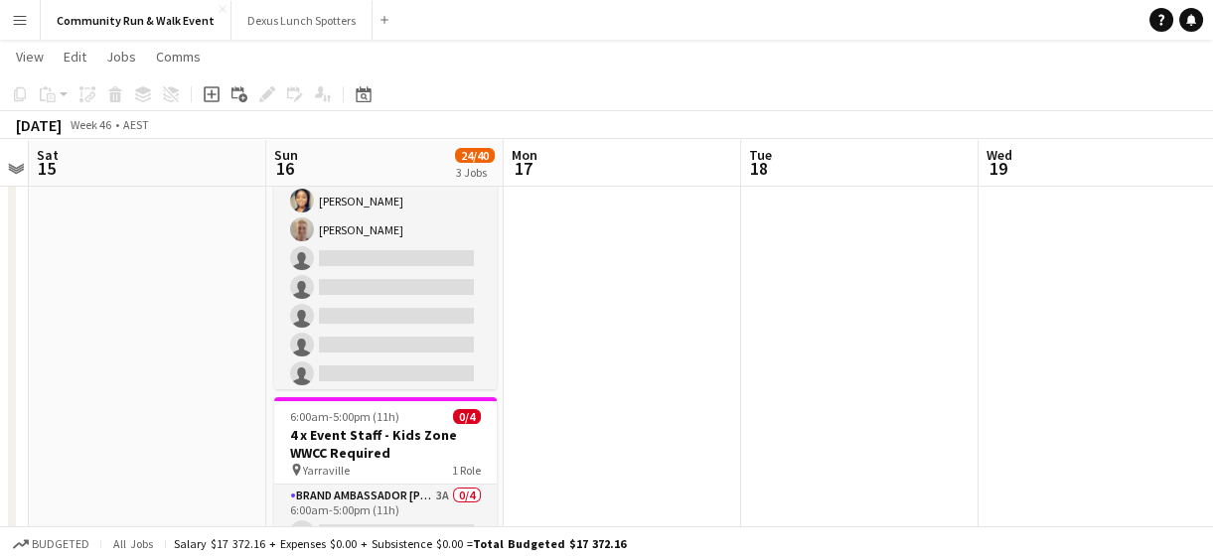
click at [5, 26] on button "Menu" at bounding box center [20, 20] width 40 height 40
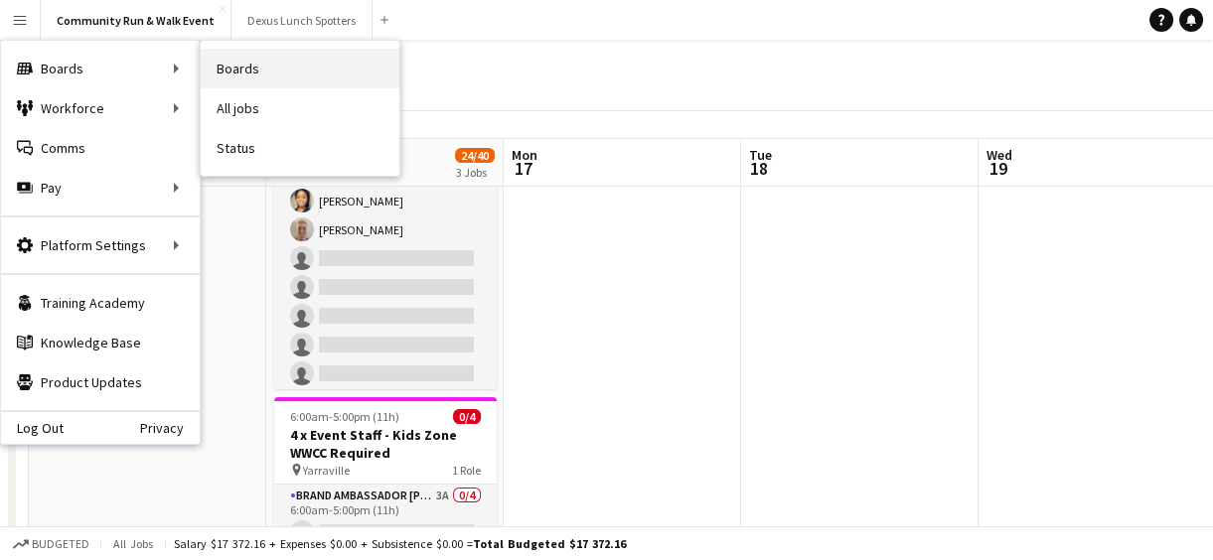
click at [252, 64] on link "Boards" at bounding box center [300, 69] width 199 height 40
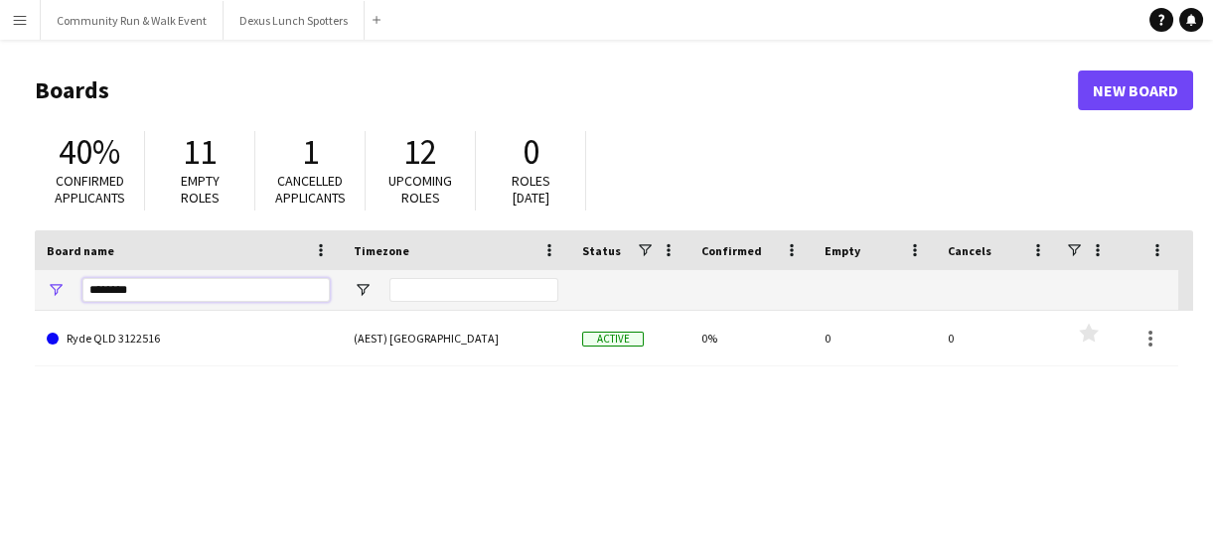
drag, startPoint x: 159, startPoint y: 287, endPoint x: 25, endPoint y: 283, distance: 134.1
click at [25, 283] on main "Boards New Board 40% Confirmed applicants 11 Empty roles 1 Cancelled applicants…" at bounding box center [606, 398] width 1213 height 717
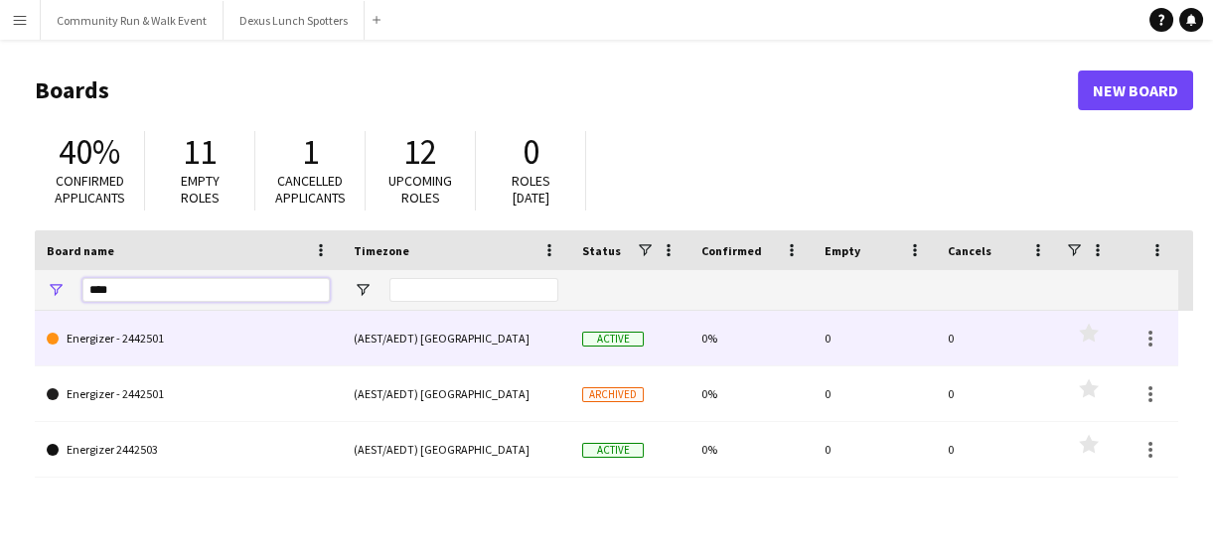
type input "****"
click at [149, 357] on link "Energizer - 2442501" at bounding box center [188, 339] width 283 height 56
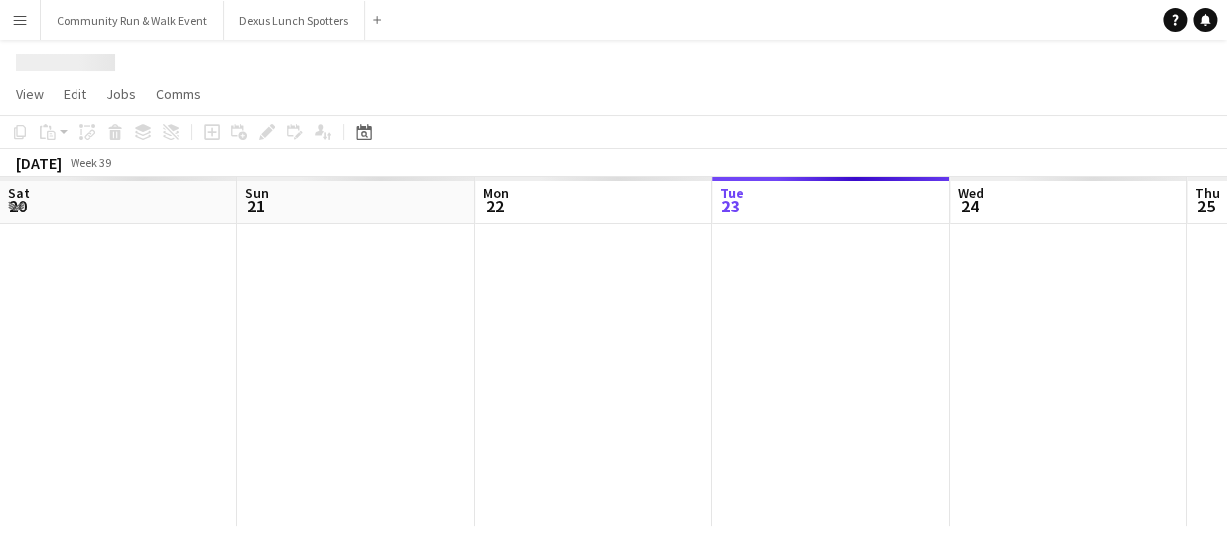
scroll to position [0, 475]
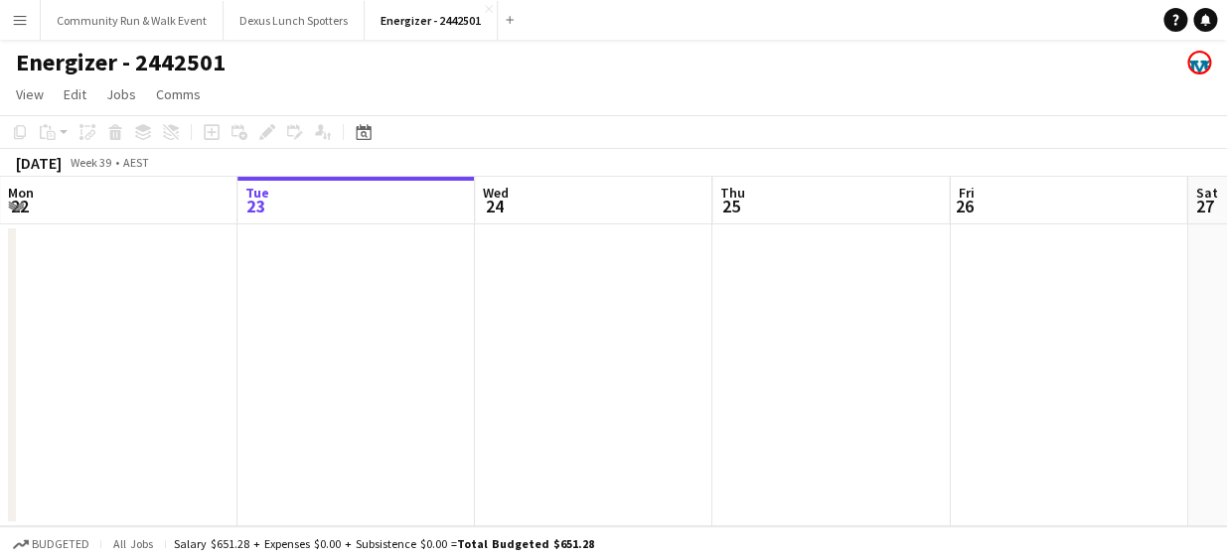
click at [218, 67] on h1 "Energizer - 2442501" at bounding box center [121, 63] width 210 height 30
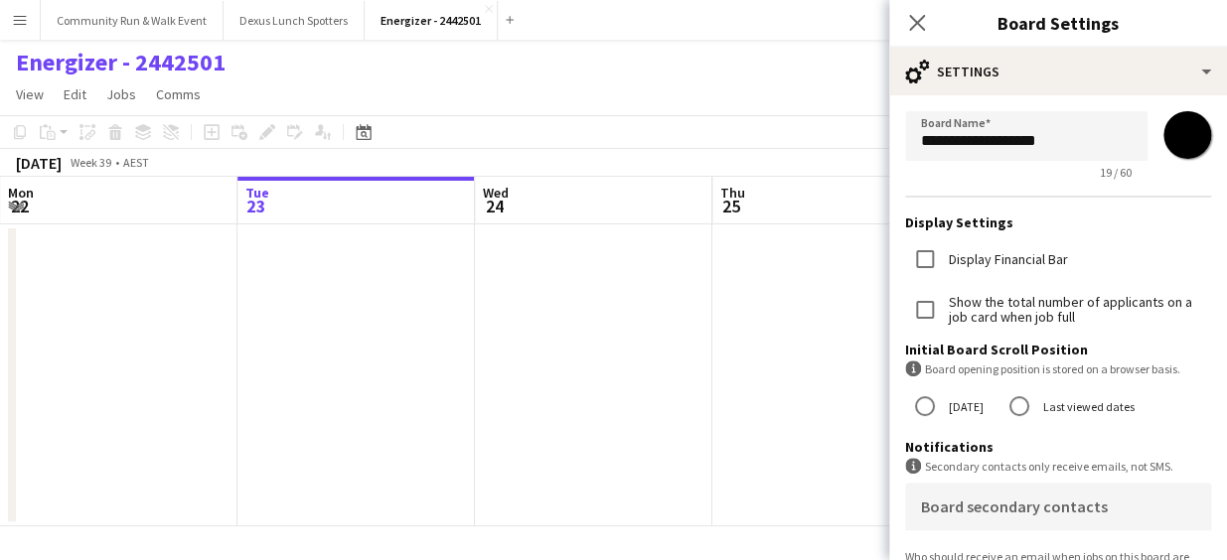
click at [1077, 160] on app-form-group "**********" at bounding box center [1026, 145] width 242 height 69
click at [1073, 150] on input "**********" at bounding box center [1026, 136] width 242 height 50
type input "**********"
click at [805, 128] on app-toolbar "Copy Paste Paste Ctrl+V Paste with crew Ctrl+Shift+V Paste linked Job Delete Gr…" at bounding box center [613, 132] width 1227 height 34
